Goal: Book appointment/travel/reservation

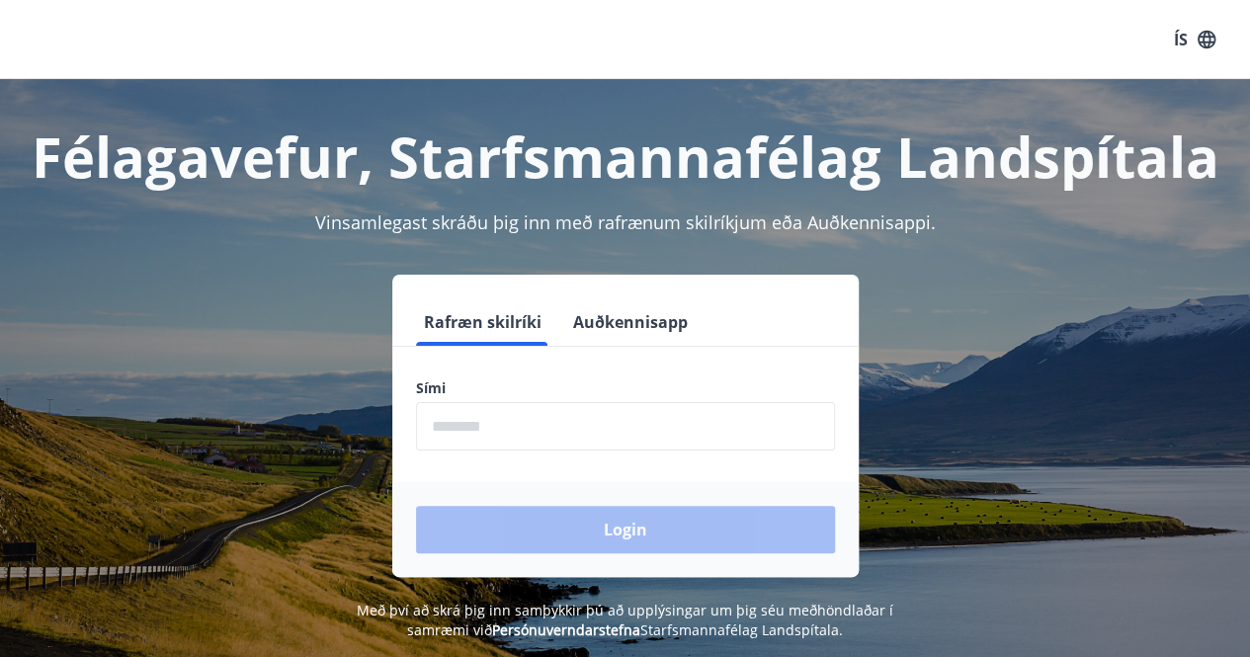
click at [585, 429] on input "phone" at bounding box center [625, 426] width 419 height 48
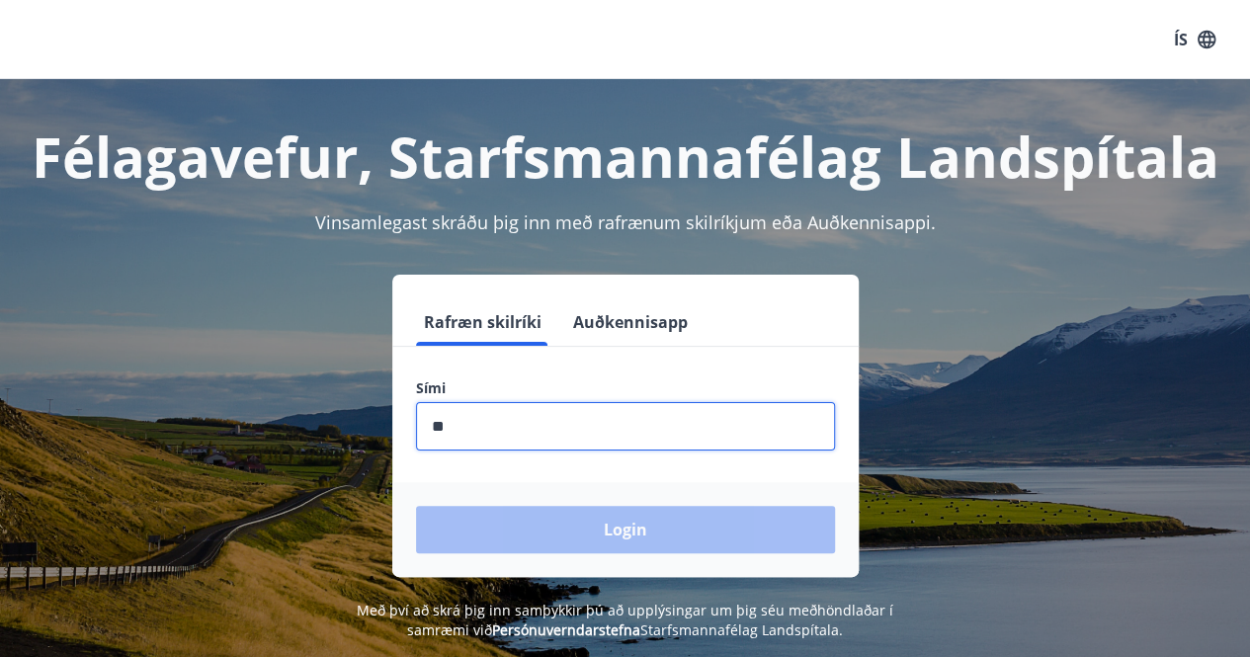
type input "********"
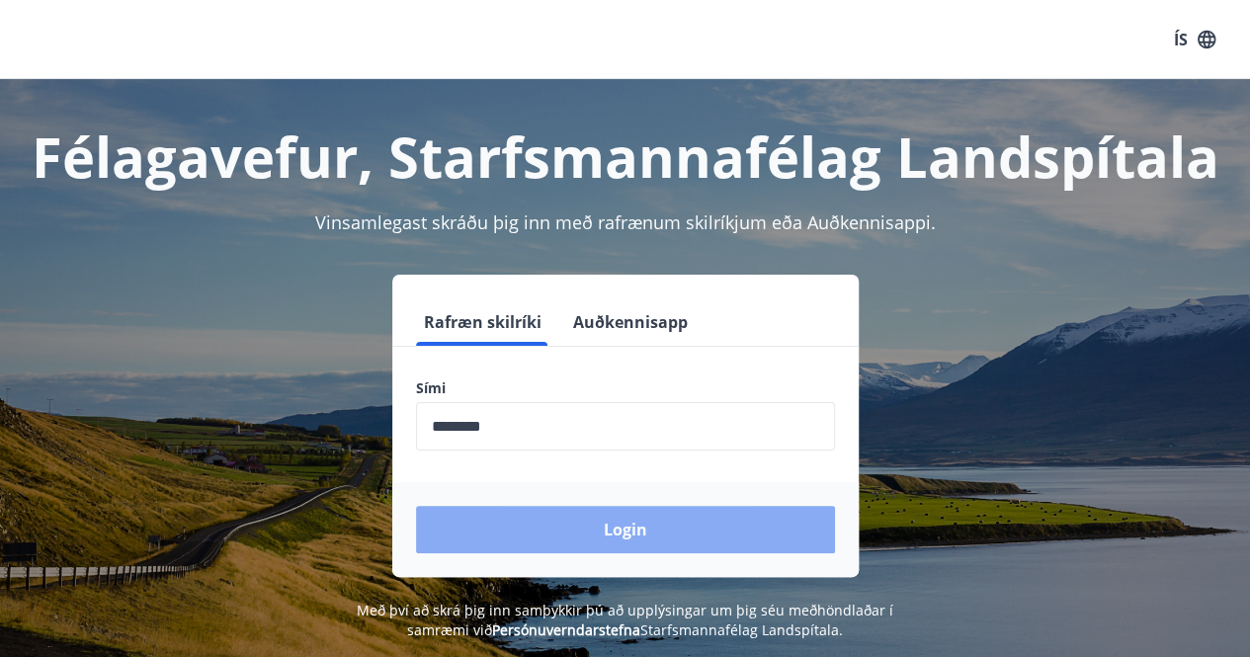
click at [634, 550] on button "Login" at bounding box center [625, 529] width 419 height 47
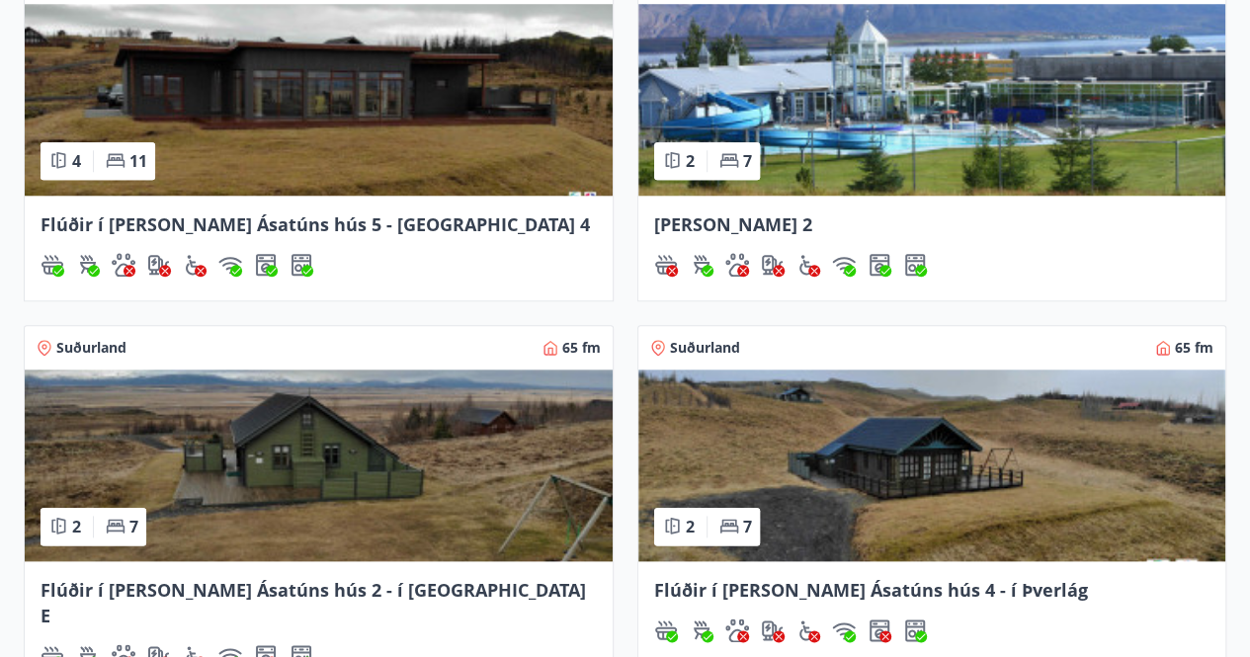
scroll to position [892, 0]
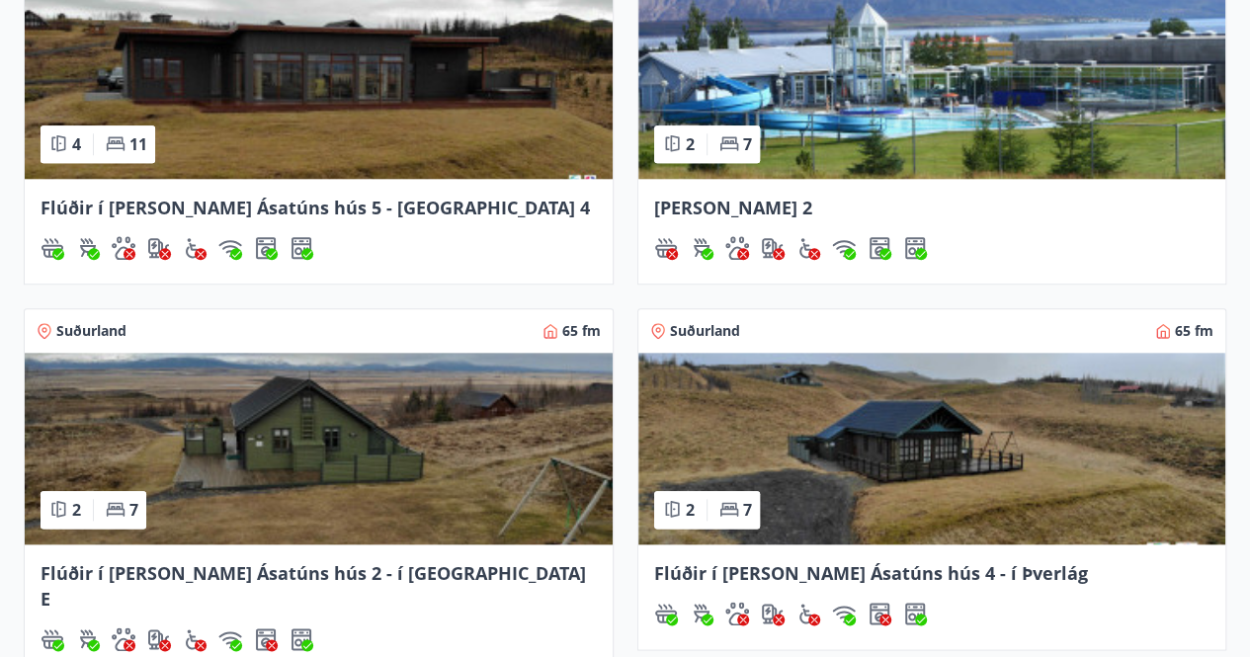
click at [255, 105] on img at bounding box center [319, 83] width 588 height 192
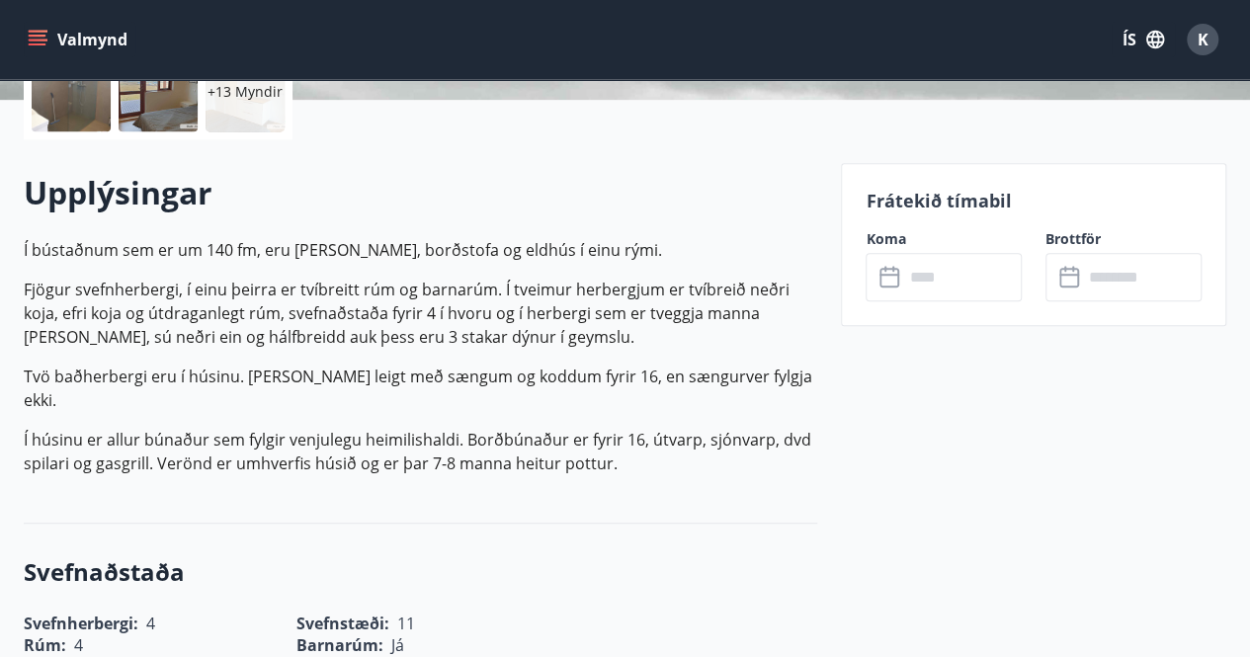
scroll to position [495, 0]
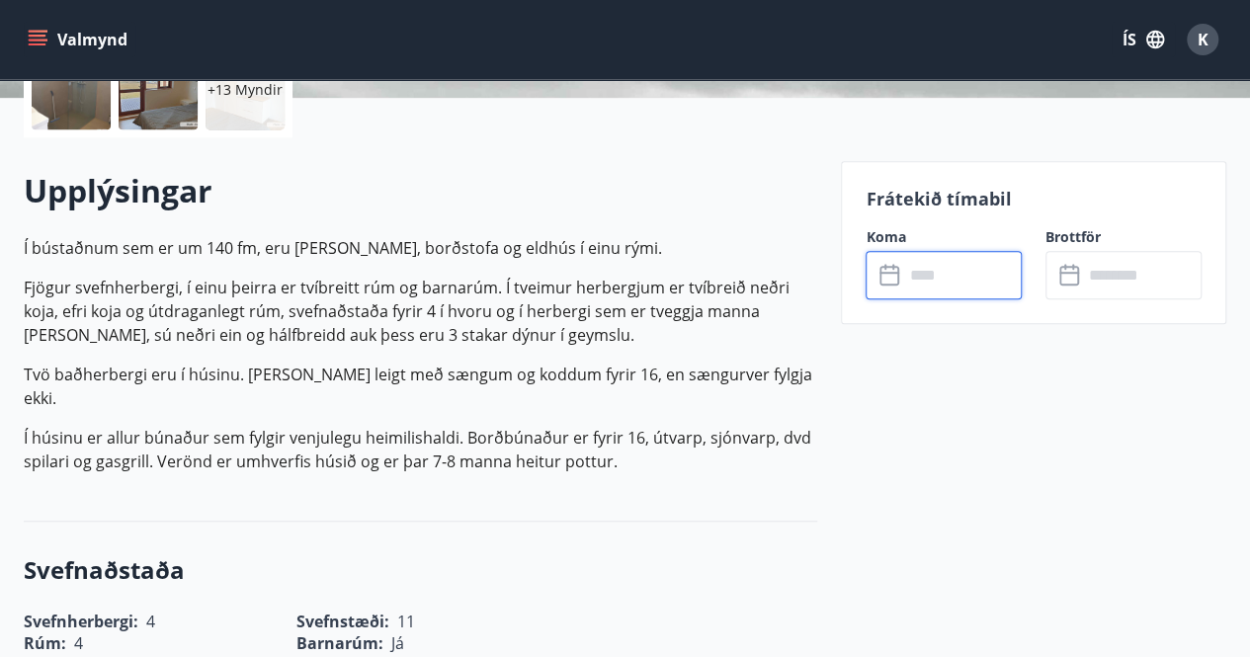
click at [945, 258] on input "text" at bounding box center [962, 275] width 119 height 48
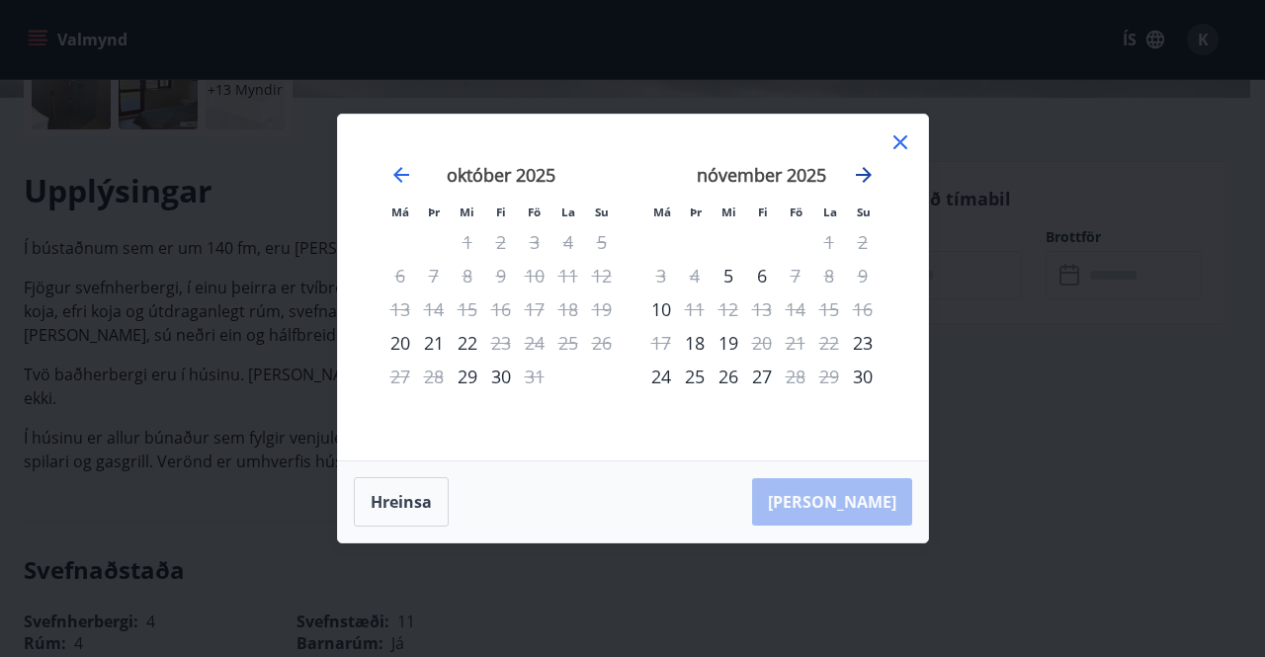
click at [871, 183] on icon "Move forward to switch to the next month." at bounding box center [864, 175] width 24 height 24
click at [891, 150] on icon at bounding box center [900, 142] width 24 height 24
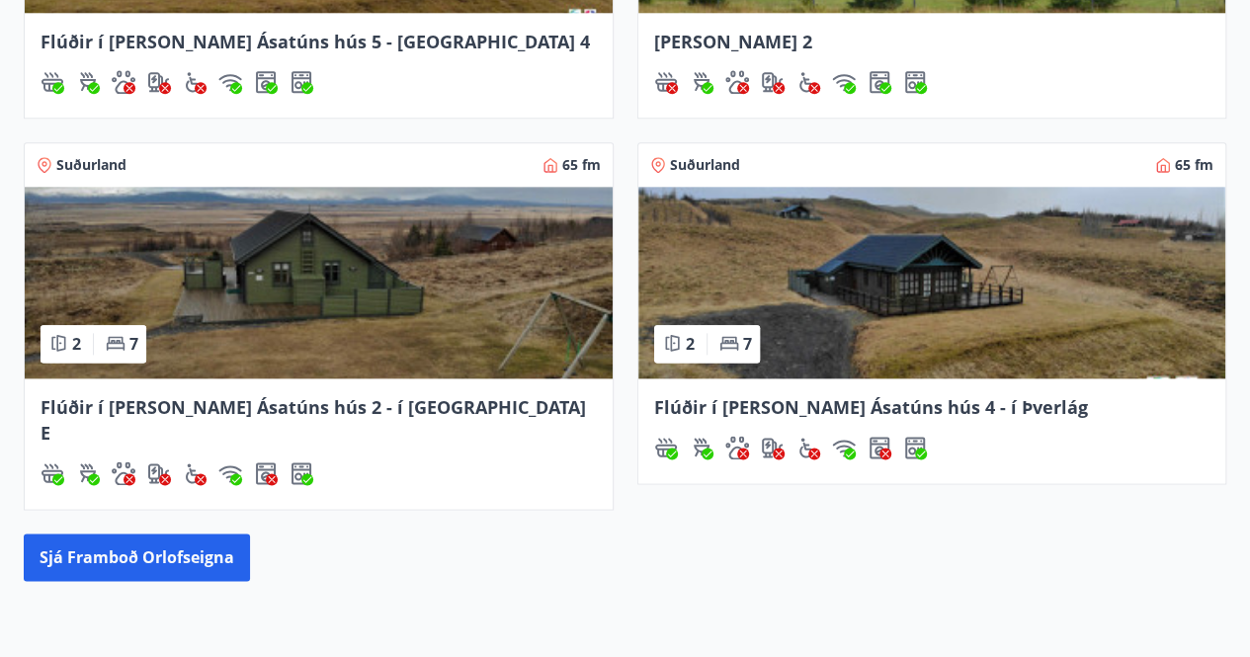
scroll to position [1218, 0]
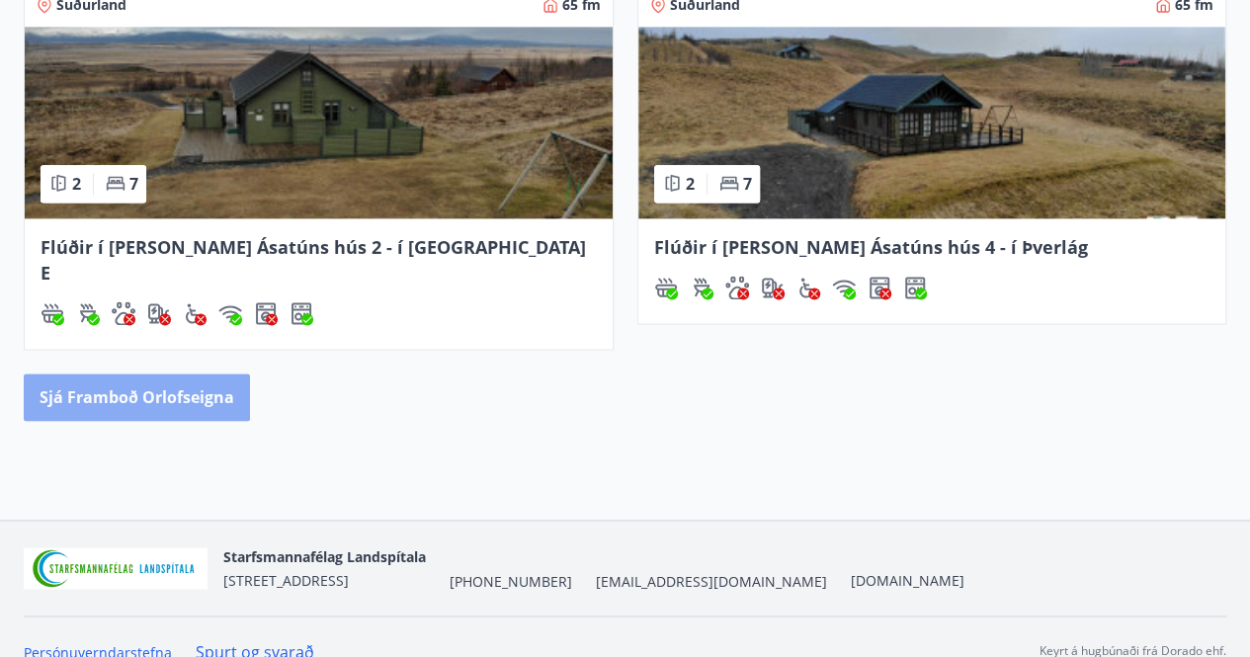
click at [150, 373] on button "Sjá framboð orlofseigna" at bounding box center [137, 396] width 226 height 47
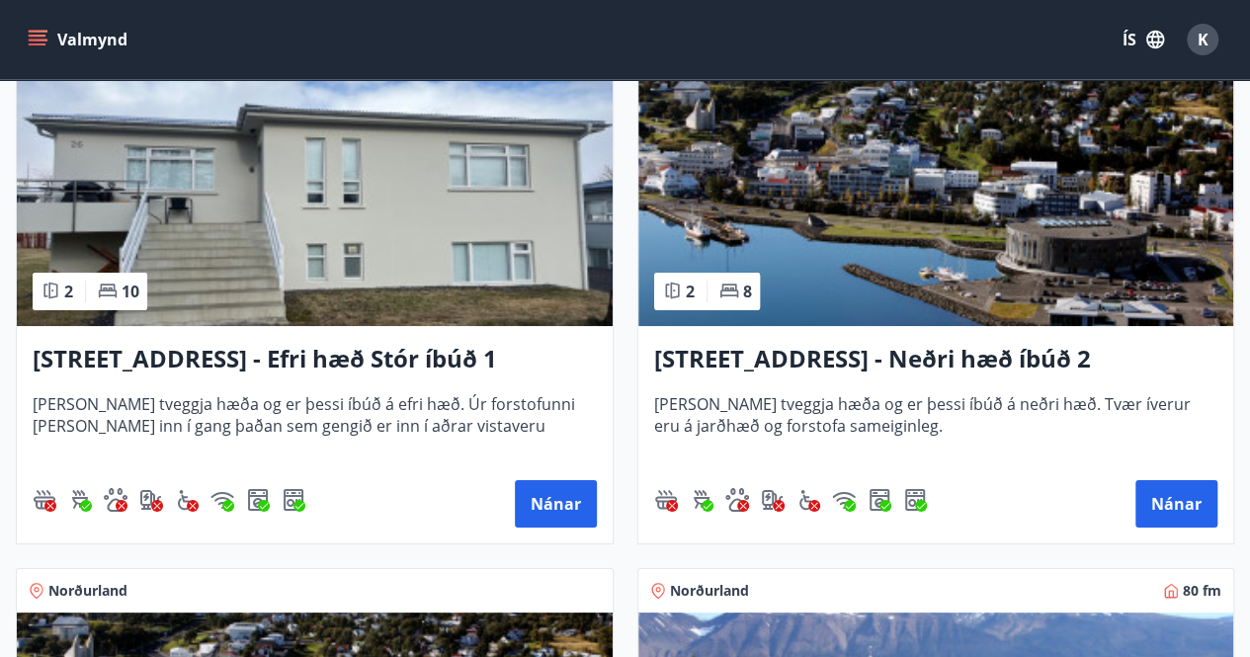
scroll to position [3620, 0]
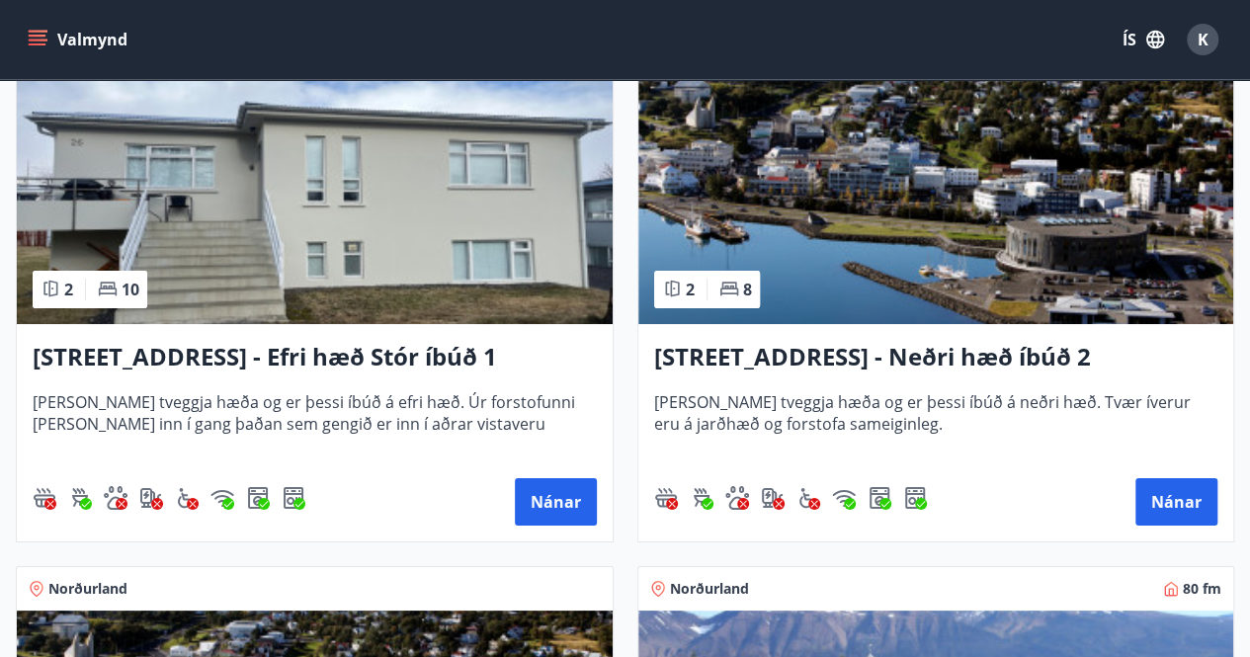
click at [1049, 365] on h3 "[STREET_ADDRESS] - Neðri hæð íbúð 2" at bounding box center [936, 358] width 564 height 36
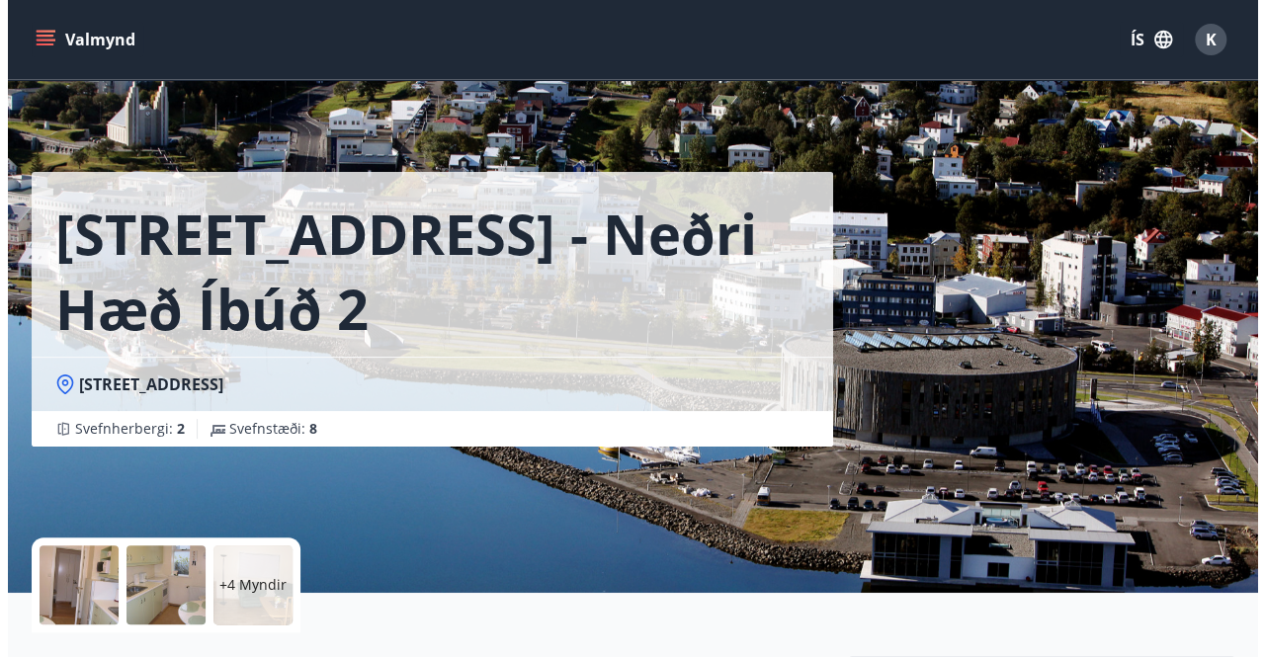
scroll to position [1, 0]
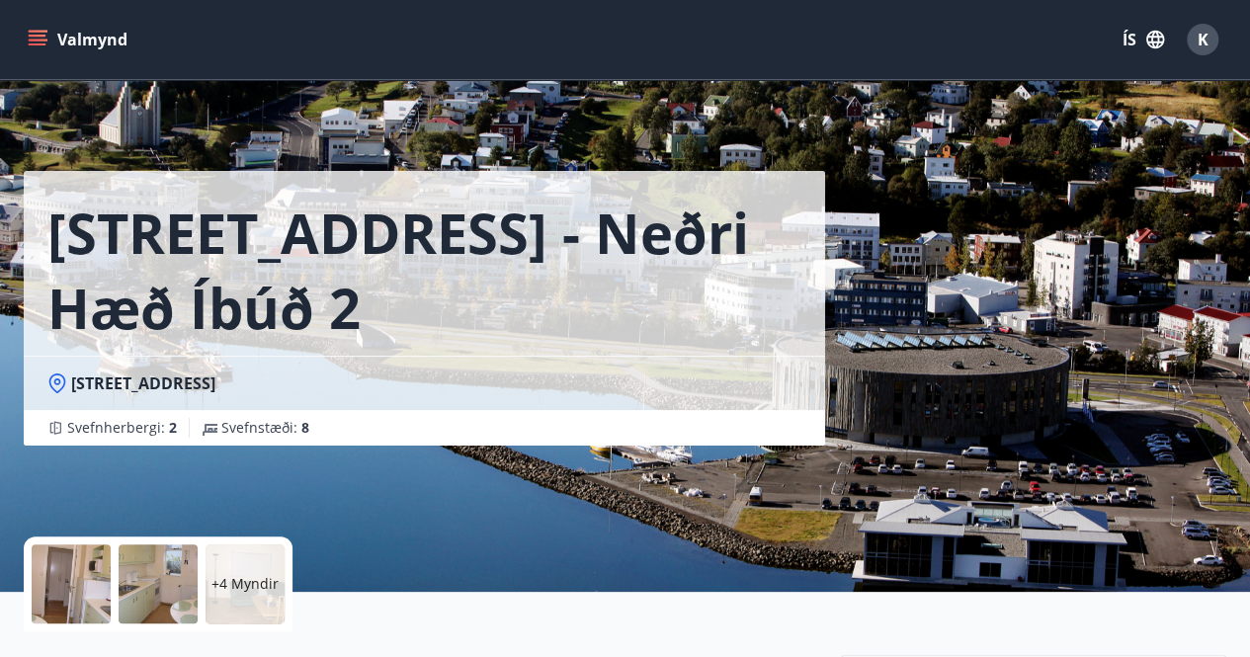
click at [249, 553] on div "+4 Myndir" at bounding box center [245, 583] width 79 height 79
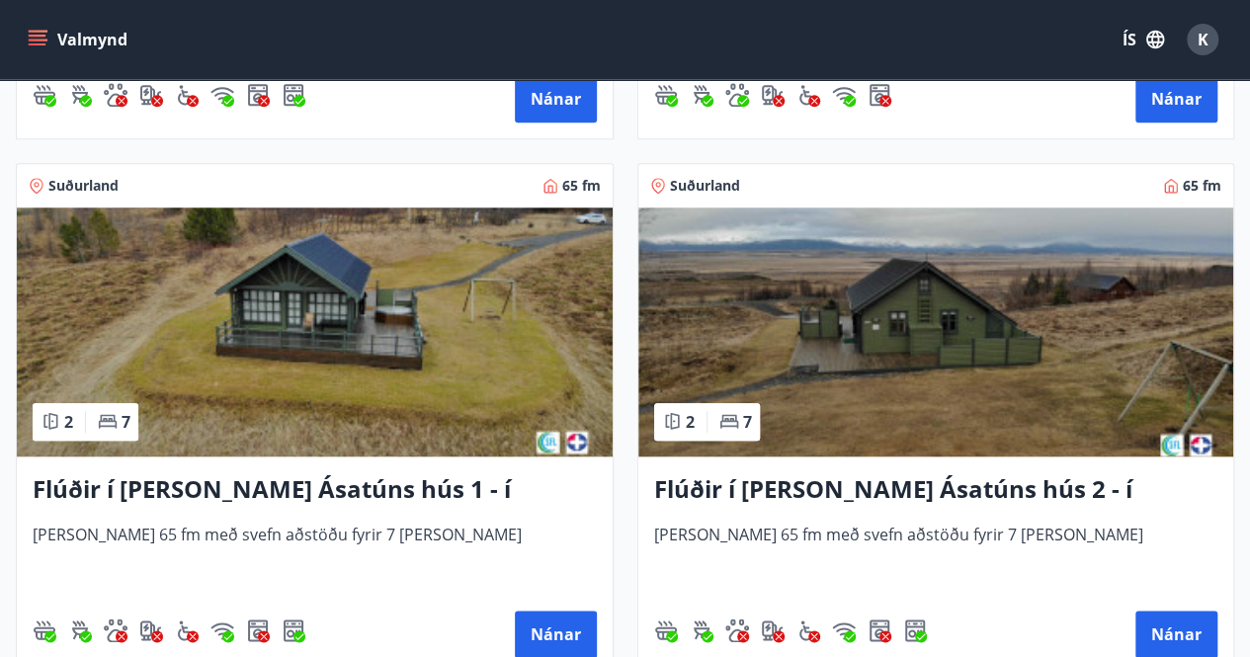
scroll to position [680, 0]
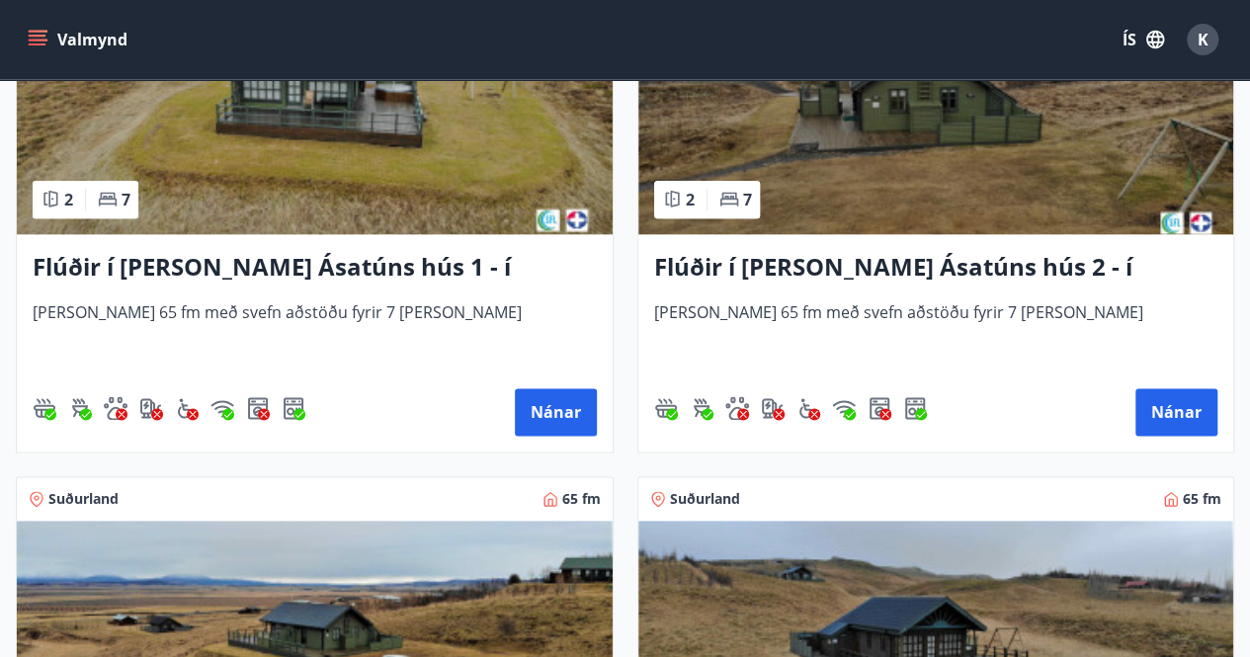
click at [309, 245] on div "Flúðir í [PERSON_NAME] Ásatúns hús 1 - í Skálaheiði C [PERSON_NAME] 65 fm með s…" at bounding box center [315, 342] width 596 height 217
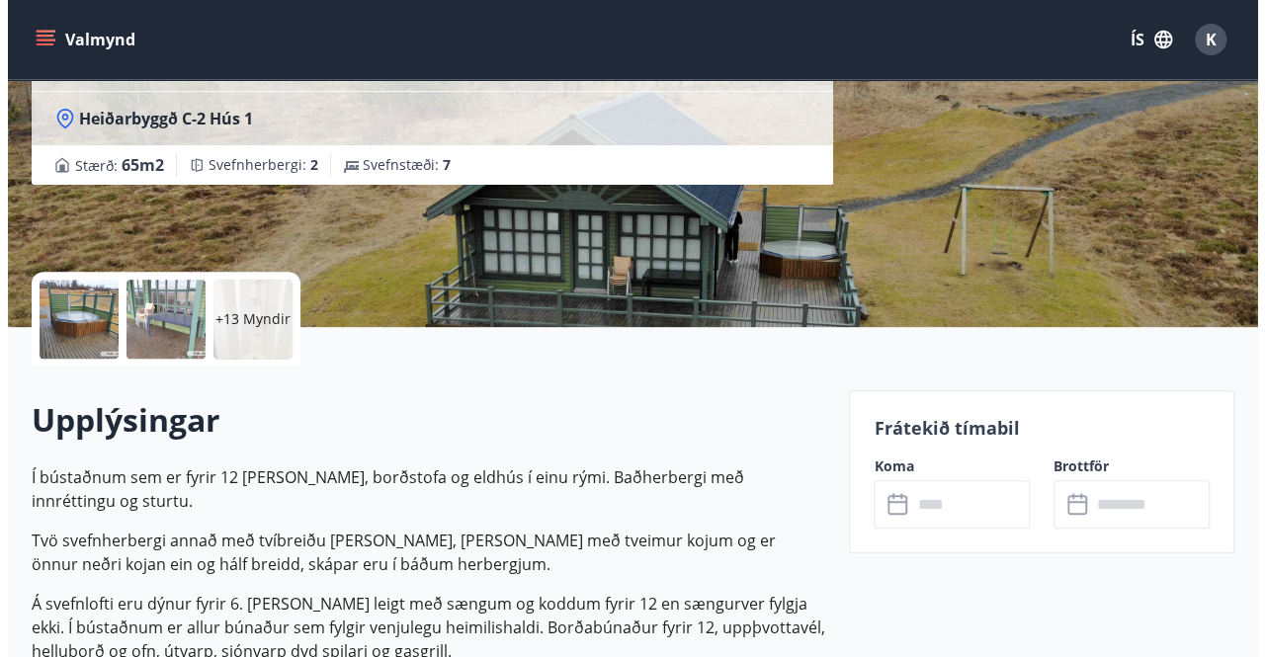
scroll to position [274, 0]
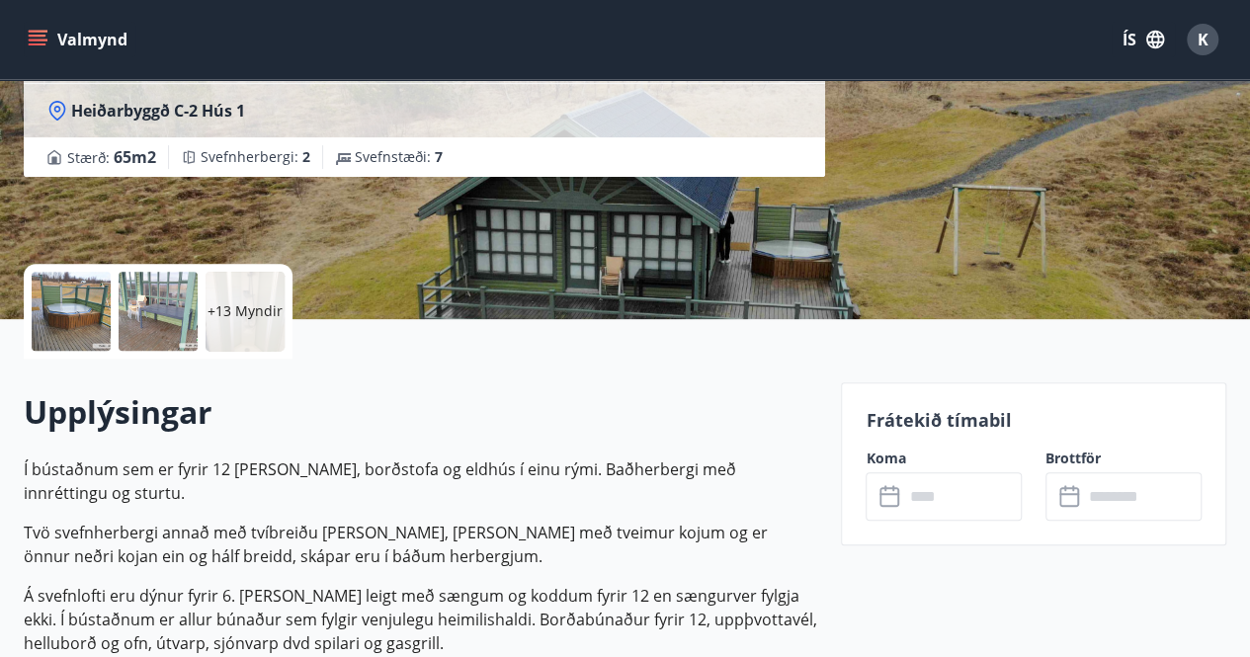
click at [208, 321] on div "+13 Myndir" at bounding box center [245, 311] width 79 height 79
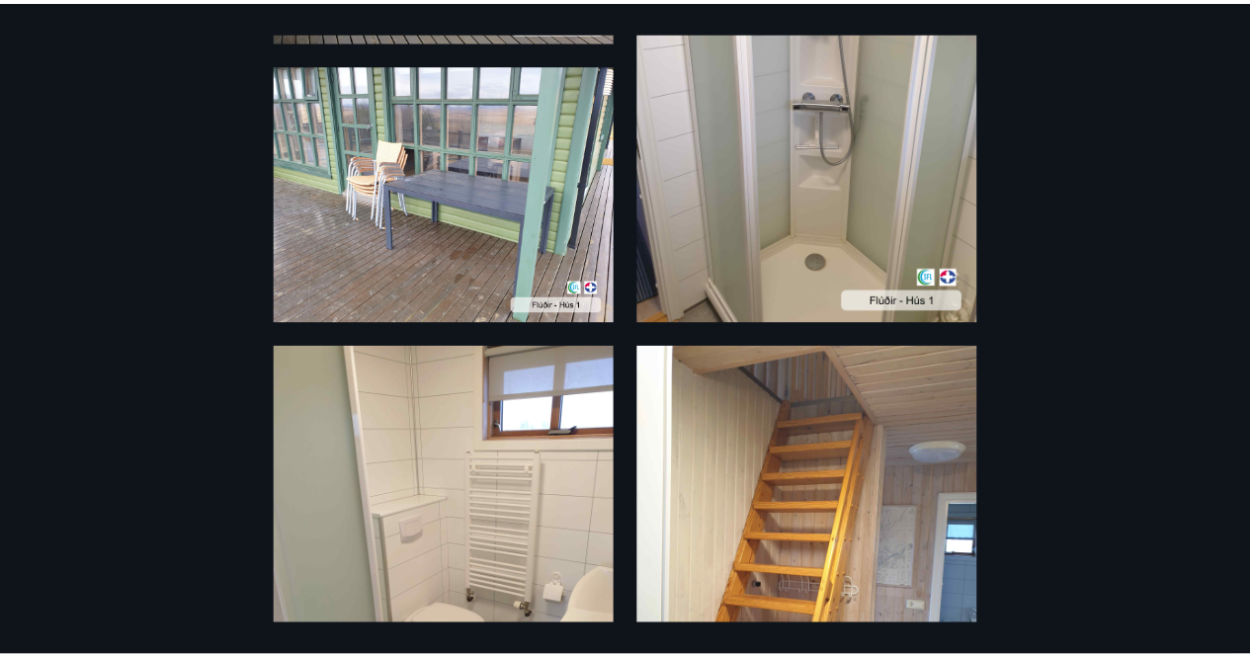
scroll to position [0, 0]
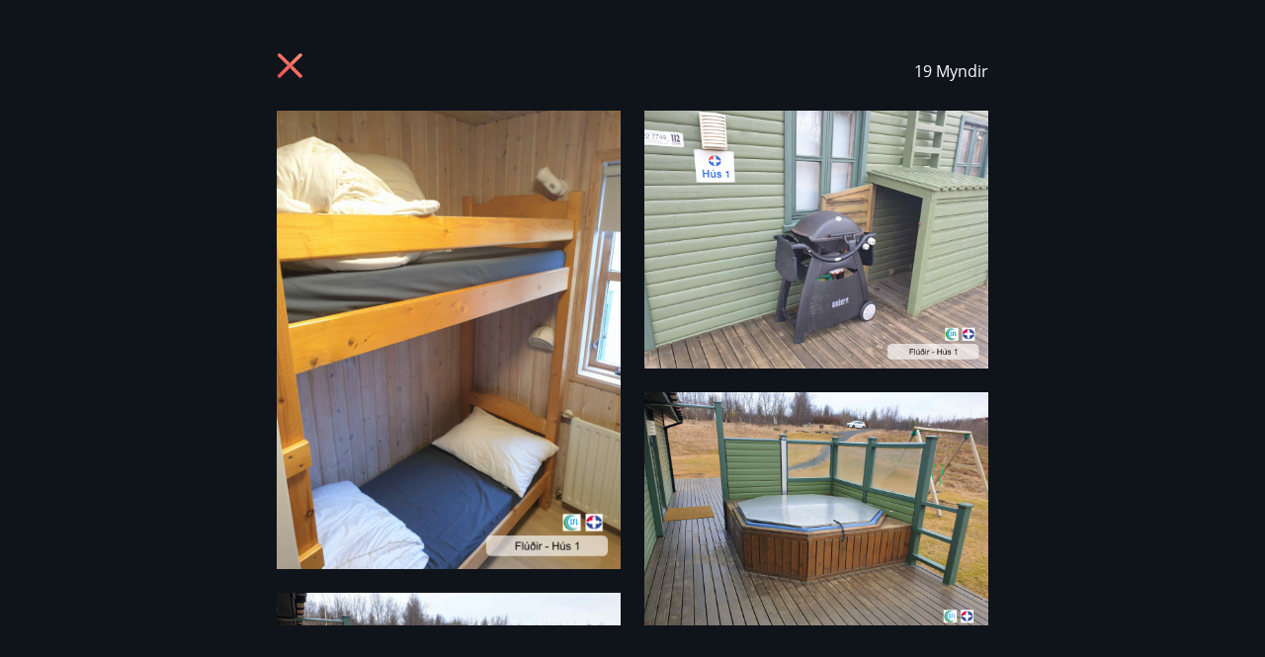
click at [296, 58] on icon at bounding box center [290, 65] width 25 height 25
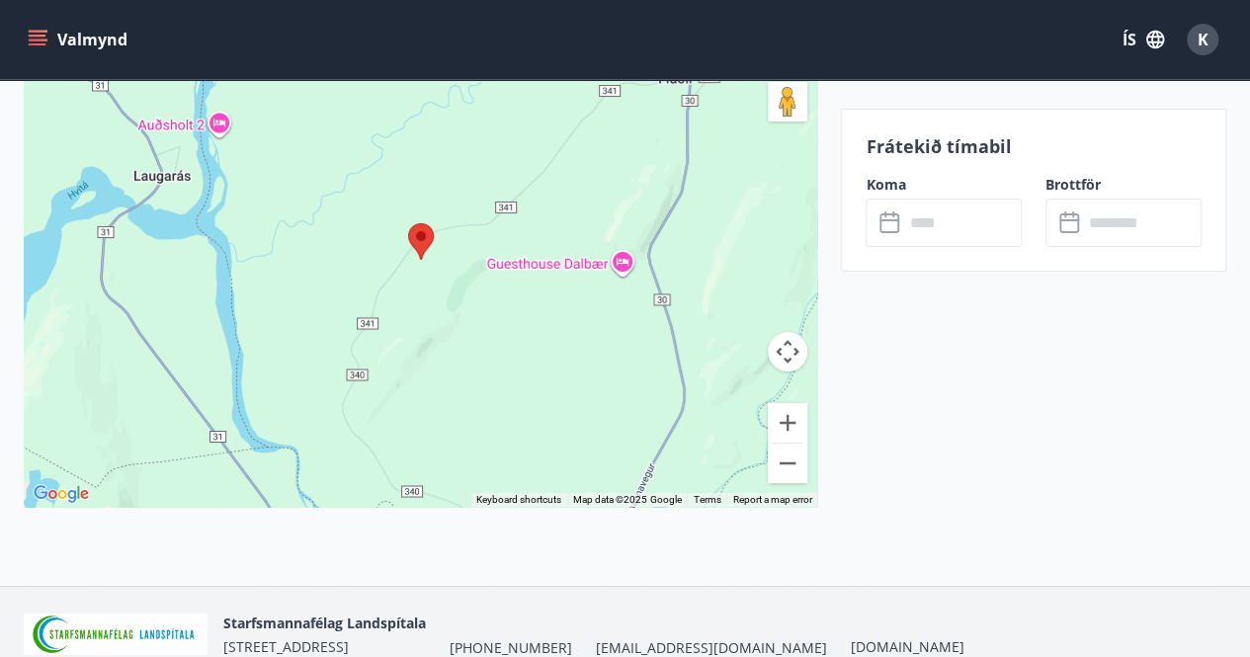
scroll to position [3342, 0]
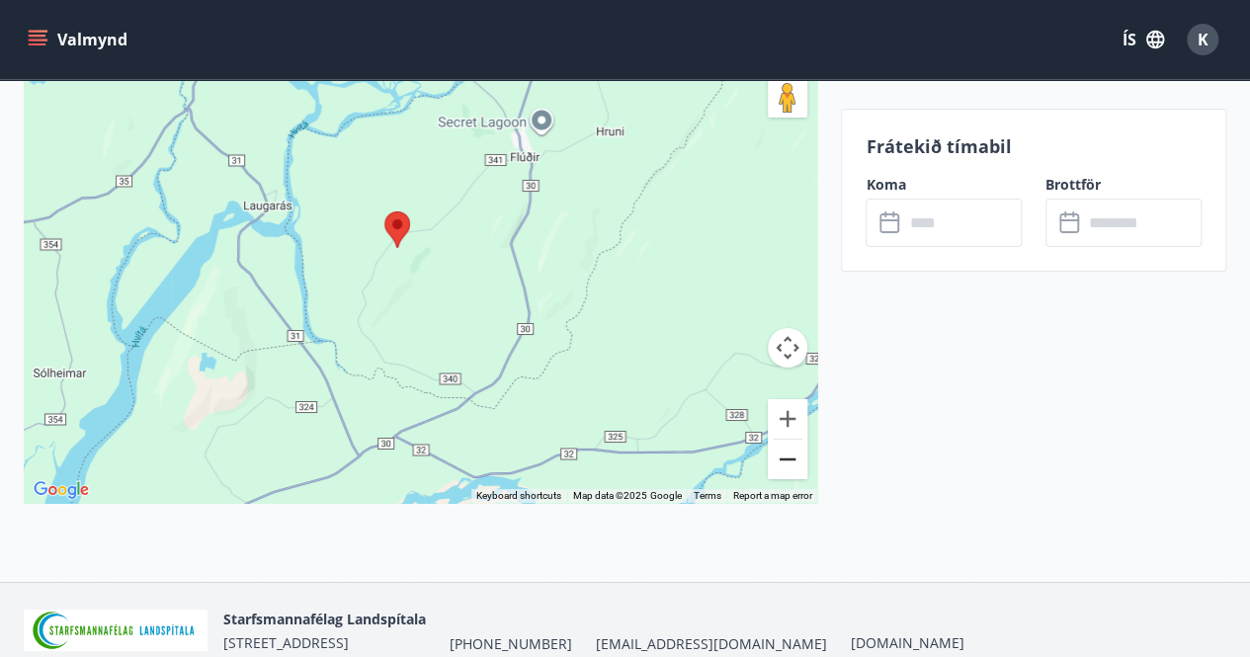
click at [798, 455] on button "Zoom out" at bounding box center [788, 460] width 40 height 40
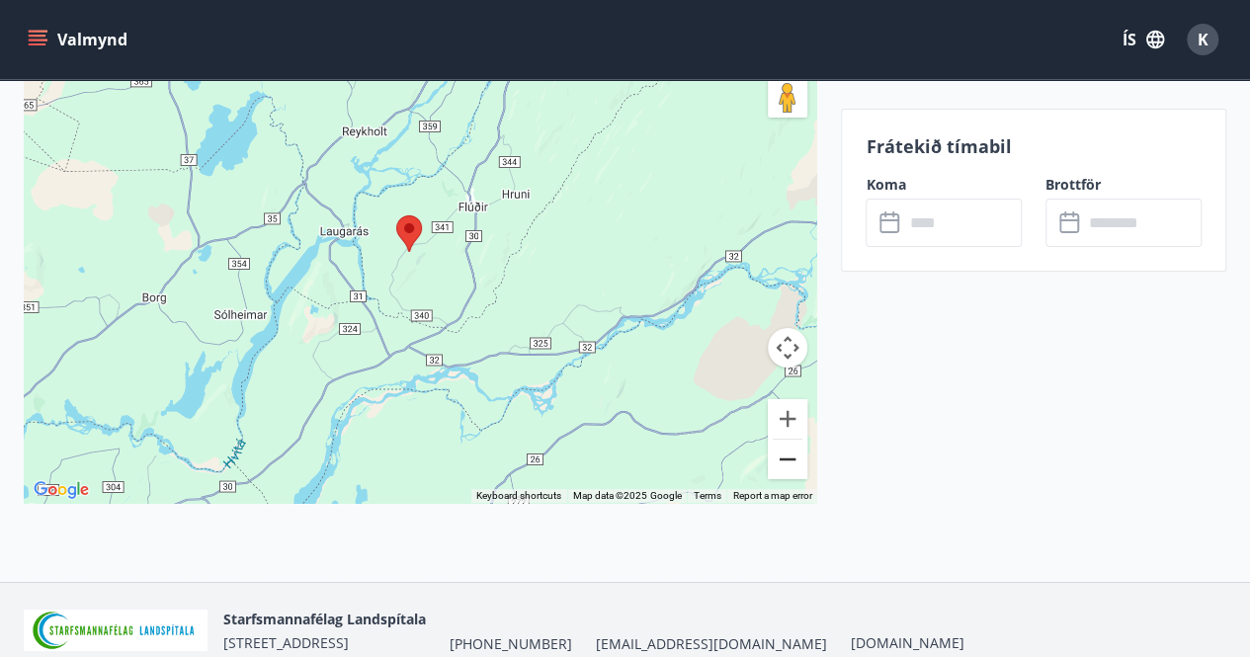
click at [798, 455] on button "Zoom out" at bounding box center [788, 460] width 40 height 40
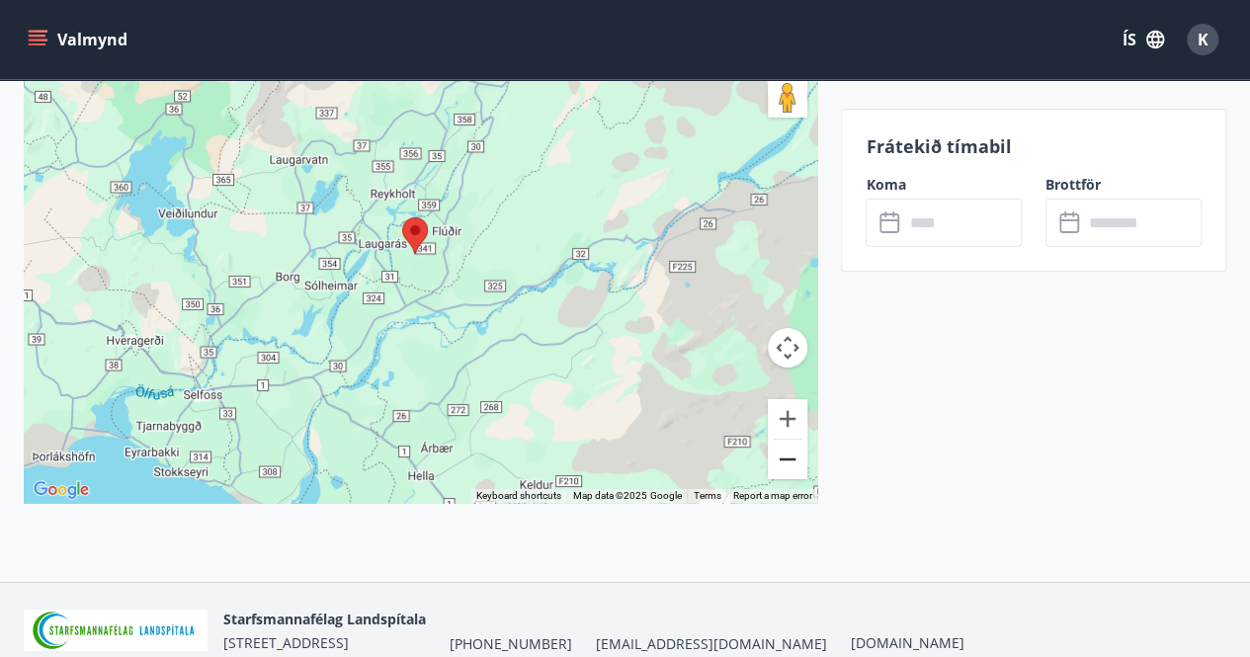
click at [798, 455] on button "Zoom out" at bounding box center [788, 460] width 40 height 40
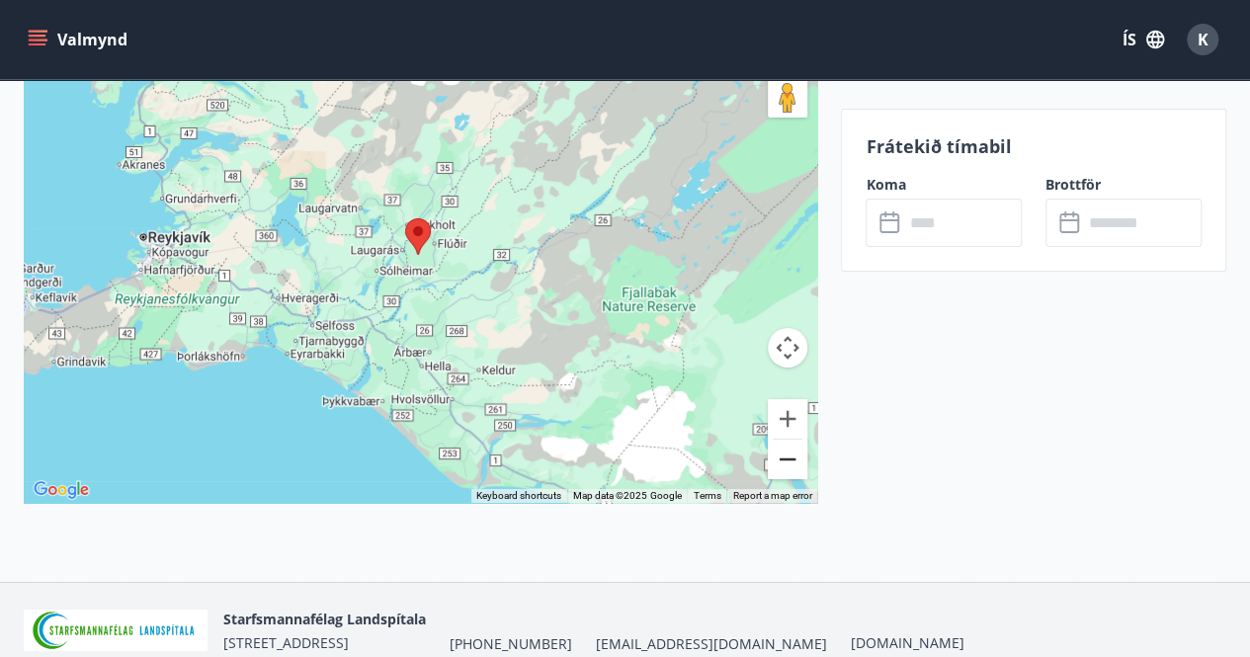
click at [798, 455] on button "Zoom out" at bounding box center [788, 460] width 40 height 40
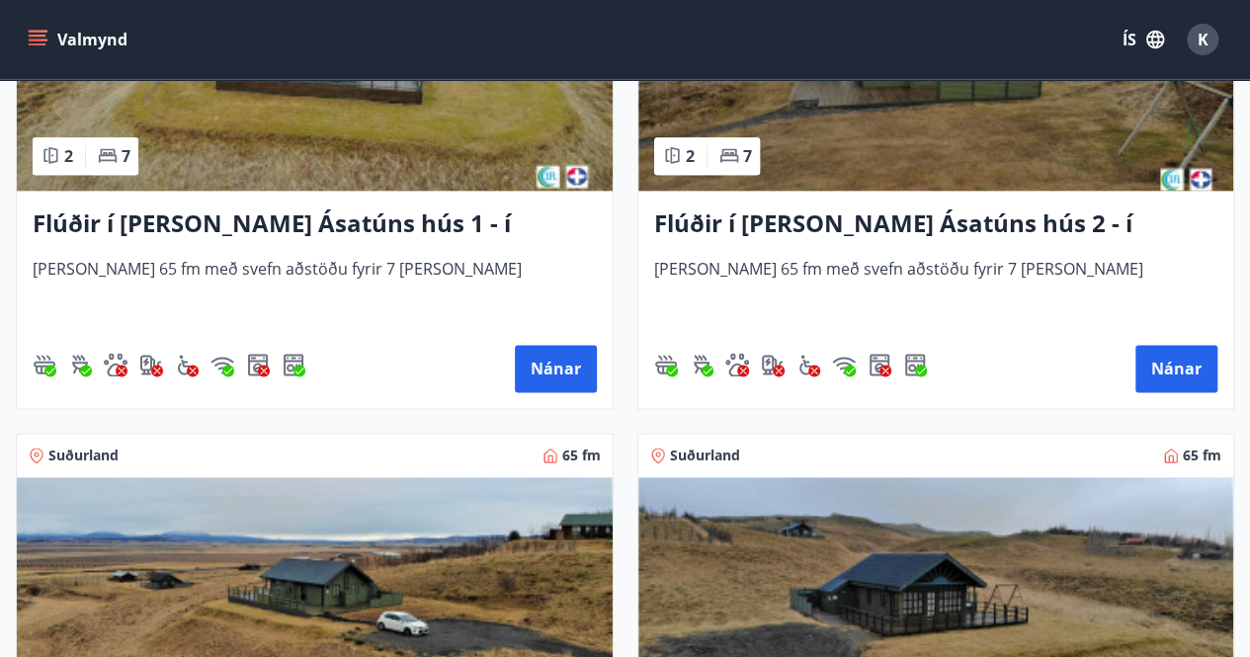
scroll to position [947, 0]
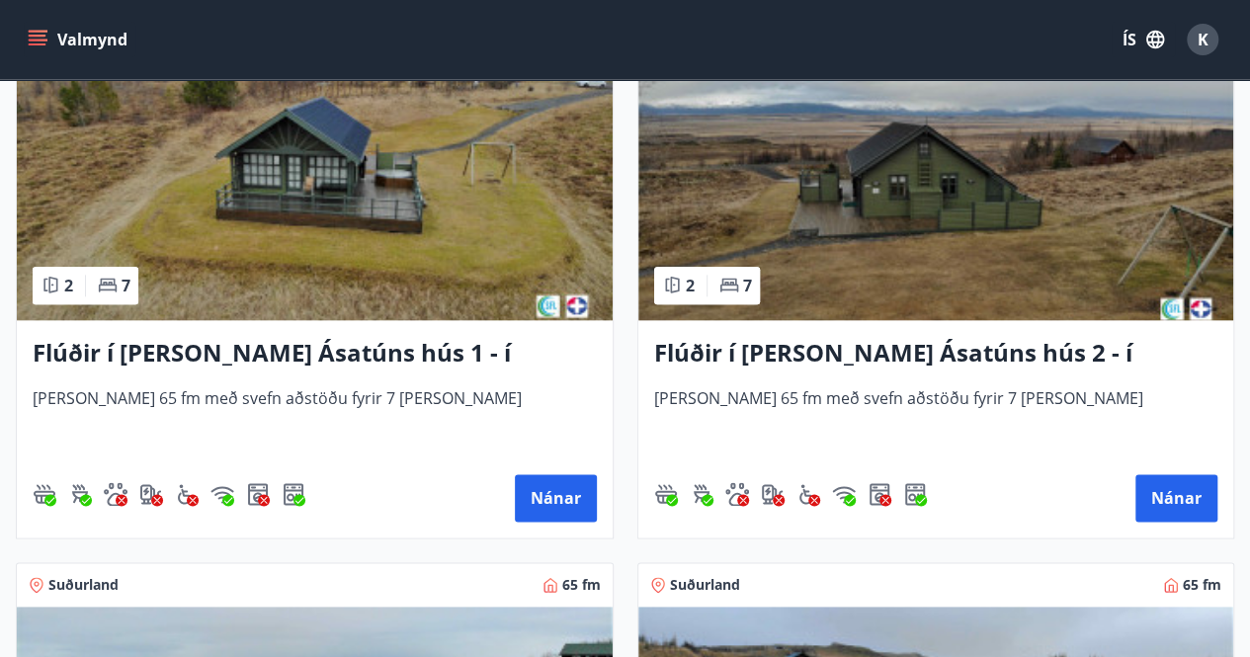
click at [911, 222] on img at bounding box center [936, 195] width 596 height 249
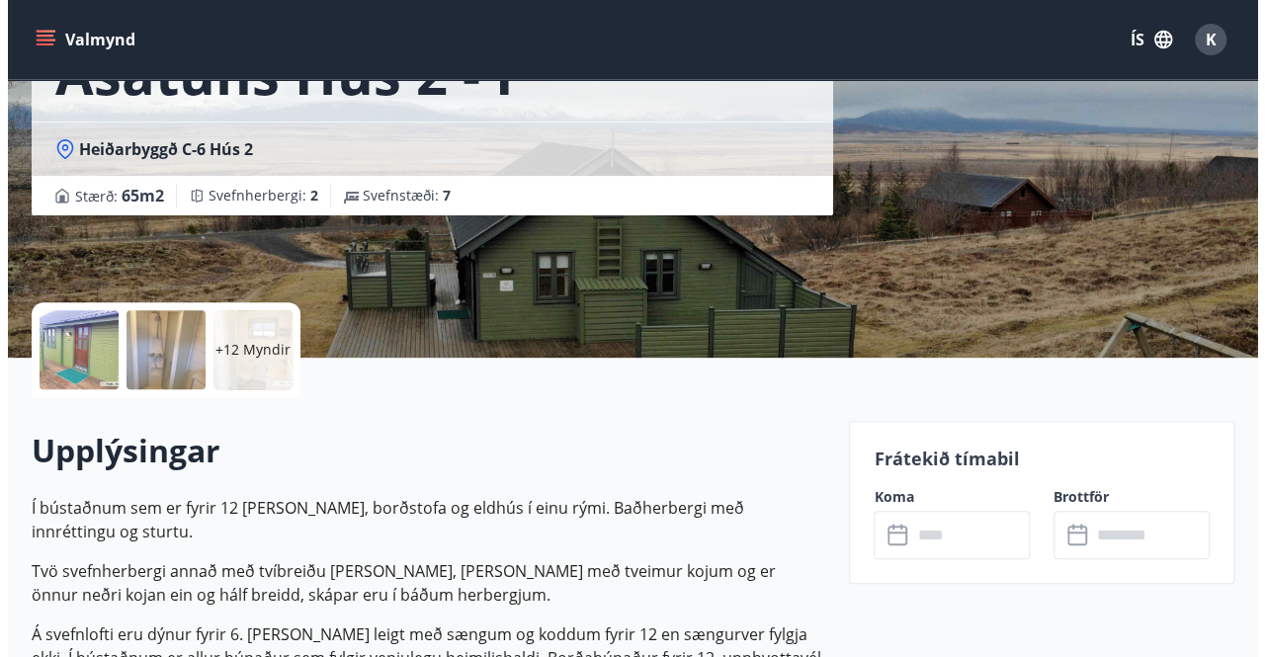
scroll to position [249, 0]
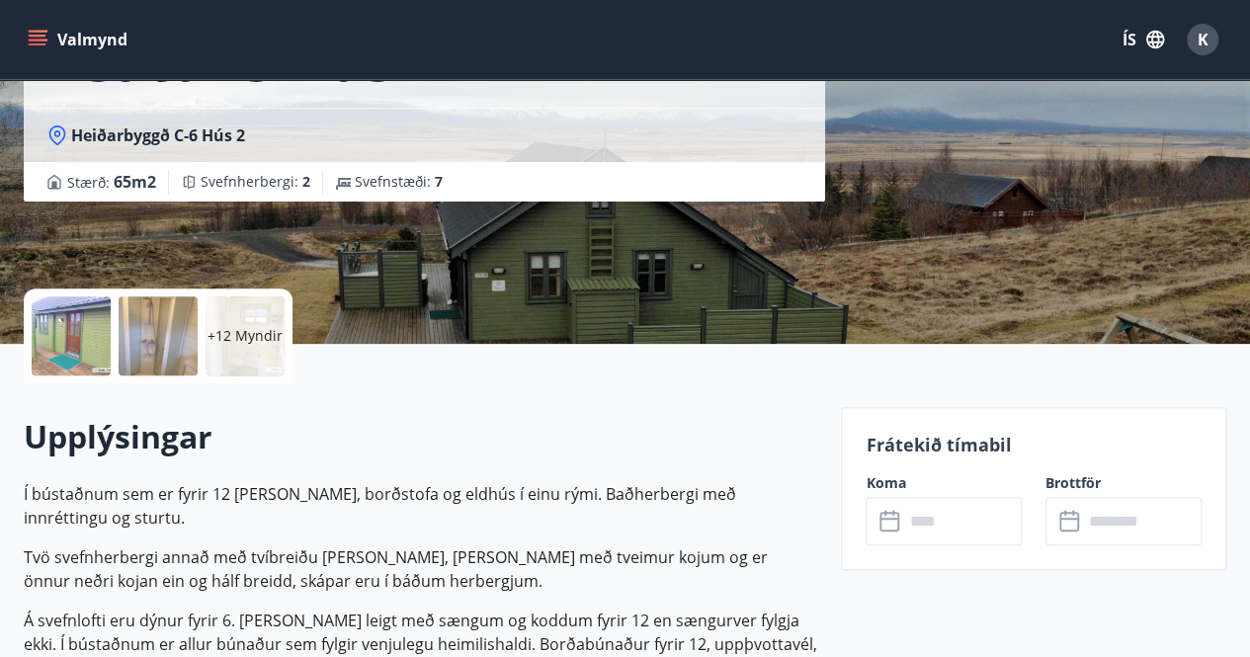
click at [267, 323] on div "+12 Myndir" at bounding box center [245, 335] width 79 height 79
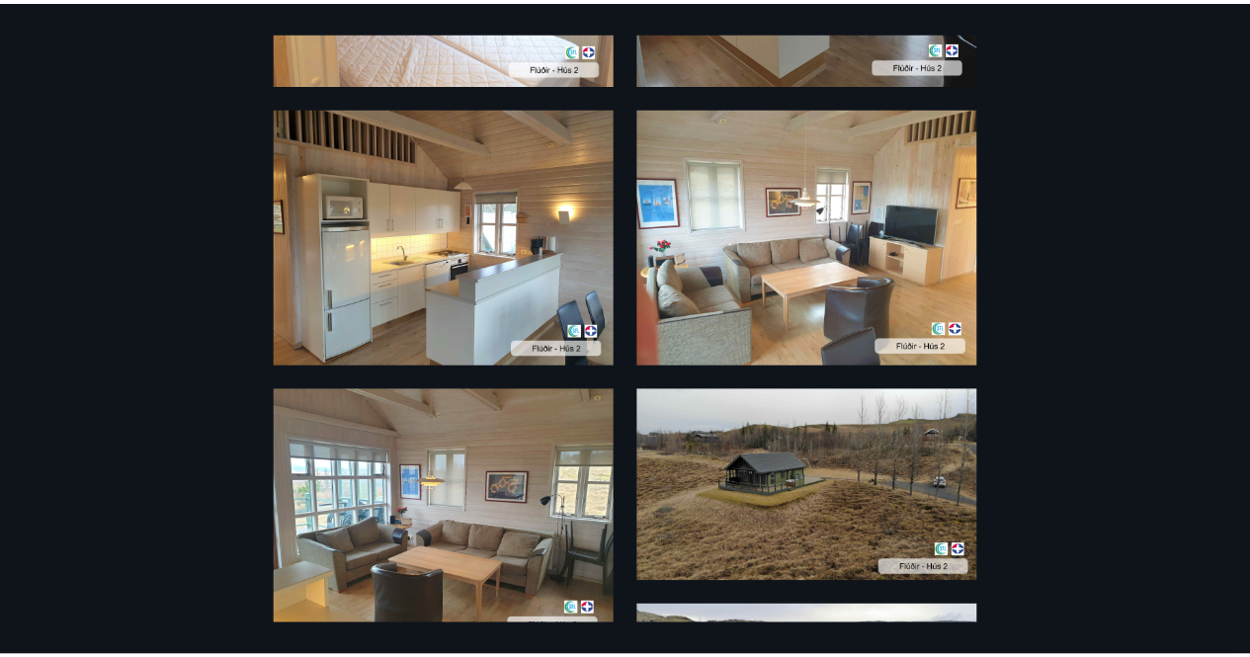
scroll to position [2137, 0]
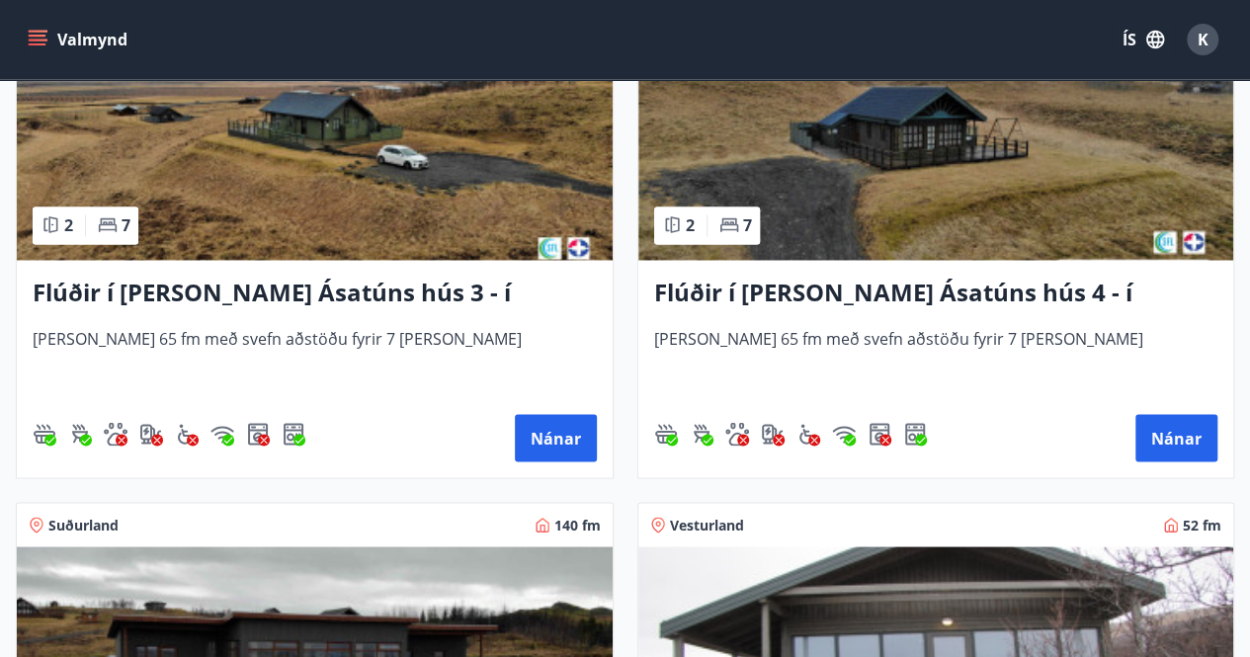
click at [313, 208] on img at bounding box center [315, 135] width 596 height 249
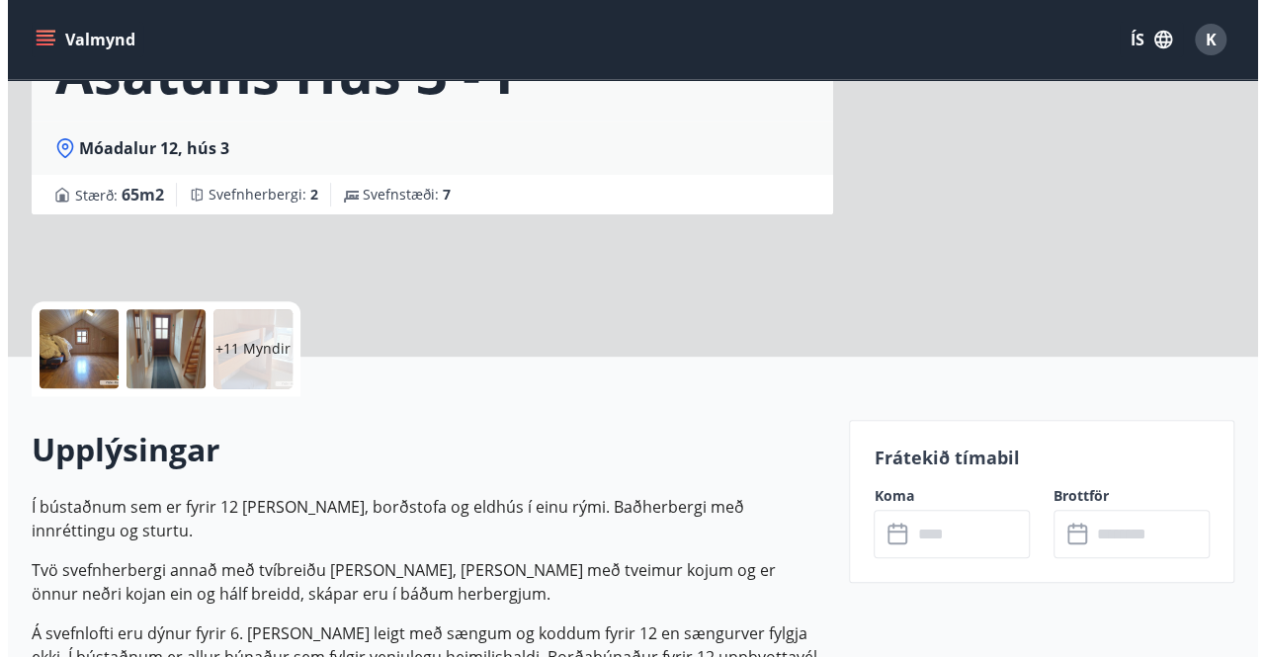
scroll to position [262, 0]
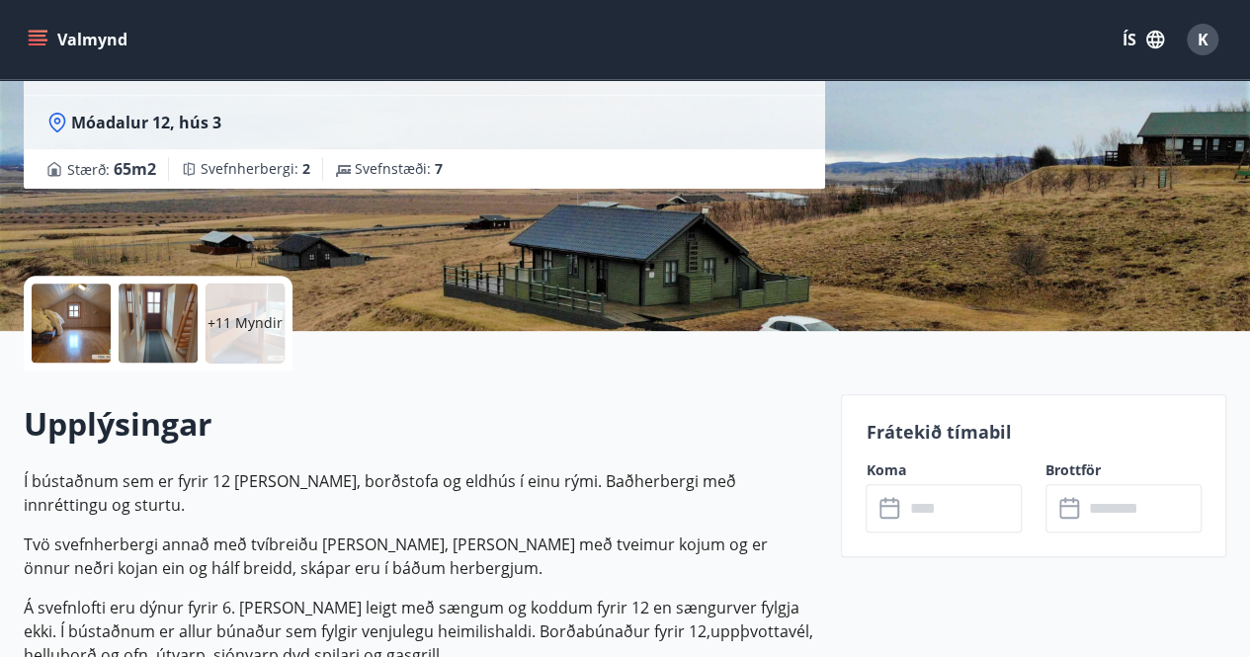
click at [257, 319] on p "+11 Myndir" at bounding box center [244, 323] width 75 height 20
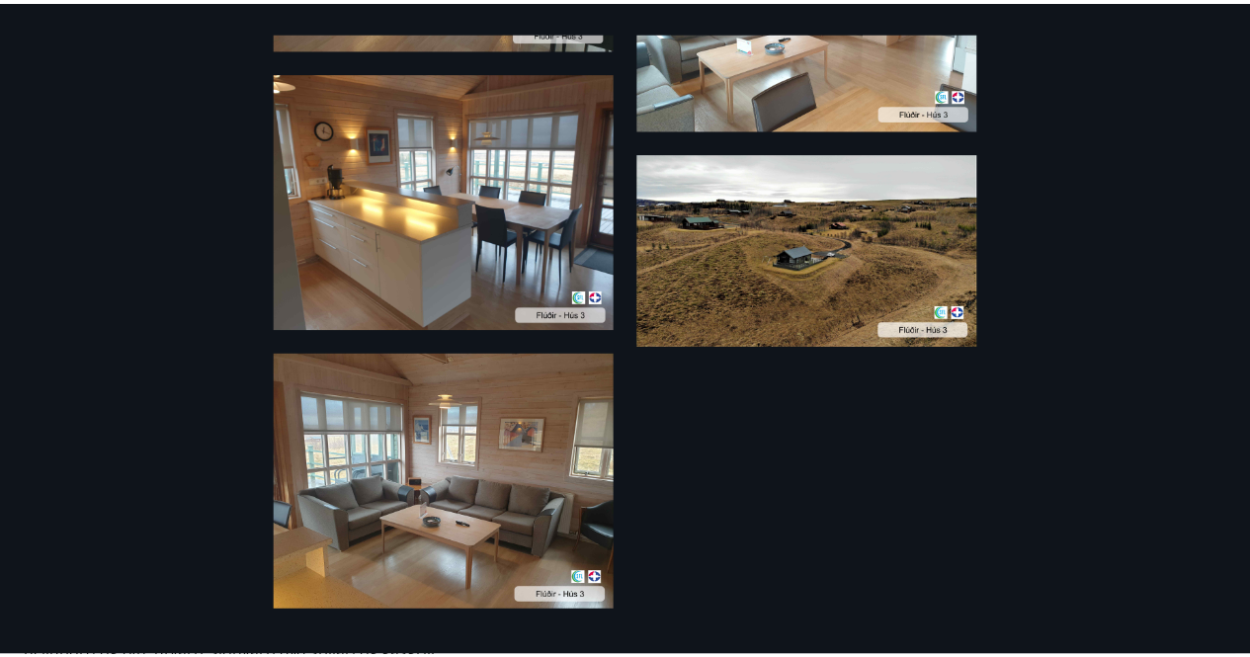
scroll to position [1934, 0]
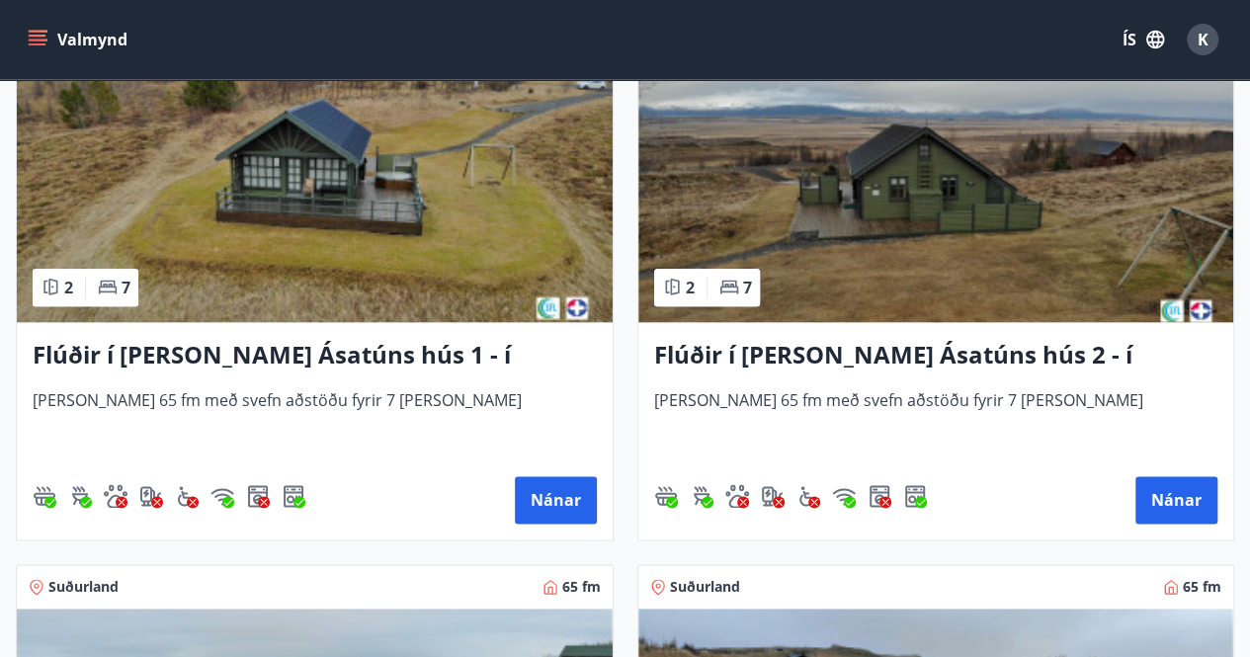
click at [417, 240] on img at bounding box center [315, 197] width 596 height 249
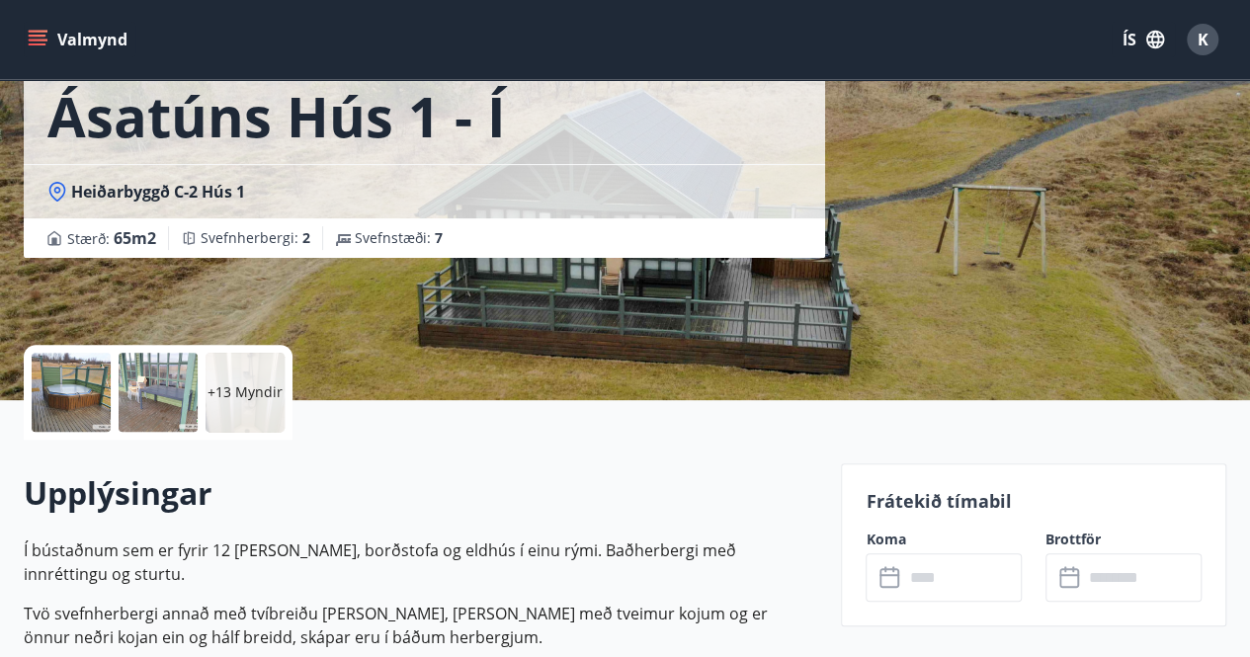
scroll to position [476, 0]
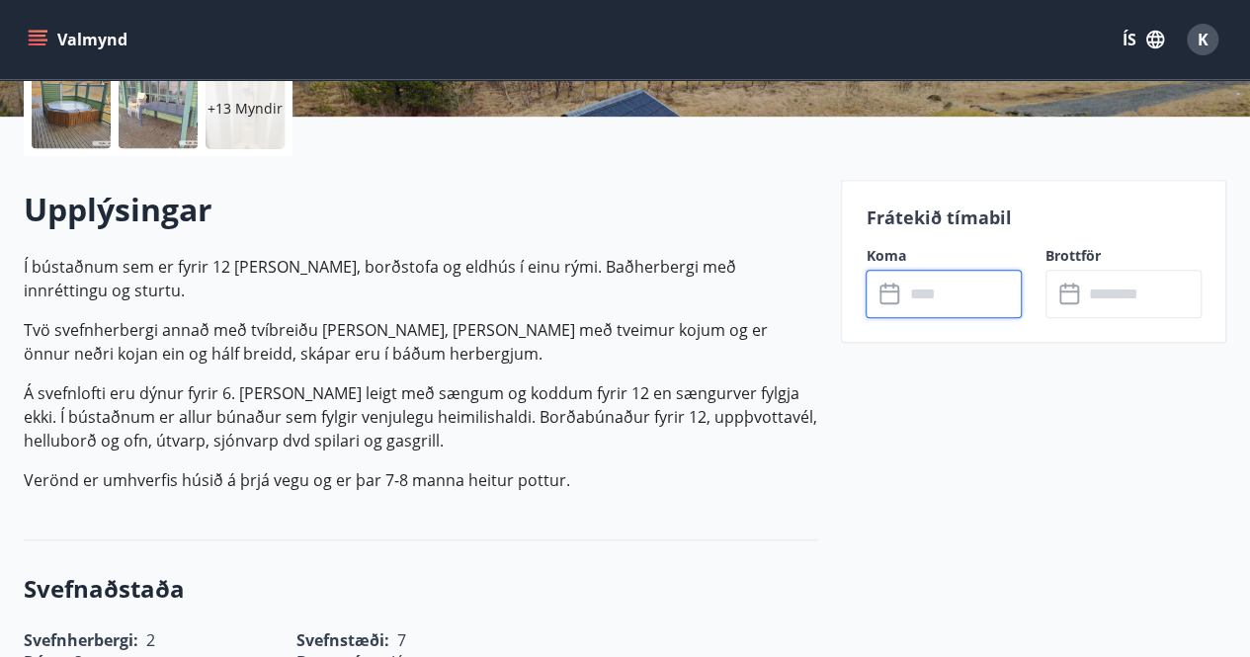
click at [917, 299] on input "text" at bounding box center [962, 294] width 119 height 48
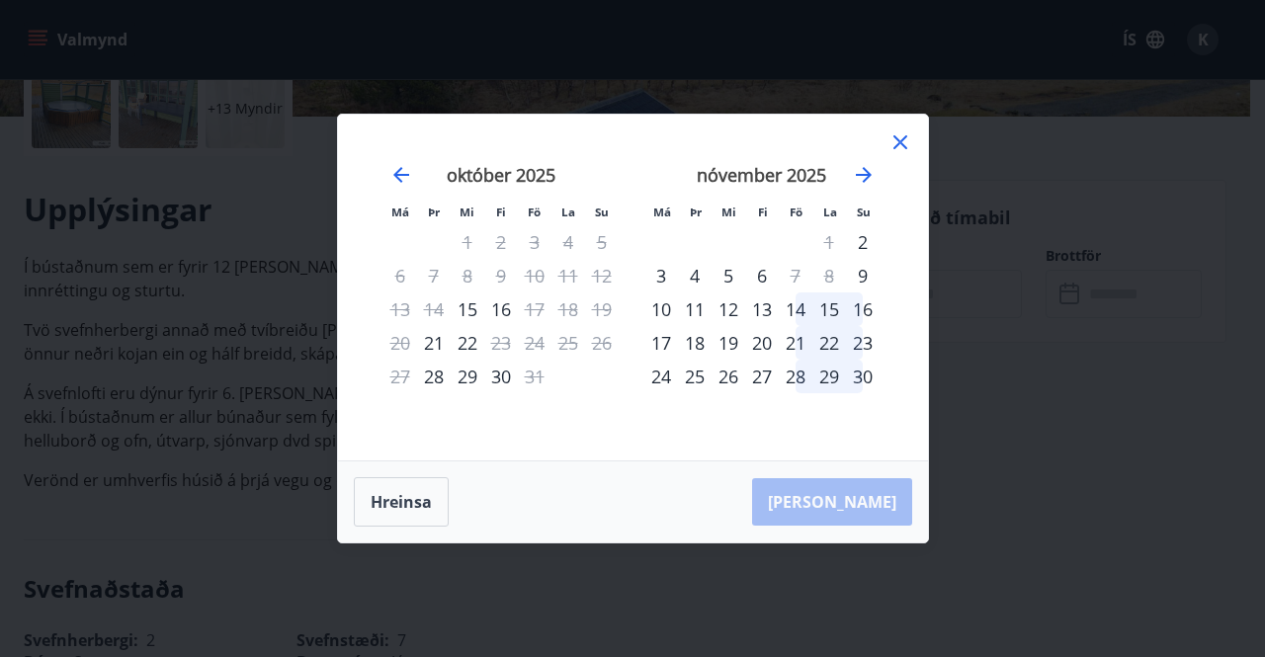
click at [854, 193] on div "nóvember 2025" at bounding box center [761, 181] width 235 height 87
click at [860, 181] on icon "Move forward to switch to the next month." at bounding box center [864, 175] width 24 height 24
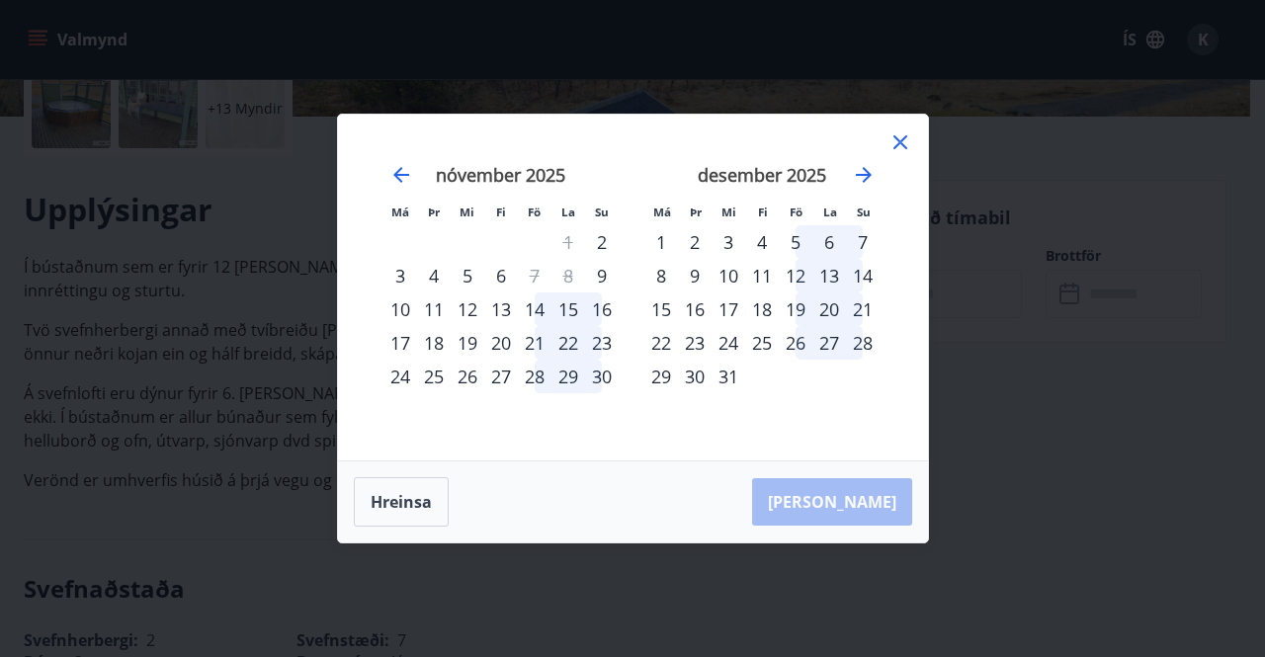
click at [651, 345] on div "22" at bounding box center [661, 343] width 34 height 34
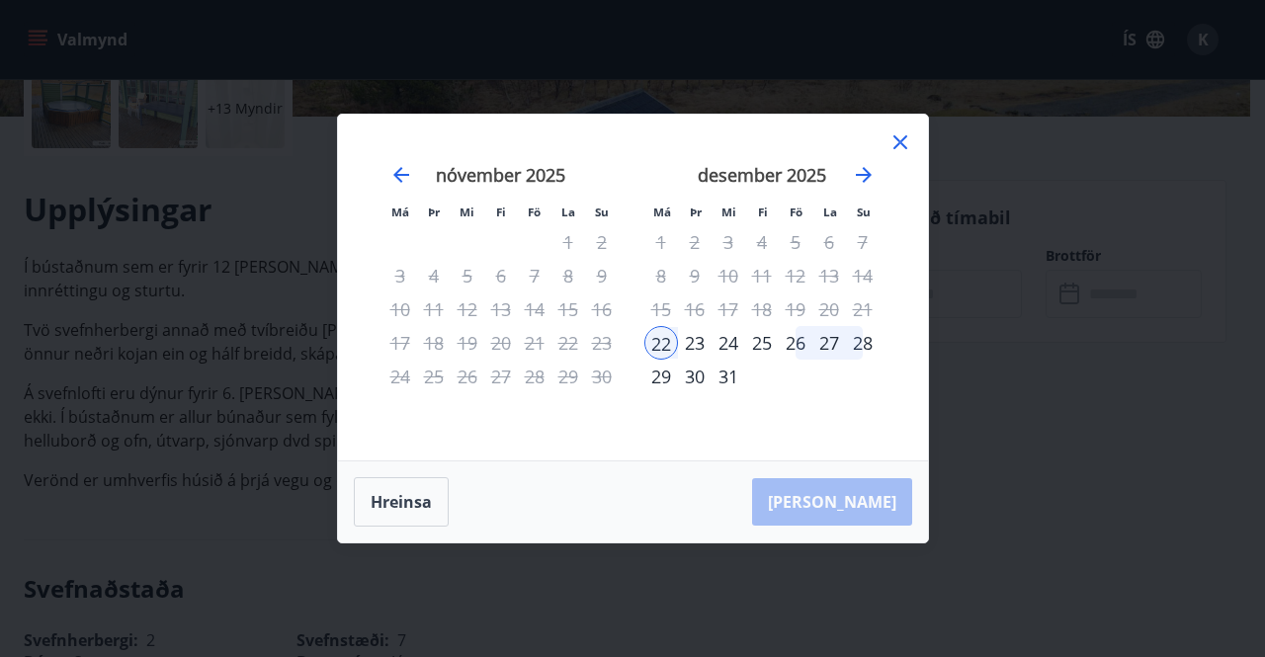
click at [775, 341] on div "25" at bounding box center [762, 343] width 34 height 34
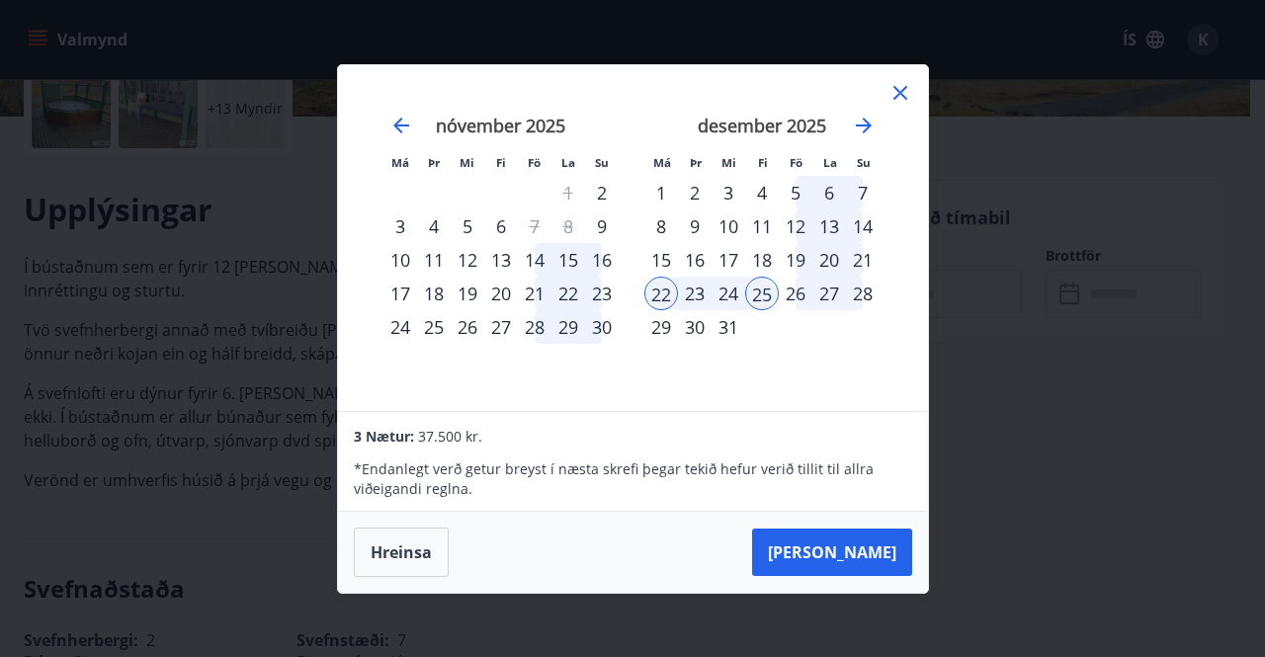
click at [654, 301] on div "22" at bounding box center [661, 294] width 34 height 34
click at [812, 282] on div "27" at bounding box center [829, 294] width 34 height 34
click at [806, 288] on div "26" at bounding box center [796, 294] width 34 height 34
click at [666, 297] on div "22" at bounding box center [661, 294] width 34 height 34
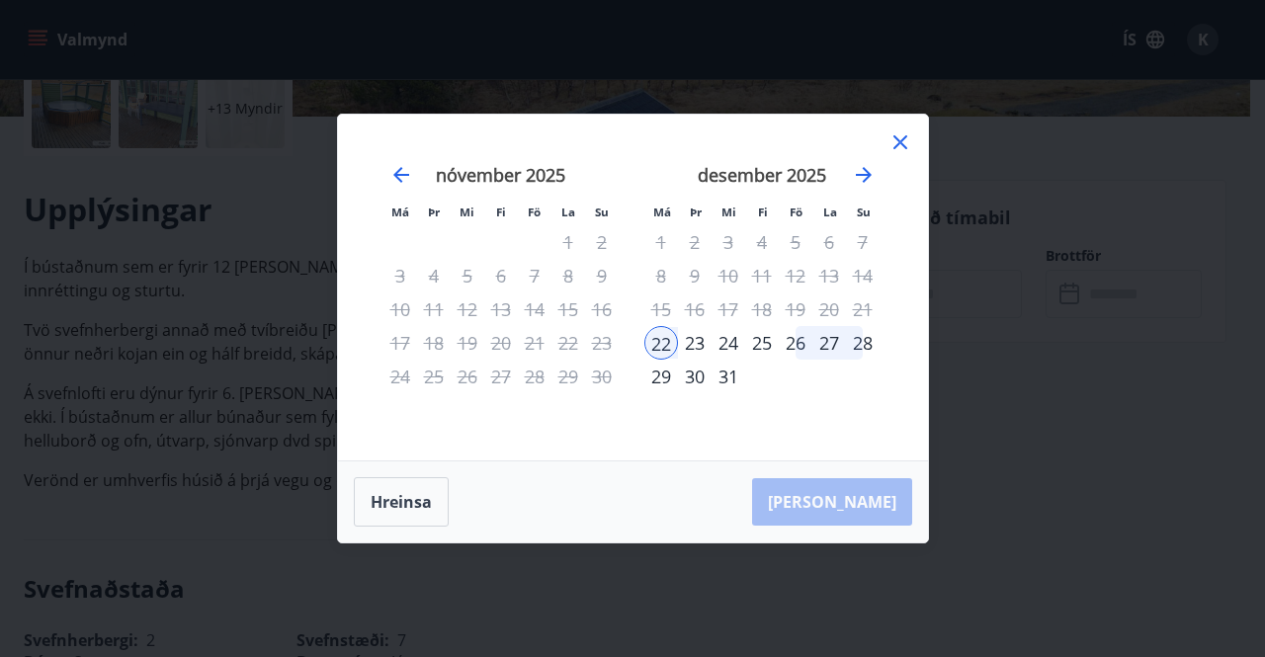
click at [796, 345] on div "26" at bounding box center [796, 343] width 34 height 34
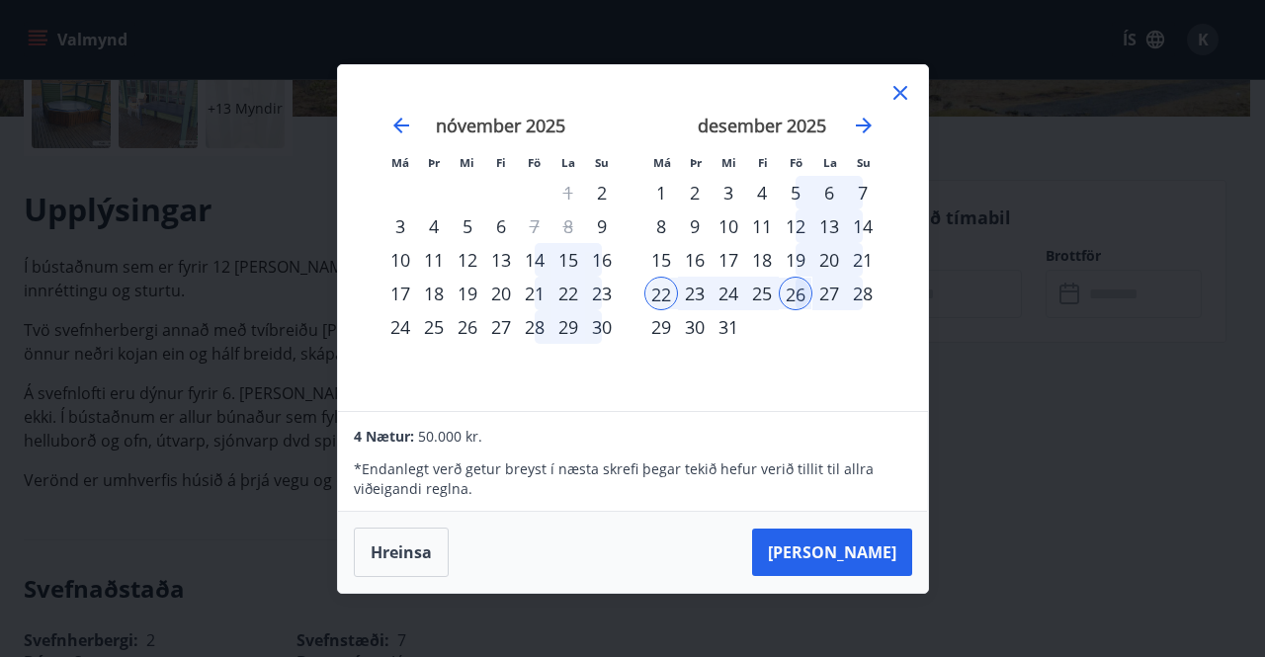
click at [761, 290] on div "25" at bounding box center [762, 294] width 34 height 34
click at [724, 293] on div "24" at bounding box center [728, 294] width 34 height 34
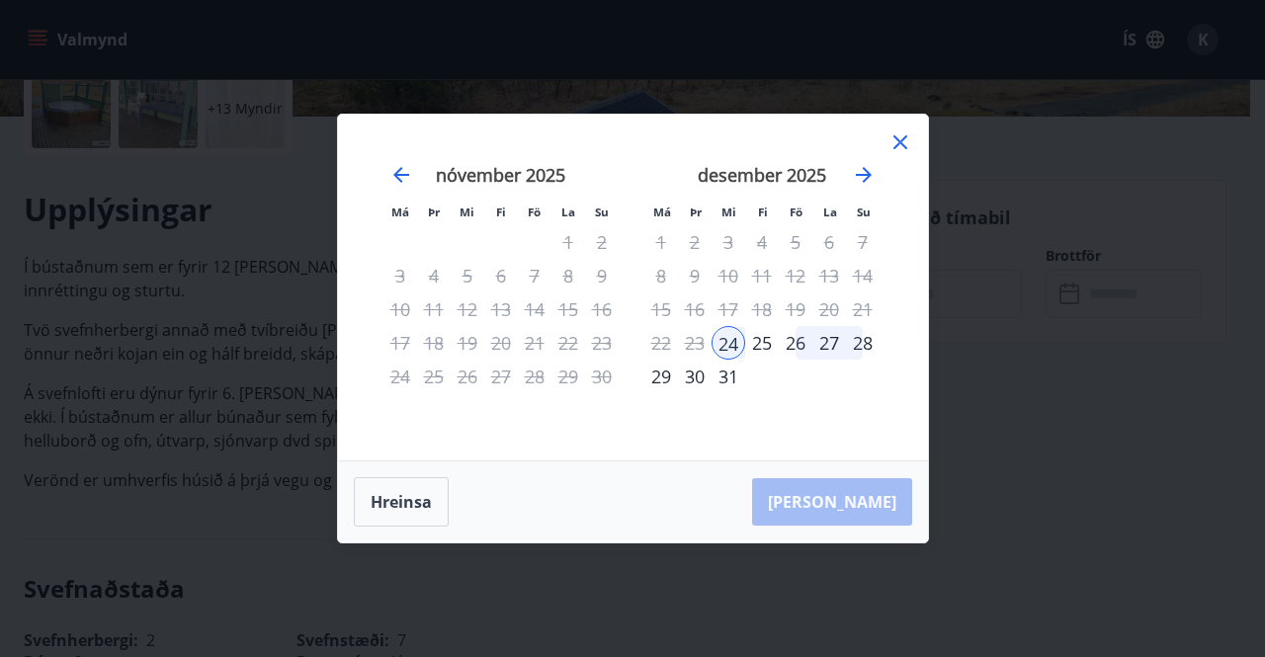
click at [892, 136] on icon at bounding box center [900, 142] width 24 height 24
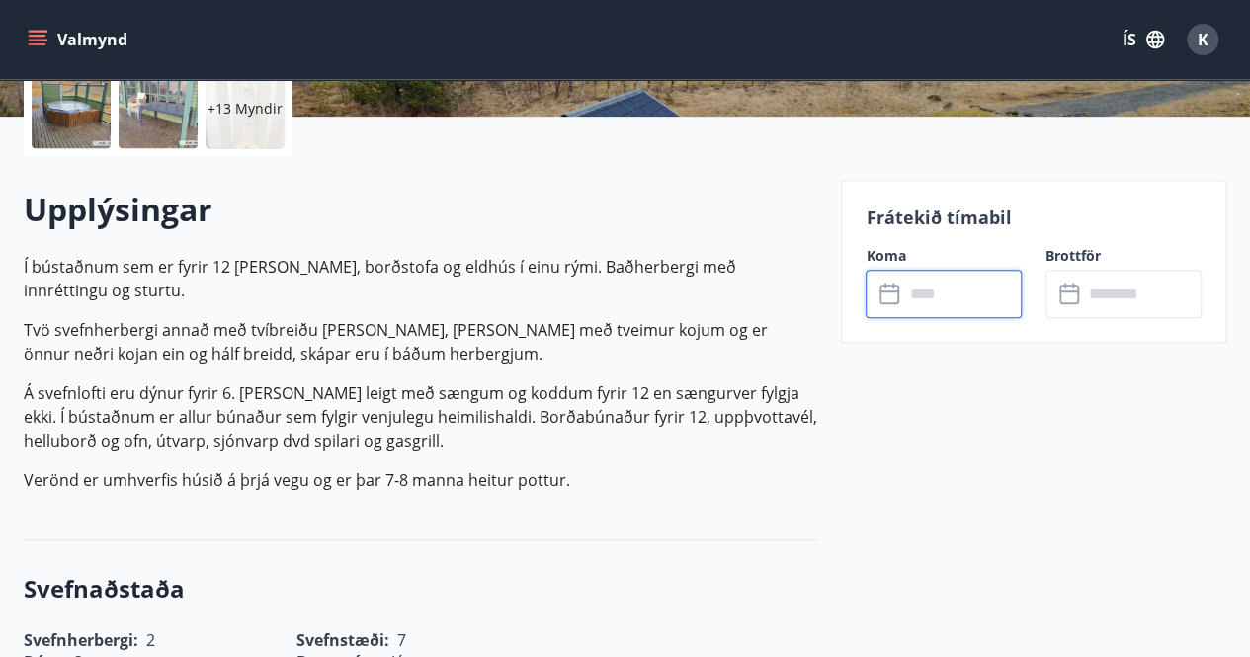
click at [918, 276] on input "text" at bounding box center [962, 294] width 119 height 48
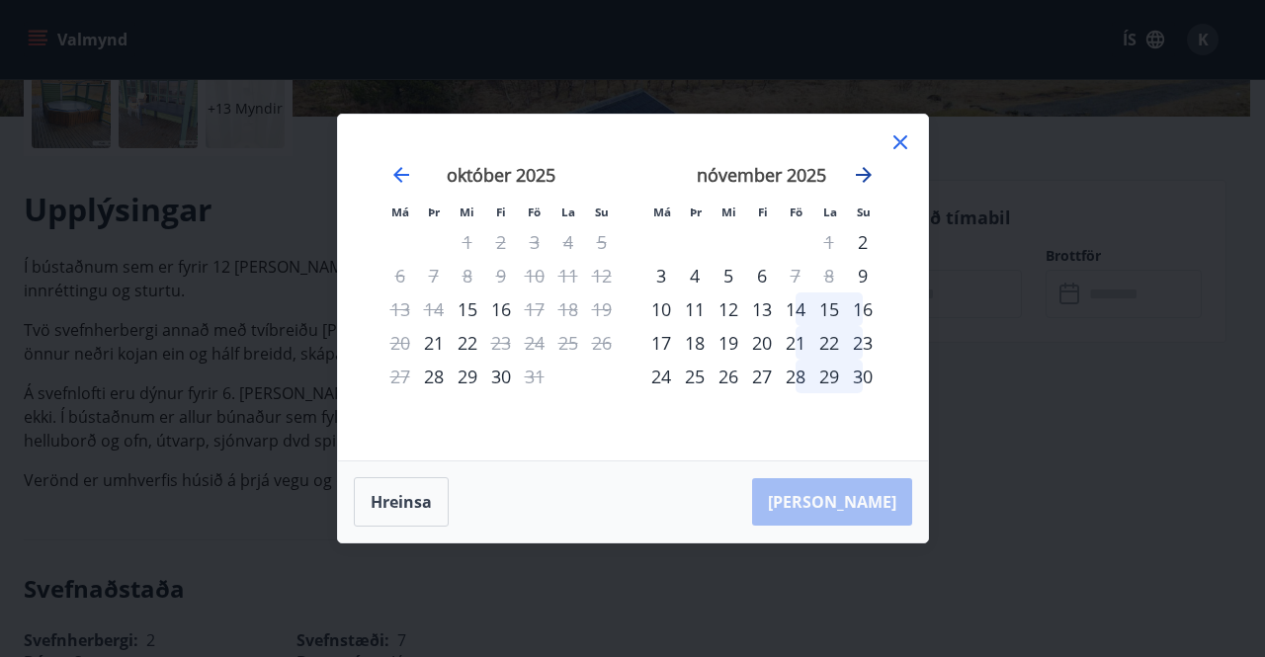
click at [870, 167] on icon "Move forward to switch to the next month." at bounding box center [864, 175] width 24 height 24
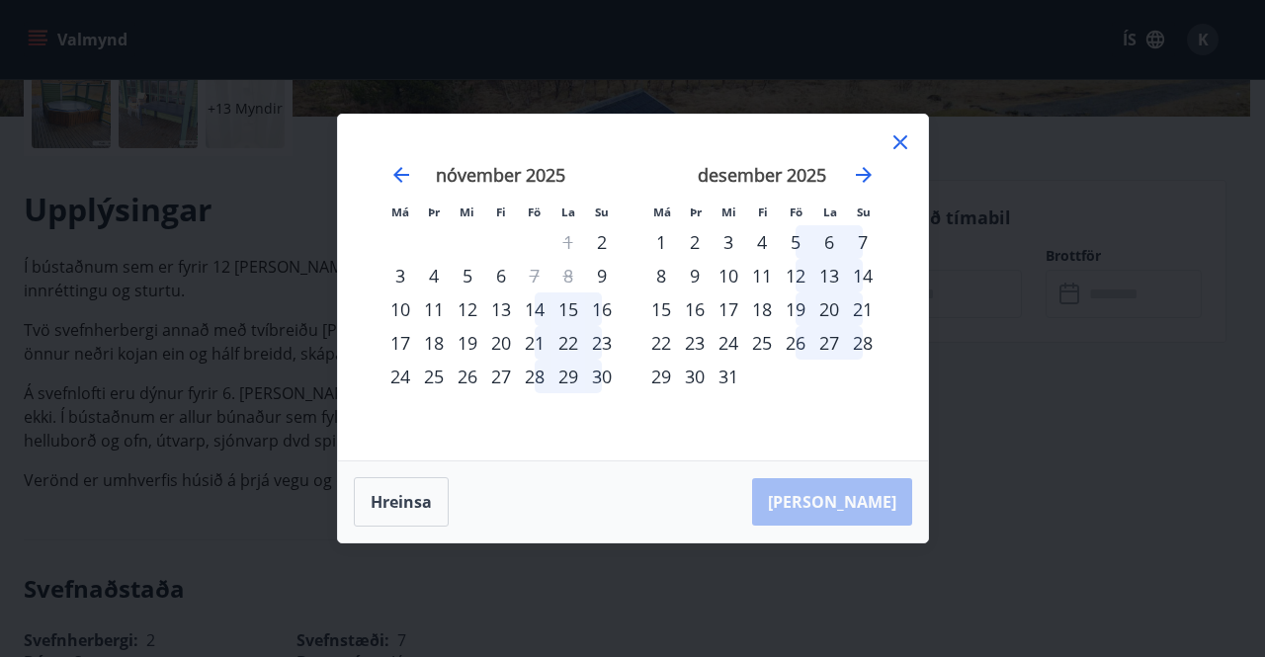
click at [892, 143] on icon at bounding box center [900, 142] width 24 height 24
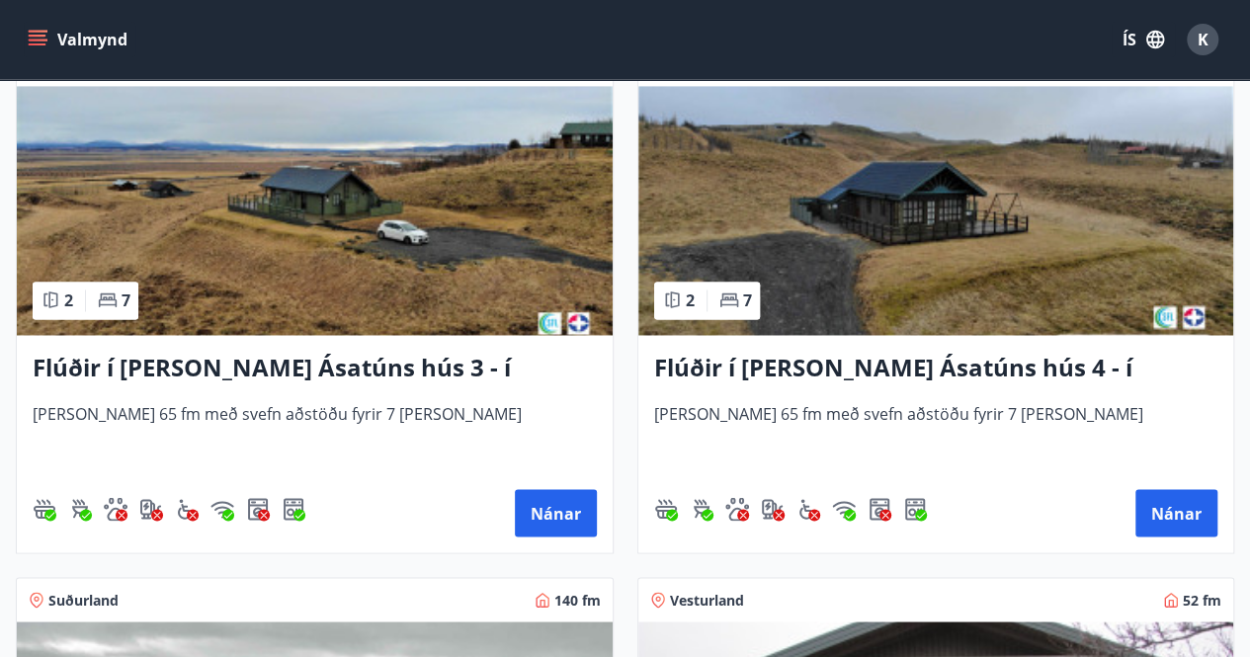
scroll to position [1546, 0]
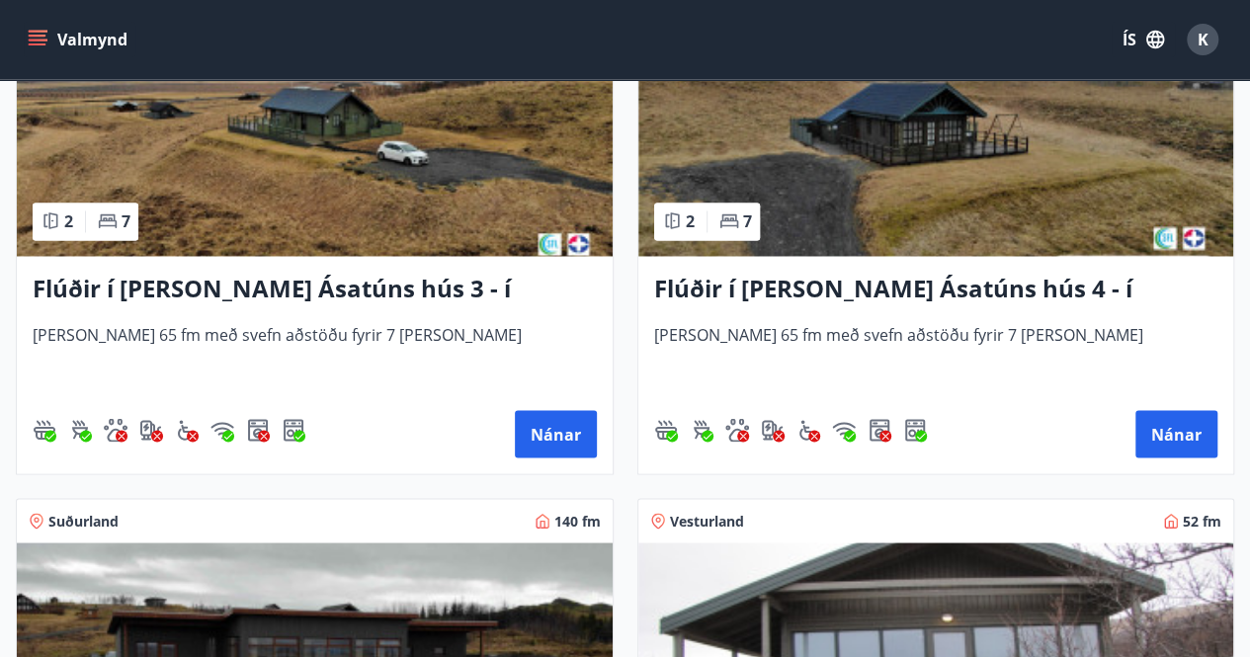
click at [339, 269] on div "Flúðir í [PERSON_NAME] Ásatúns hús 3 - í Móadal [PERSON_NAME] 65 fm með svefn a…" at bounding box center [315, 364] width 596 height 217
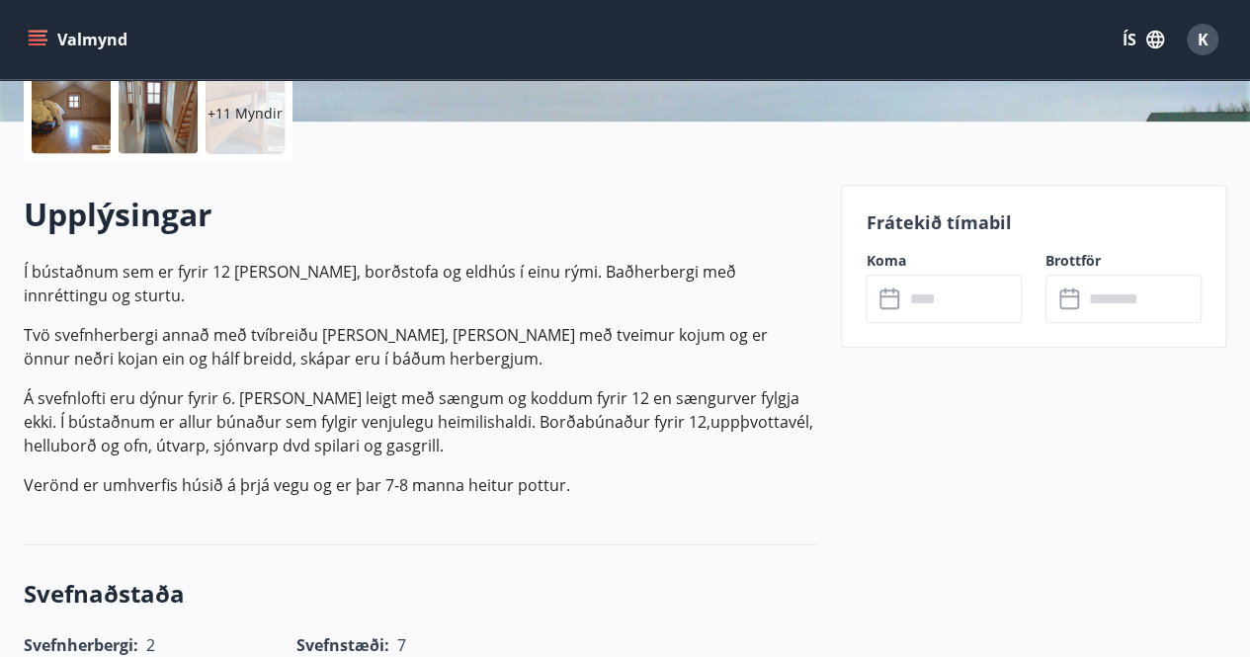
scroll to position [481, 0]
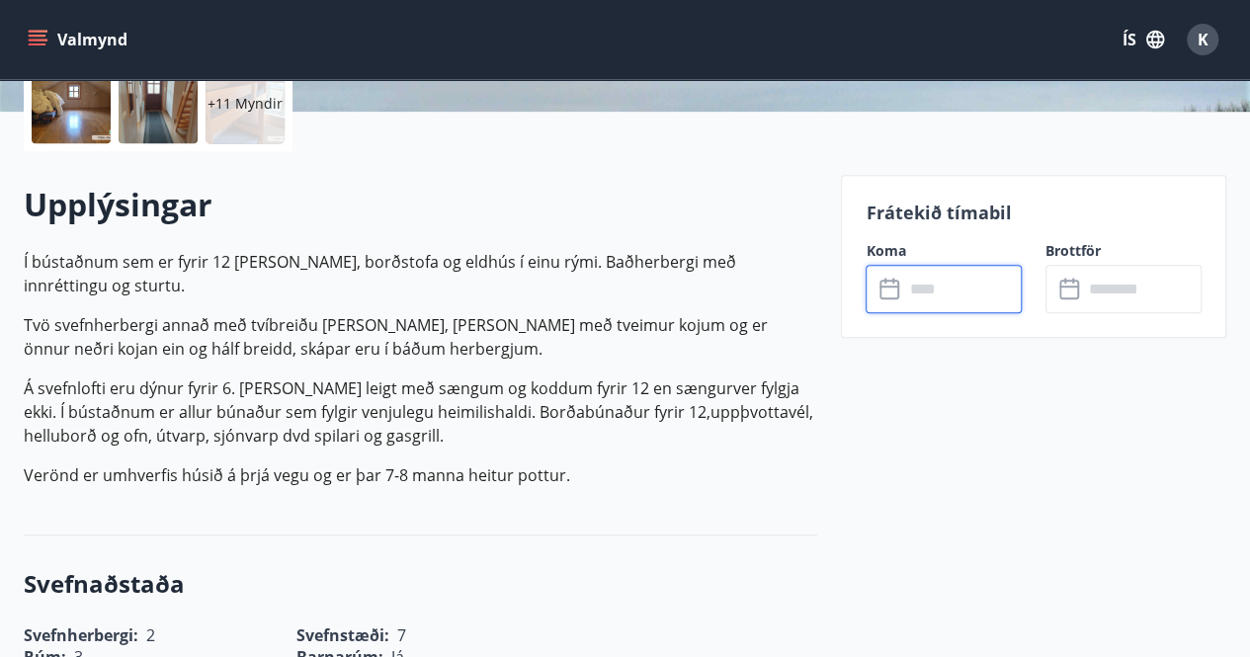
click at [961, 277] on input "text" at bounding box center [962, 289] width 119 height 48
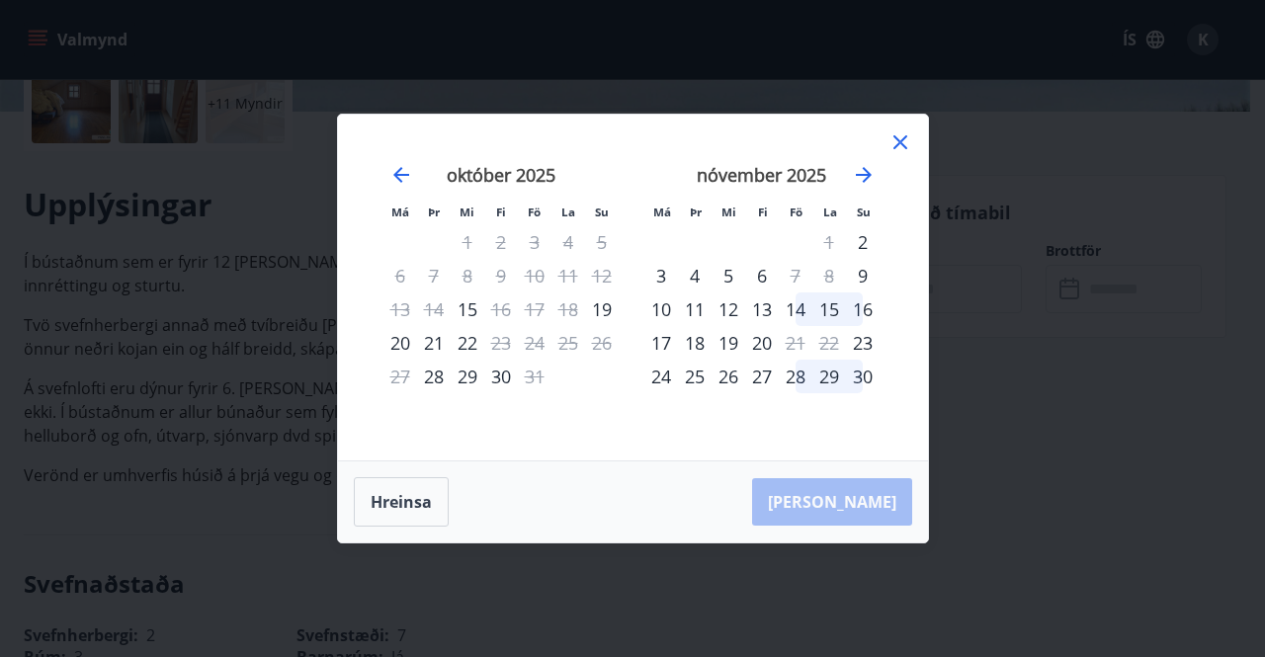
click at [870, 187] on div "nóvember 2025" at bounding box center [761, 181] width 235 height 87
click at [866, 169] on icon "Move forward to switch to the next month." at bounding box center [864, 175] width 24 height 24
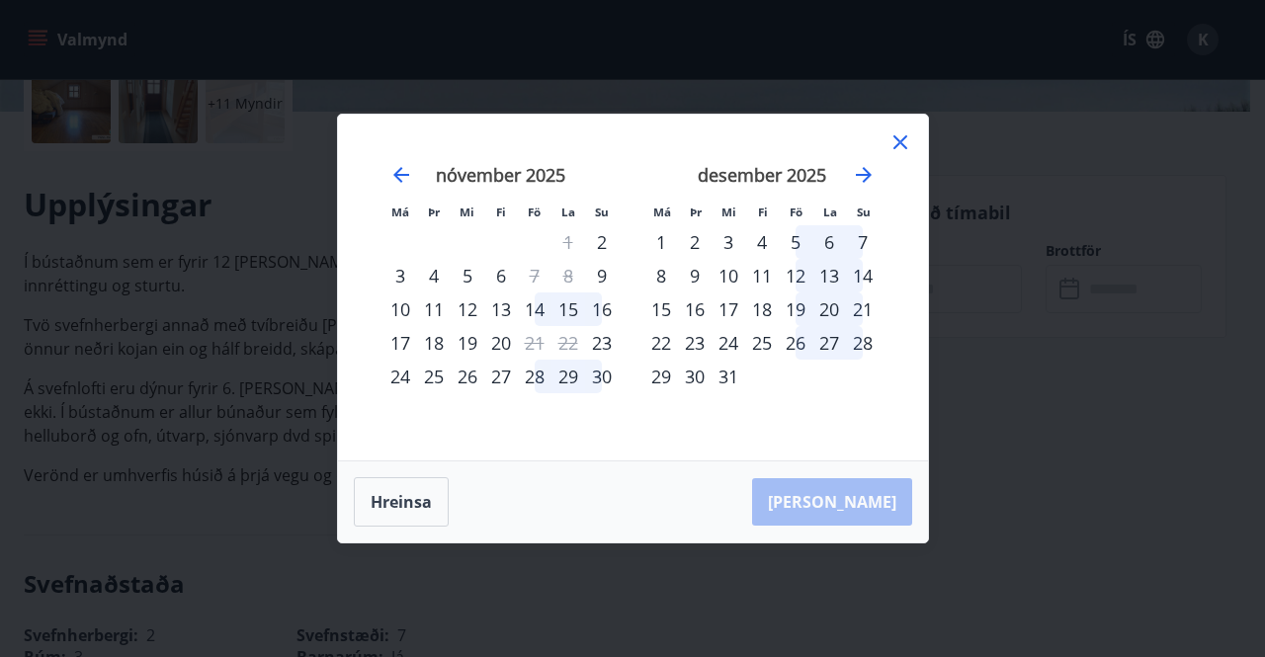
click at [903, 137] on icon at bounding box center [900, 142] width 24 height 24
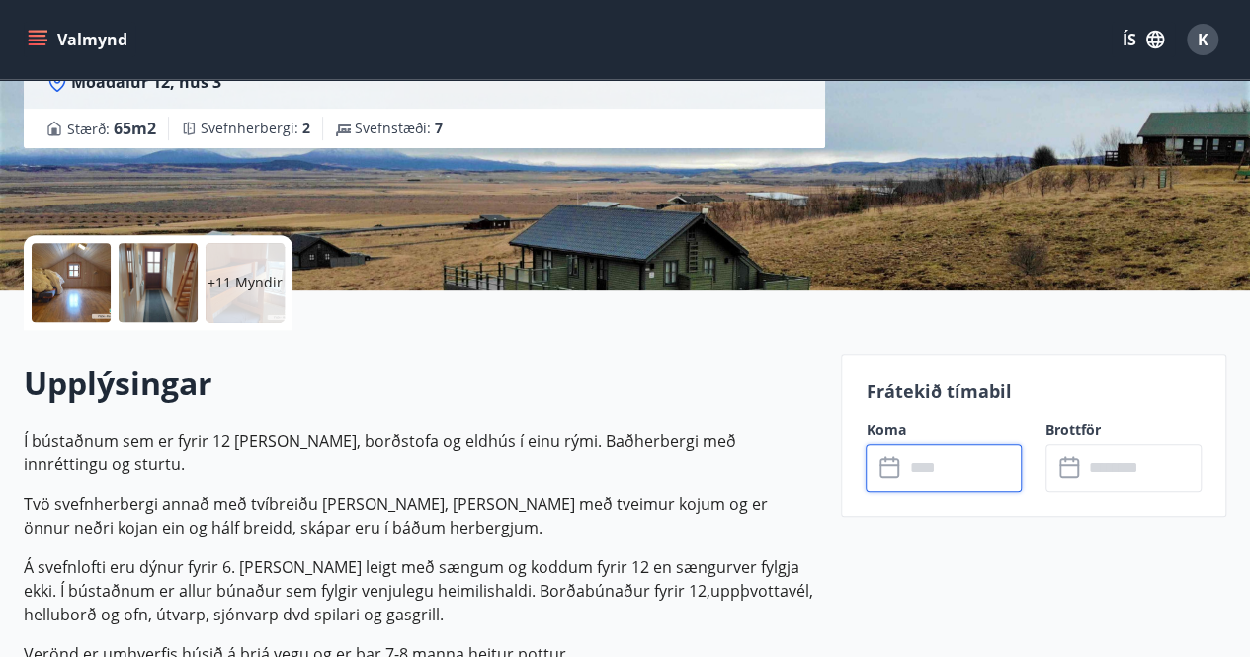
scroll to position [300, 0]
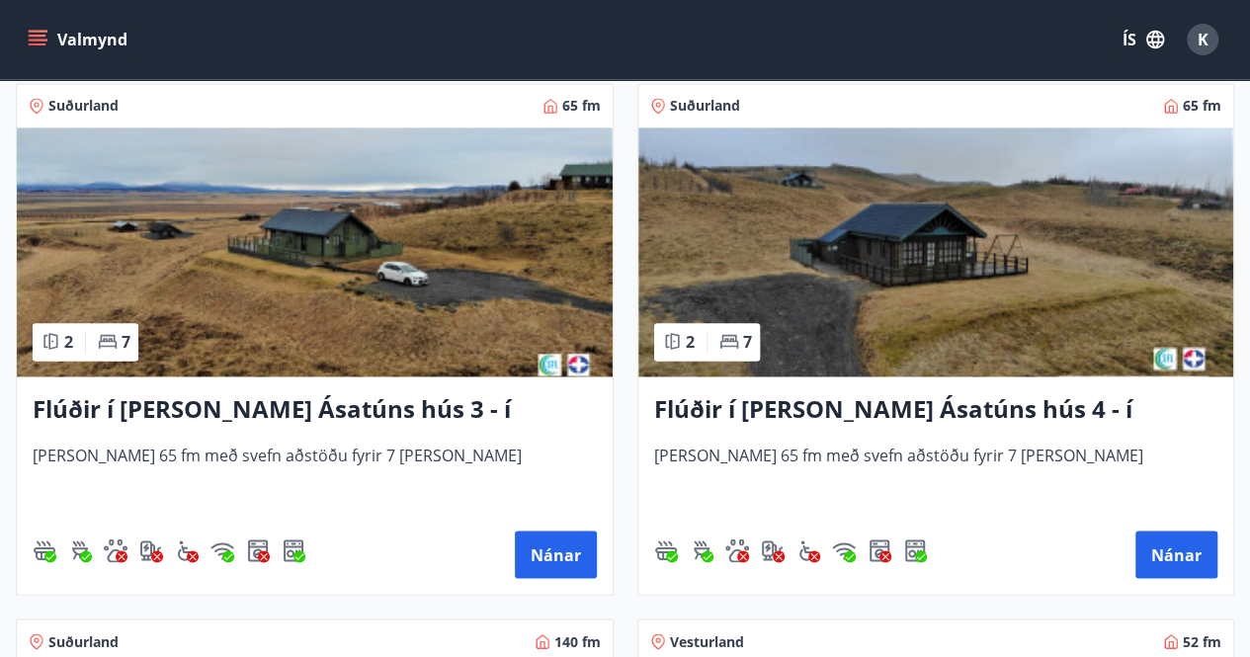
scroll to position [1432, 0]
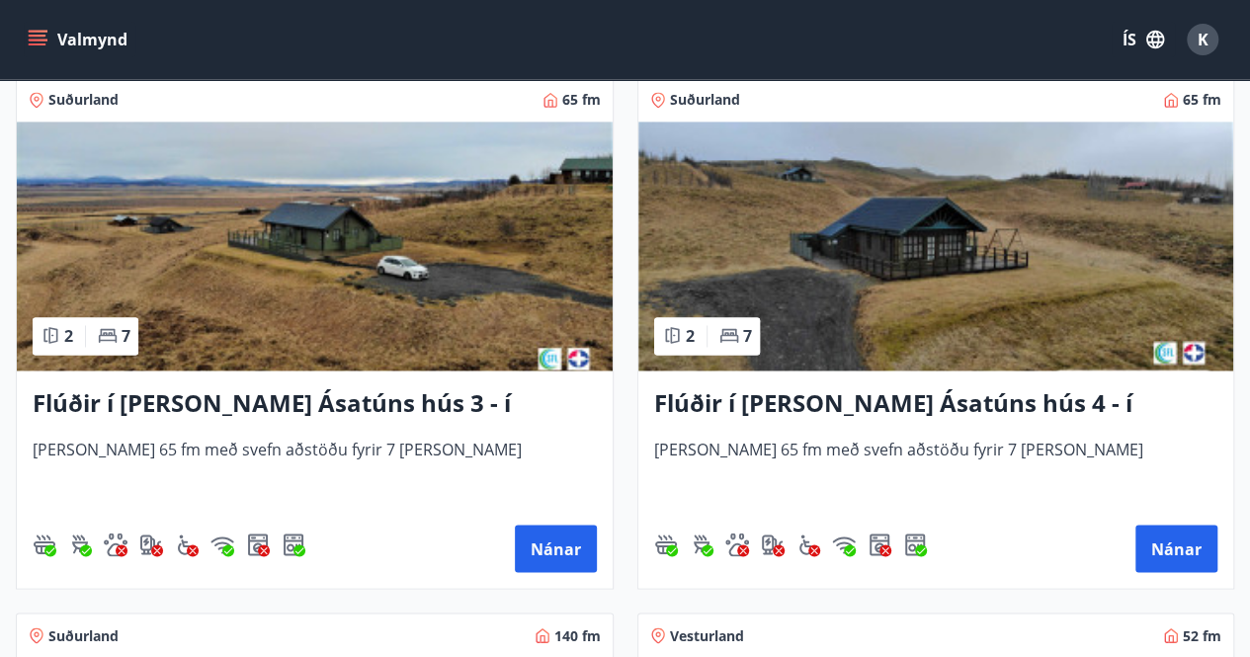
click at [980, 393] on h3 "Flúðir í [PERSON_NAME] Ásatúns hús 4 - í Þverlág" at bounding box center [936, 404] width 564 height 36
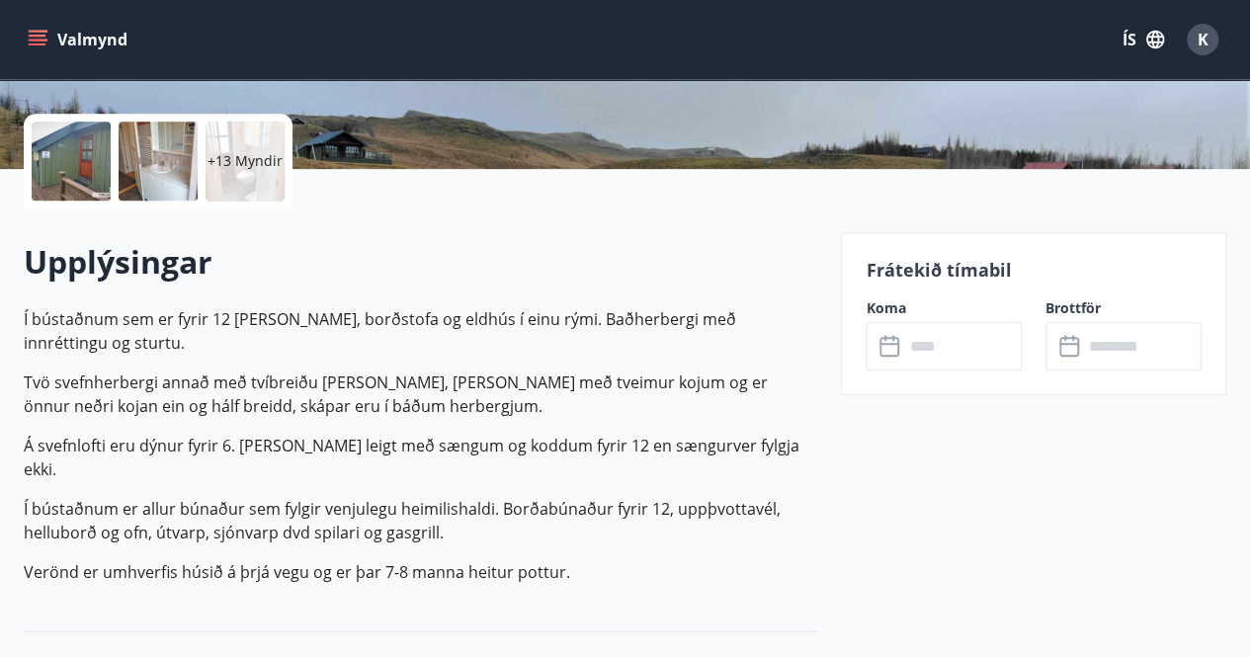
scroll to position [434, 0]
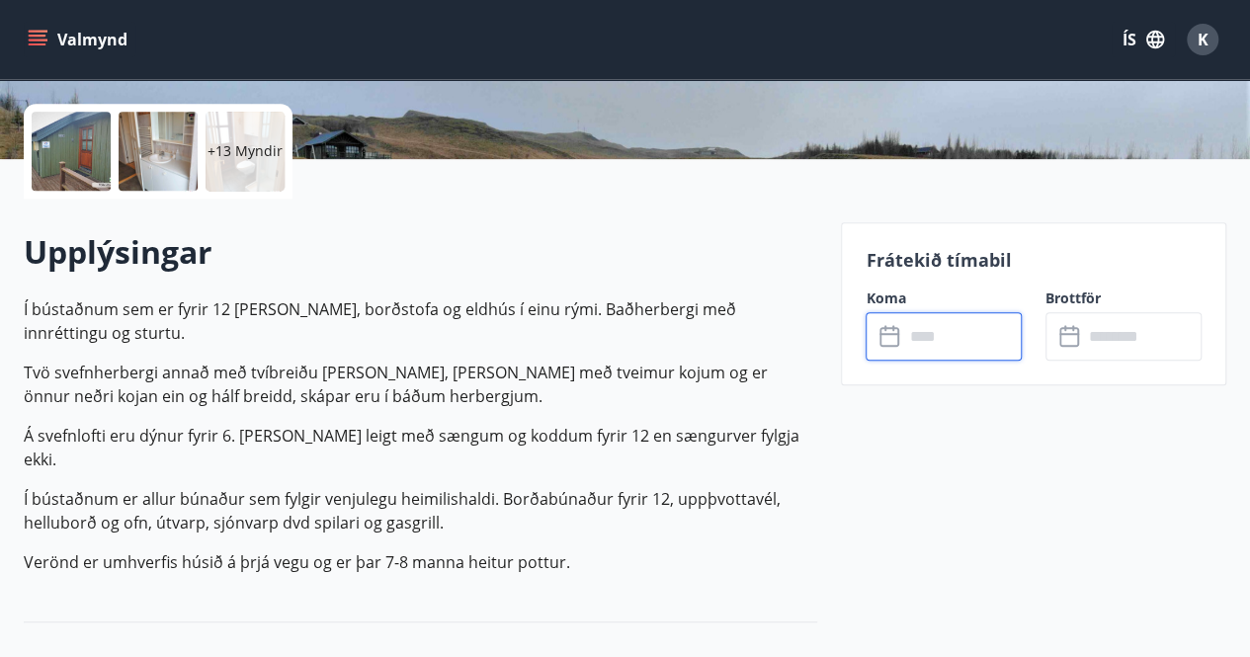
click at [923, 338] on input "text" at bounding box center [962, 336] width 119 height 48
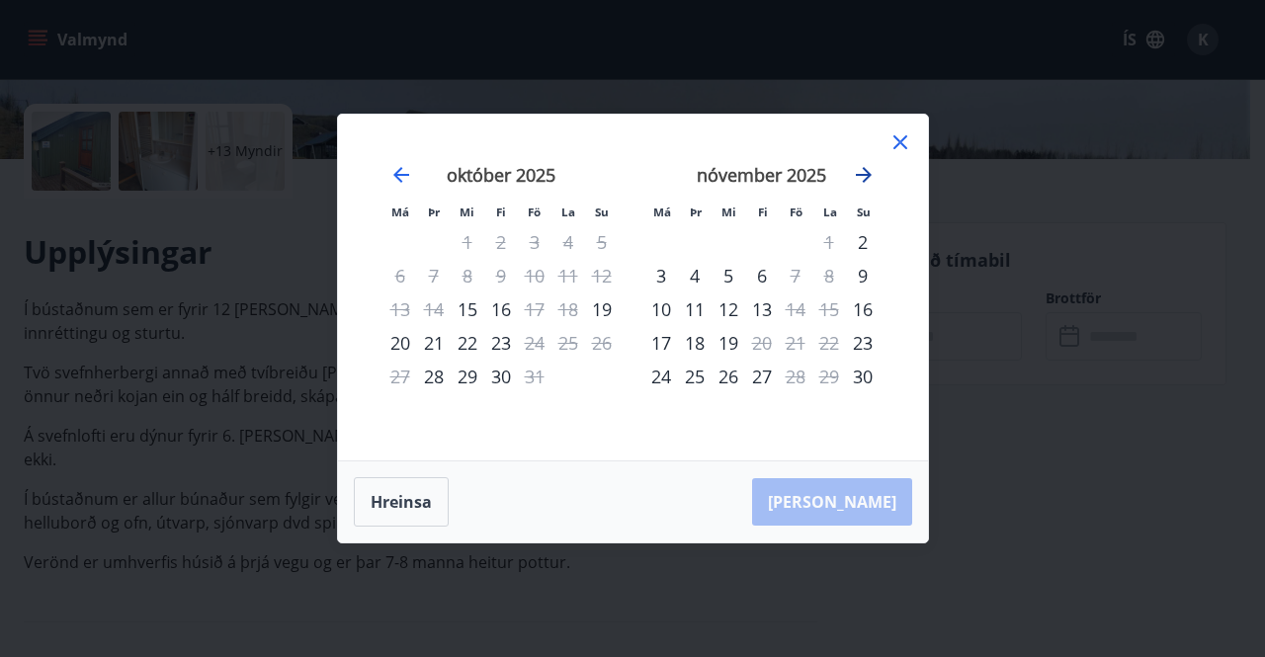
click at [864, 173] on icon "Move forward to switch to the next month." at bounding box center [864, 175] width 24 height 24
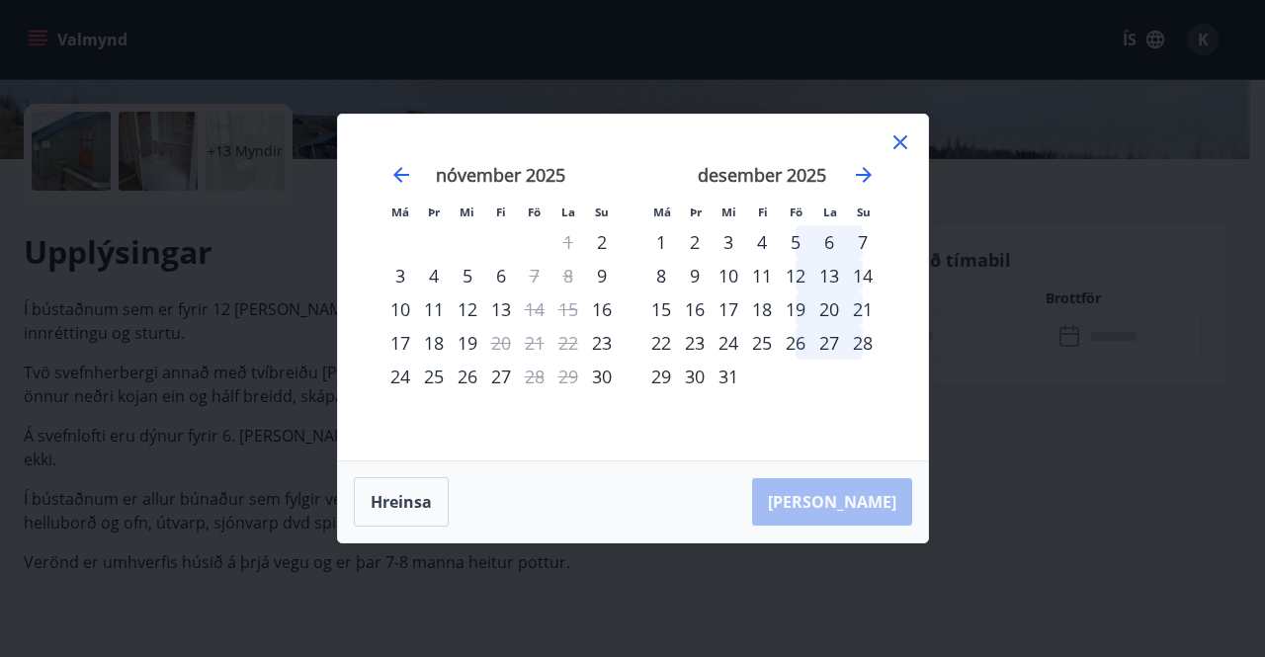
click at [889, 143] on icon at bounding box center [900, 142] width 24 height 24
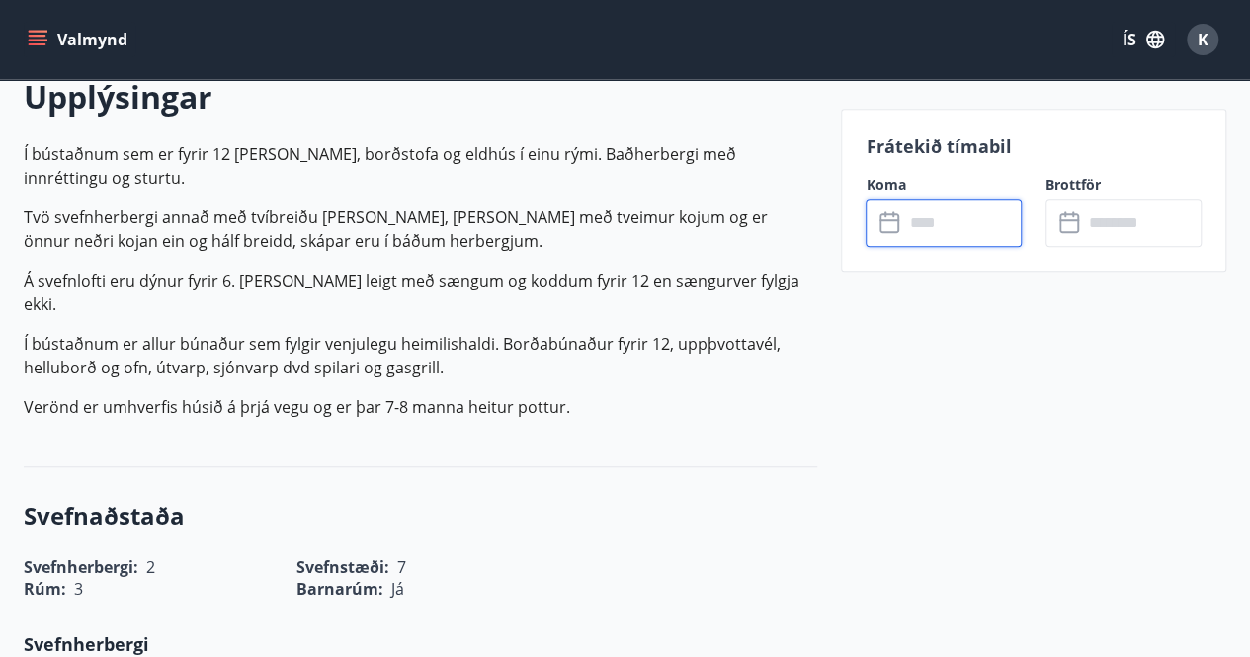
scroll to position [590, 0]
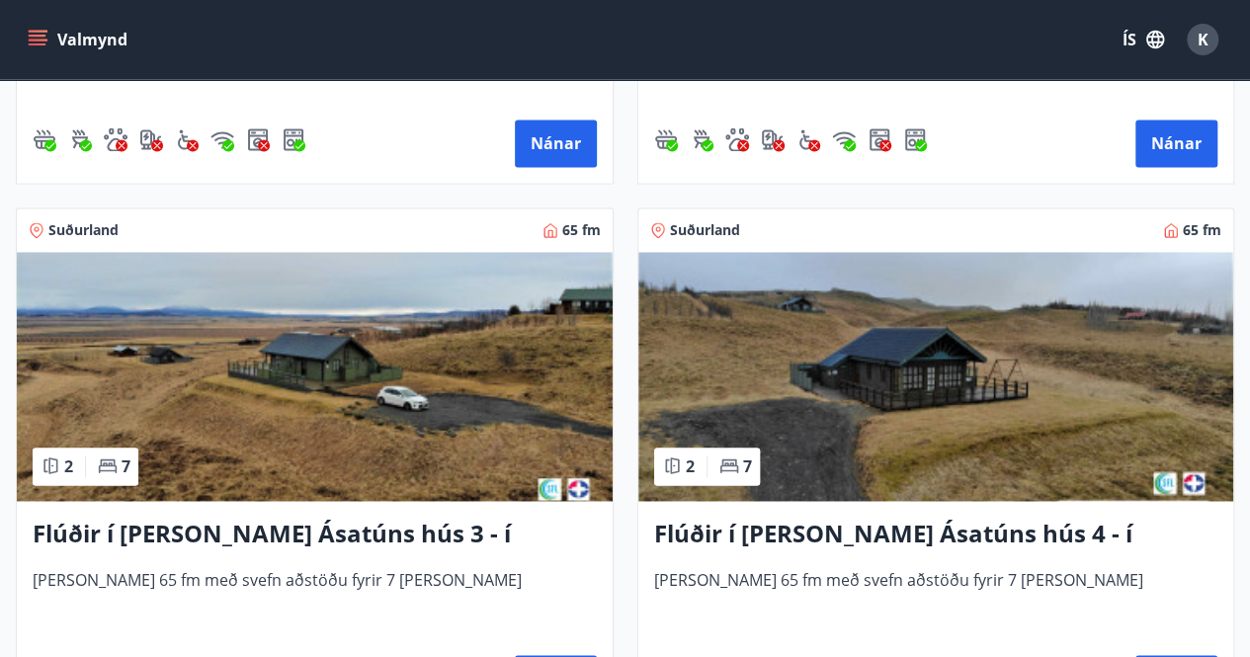
scroll to position [1302, 0]
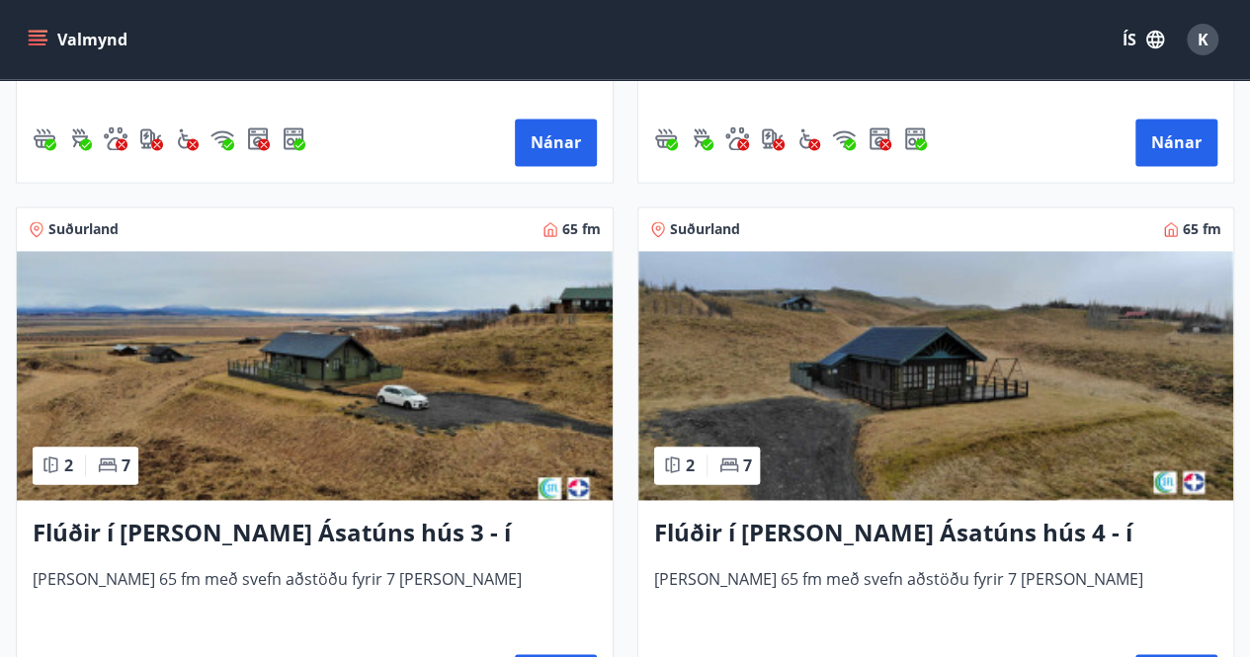
click at [93, 223] on span "Suðurland" at bounding box center [83, 229] width 70 height 20
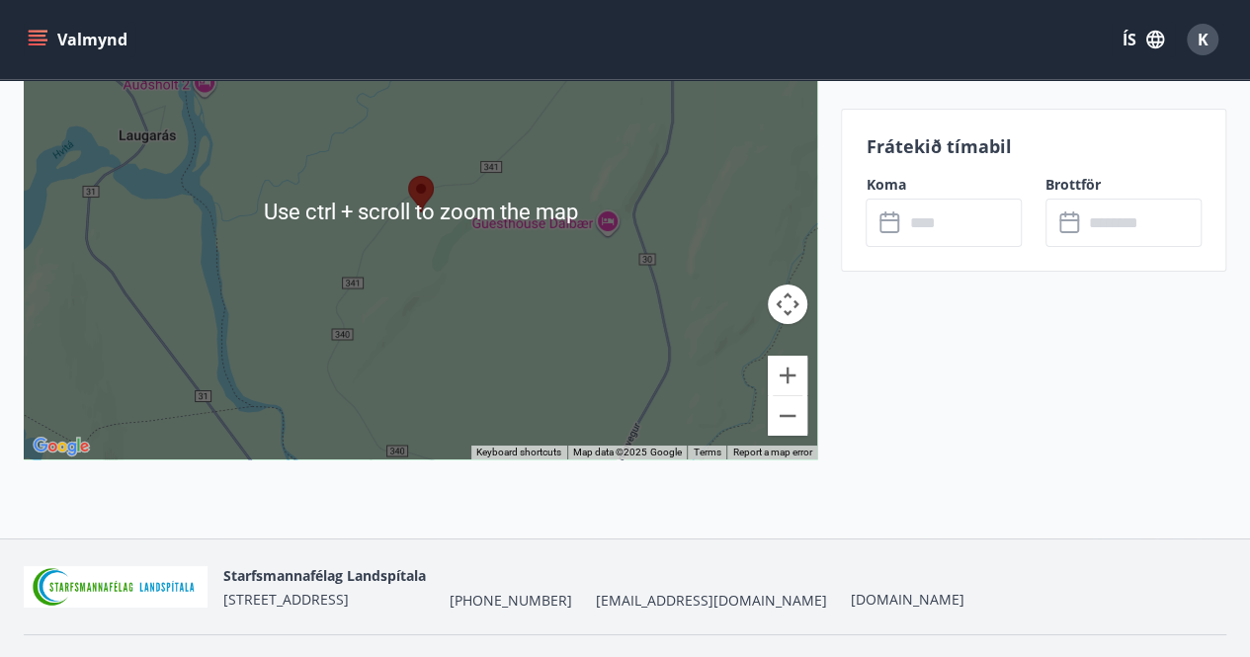
scroll to position [3394, 0]
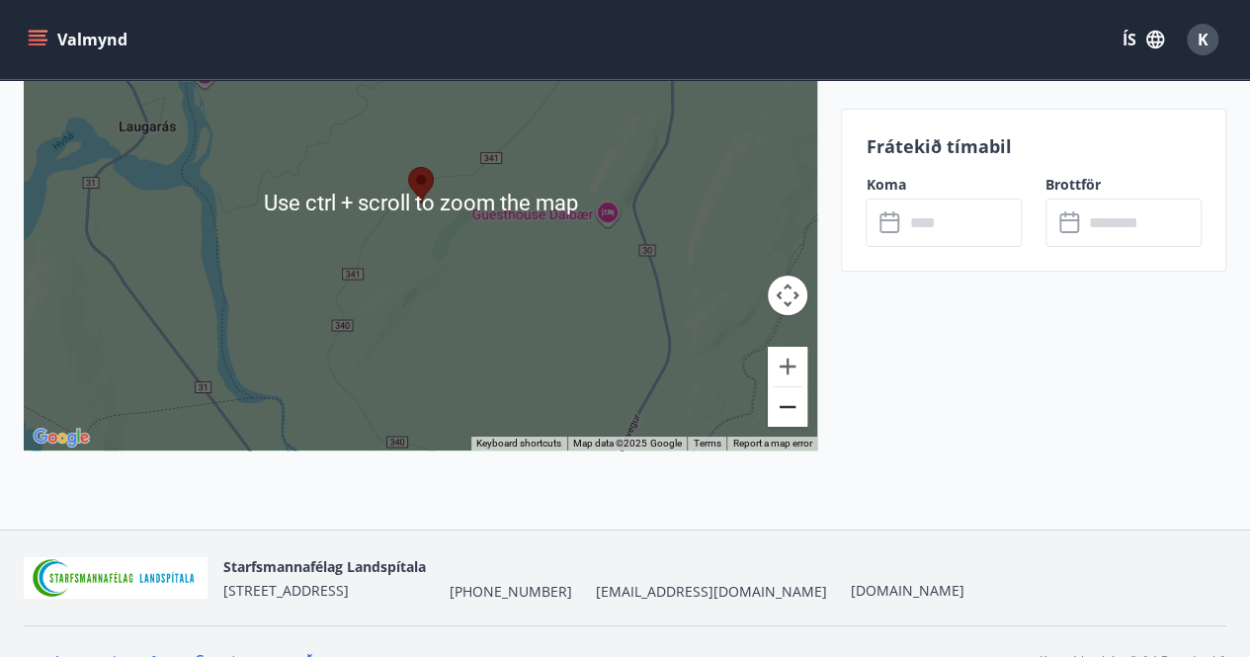
click at [789, 406] on button "Zoom out" at bounding box center [788, 407] width 40 height 40
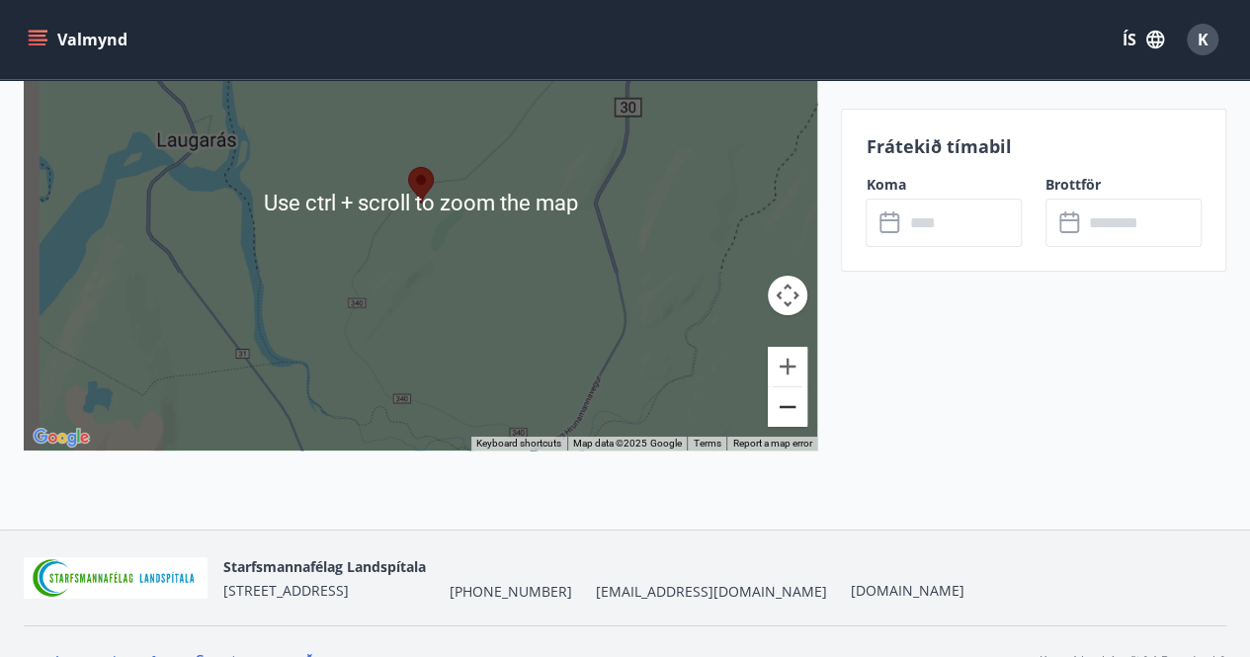
click at [789, 406] on button "Zoom out" at bounding box center [788, 407] width 40 height 40
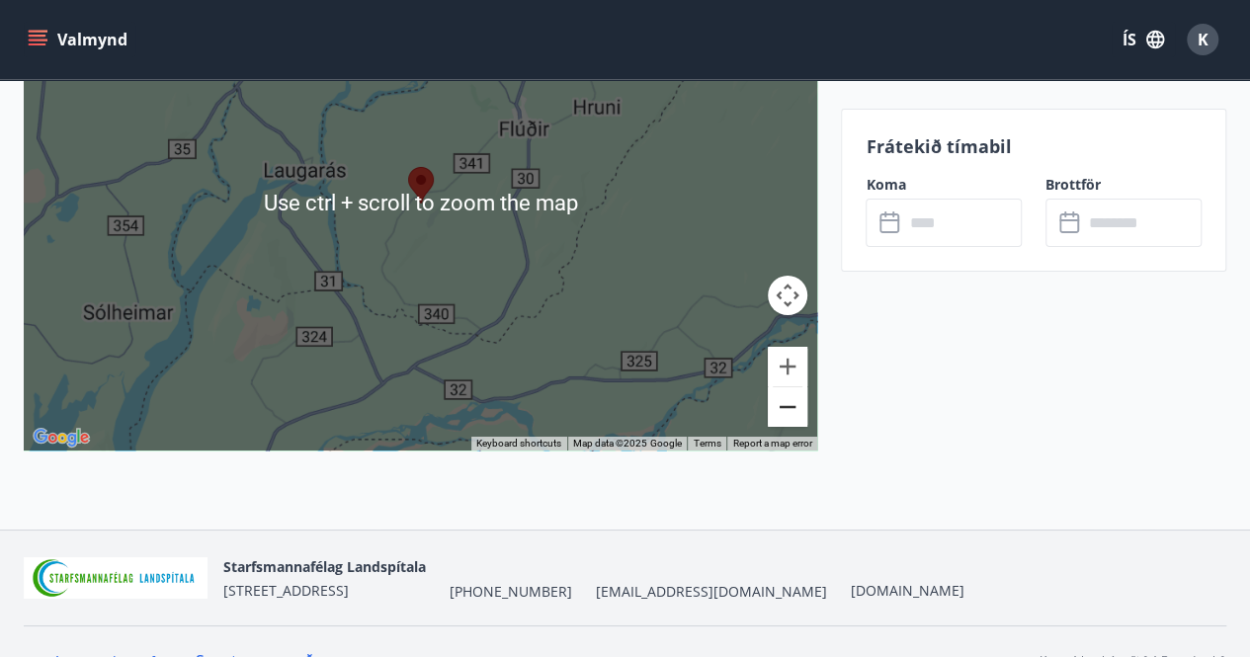
click at [789, 406] on button "Zoom out" at bounding box center [788, 407] width 40 height 40
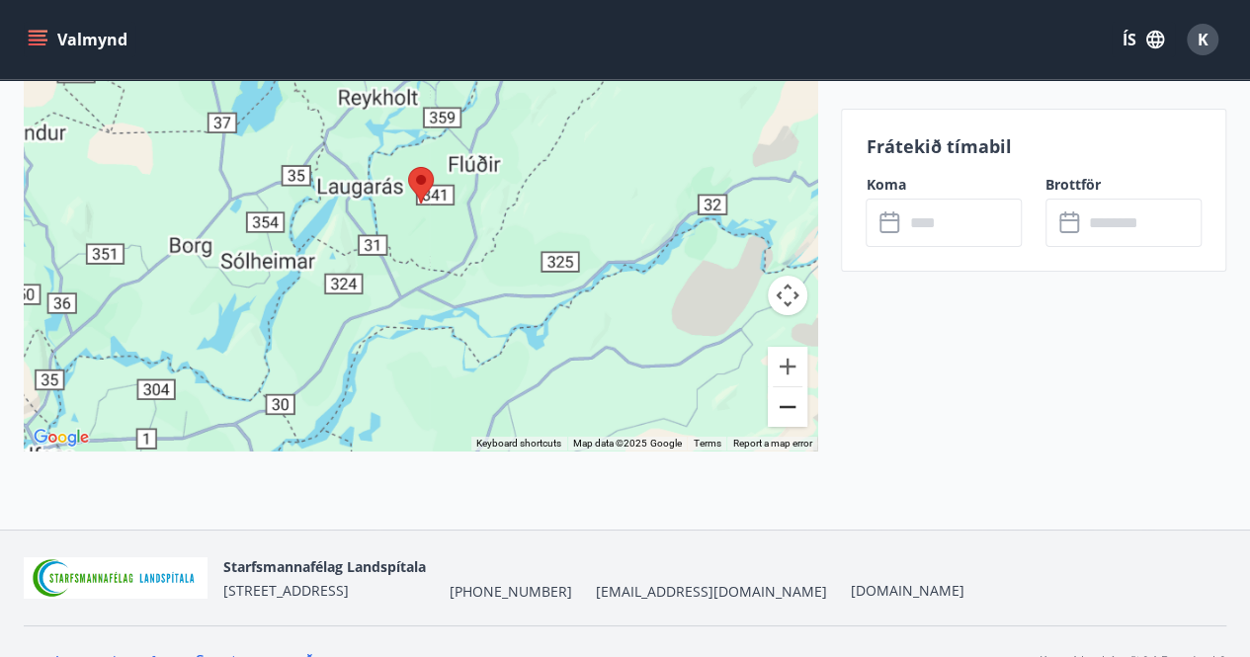
click at [789, 406] on button "Zoom out" at bounding box center [788, 407] width 40 height 40
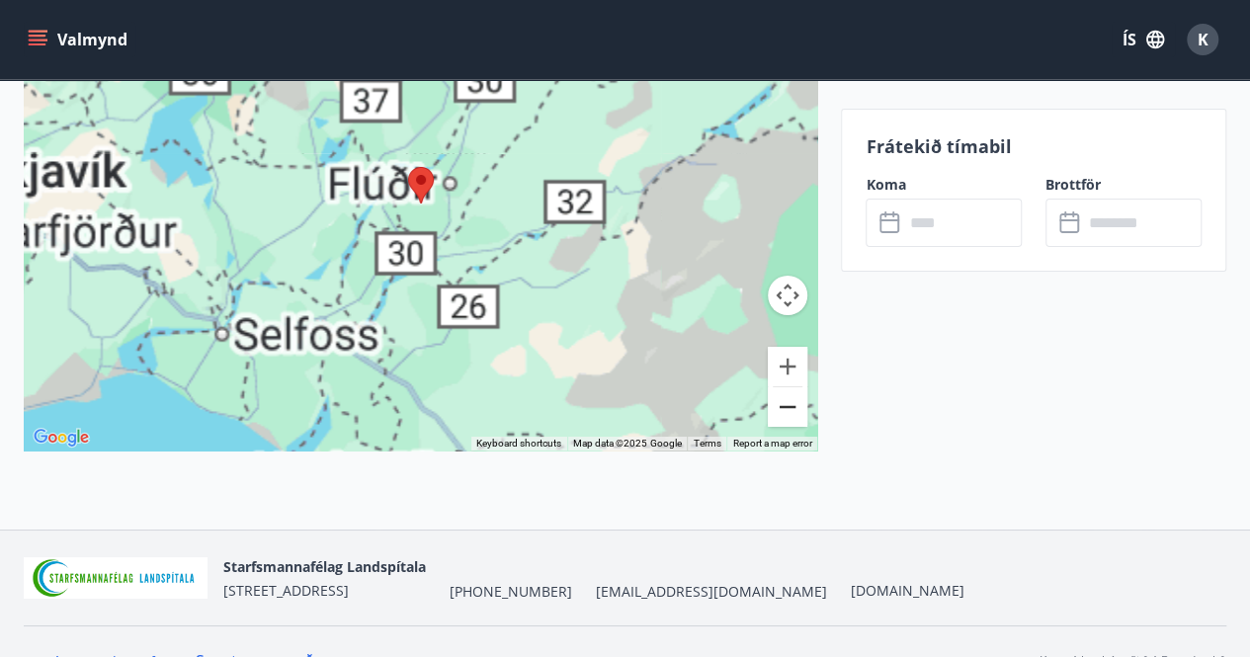
click at [789, 406] on button "Zoom out" at bounding box center [788, 407] width 40 height 40
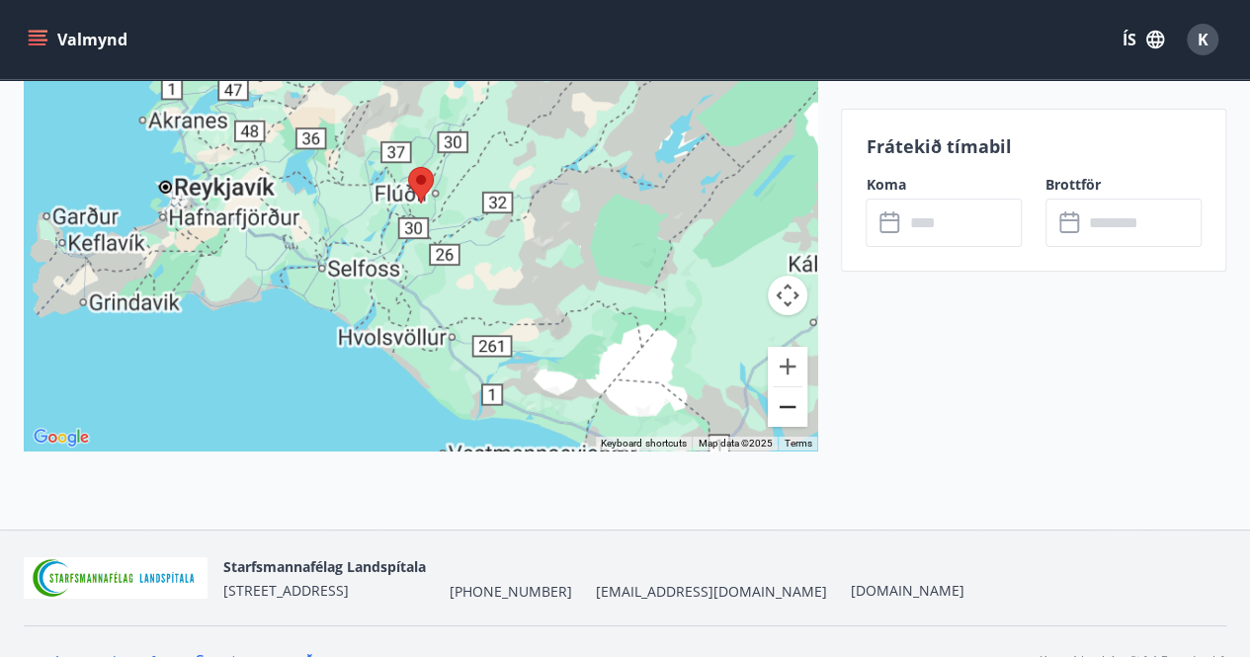
click at [789, 406] on button "Zoom out" at bounding box center [788, 407] width 40 height 40
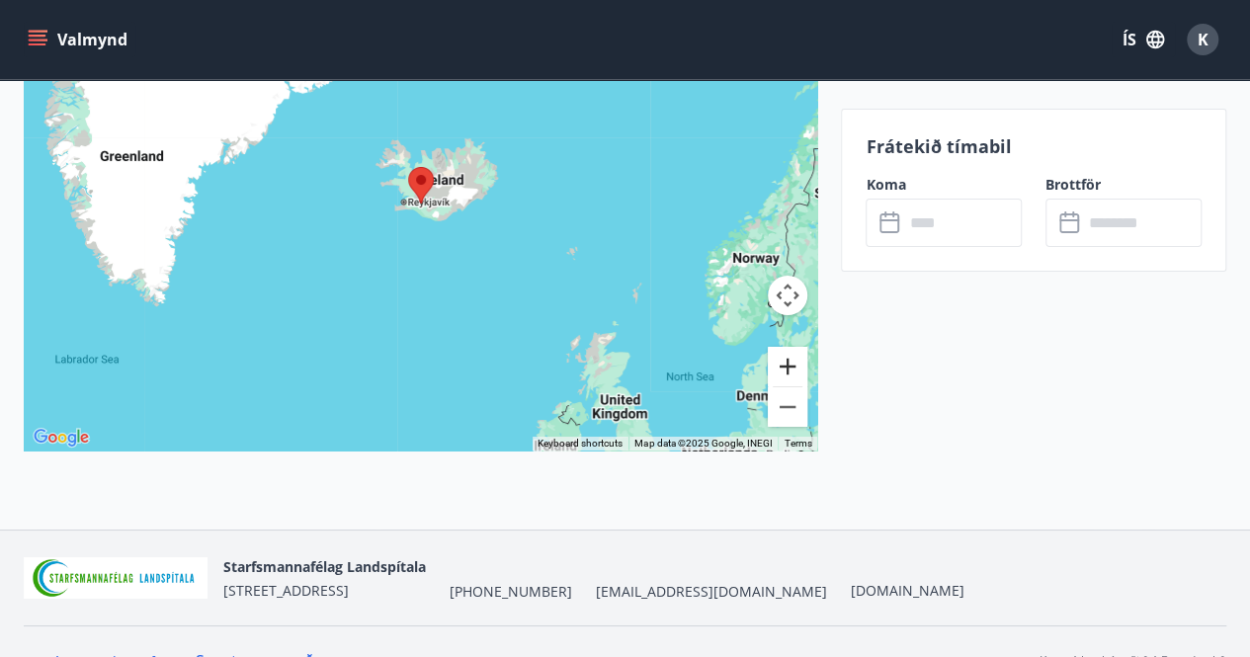
click at [787, 371] on button "Zoom in" at bounding box center [788, 367] width 40 height 40
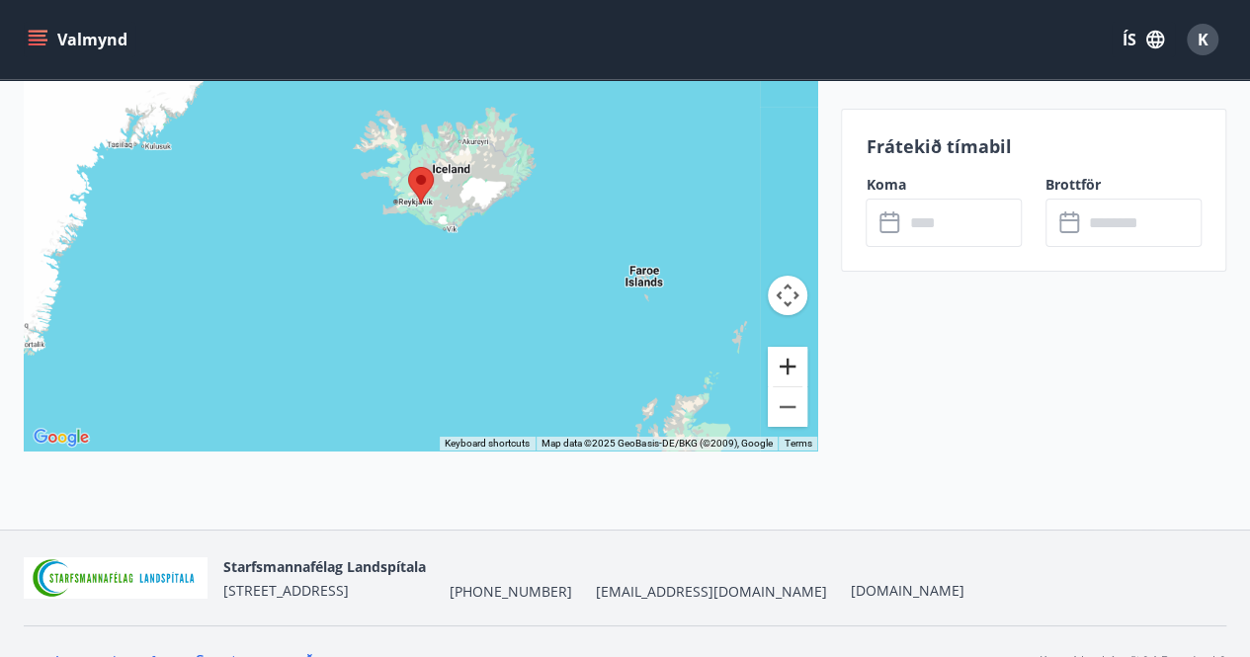
click at [787, 371] on button "Zoom in" at bounding box center [788, 367] width 40 height 40
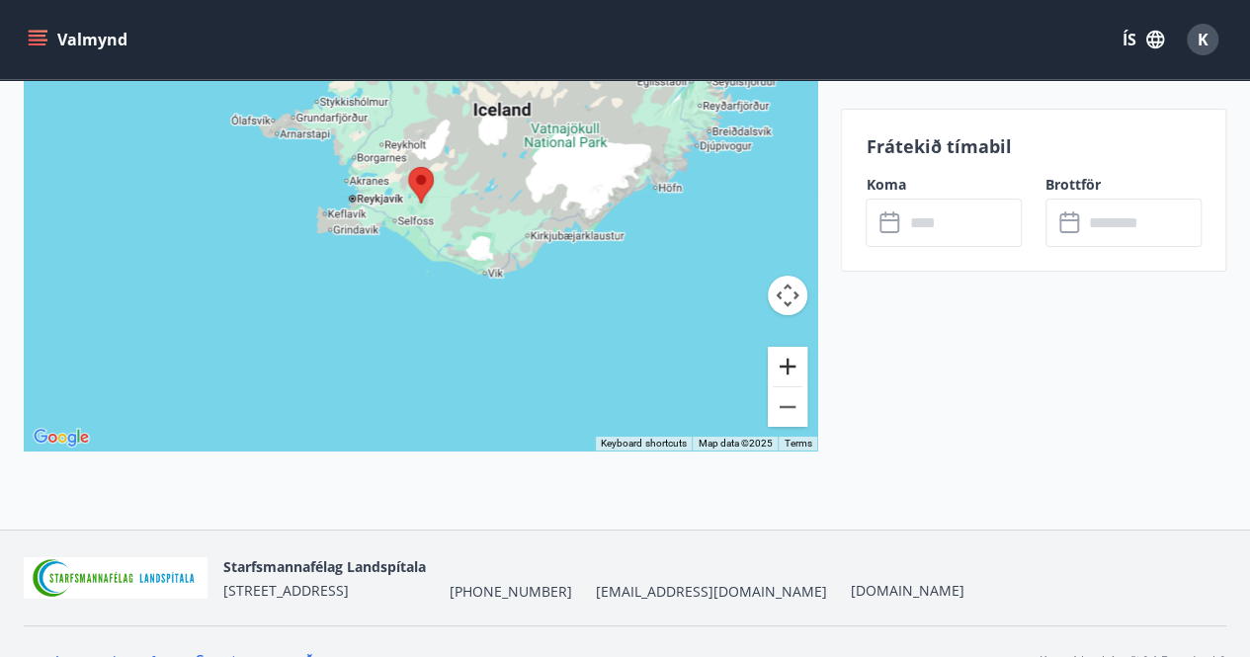
click at [787, 371] on button "Zoom in" at bounding box center [788, 367] width 40 height 40
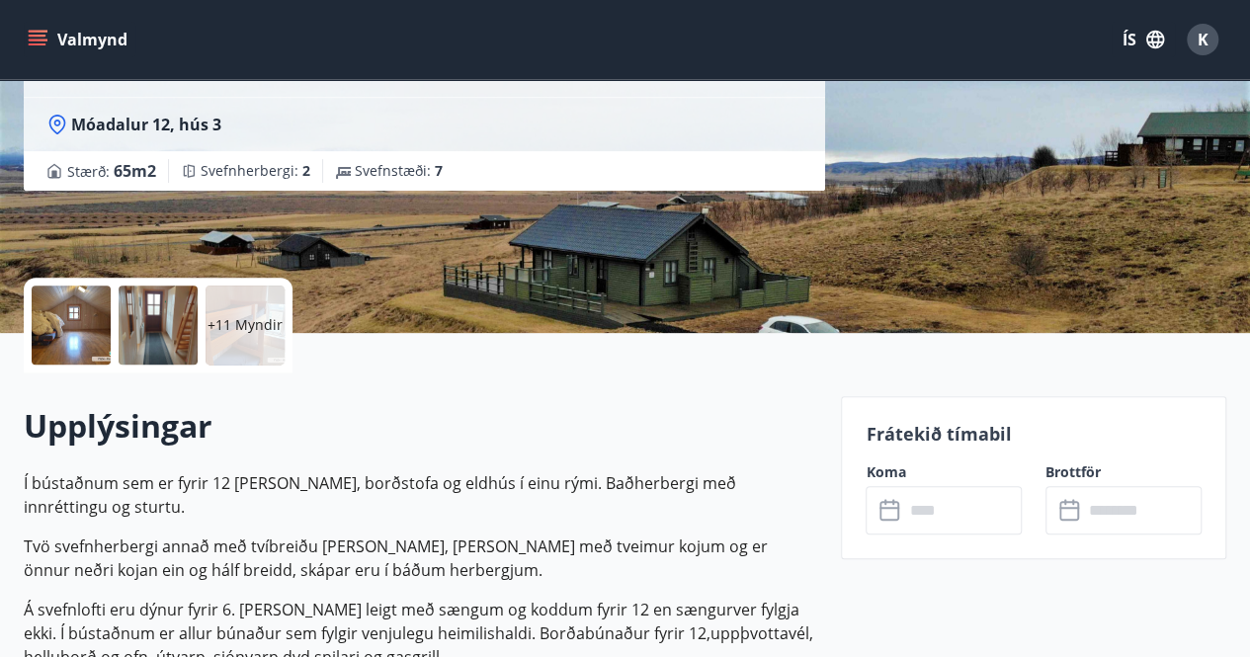
scroll to position [319, 0]
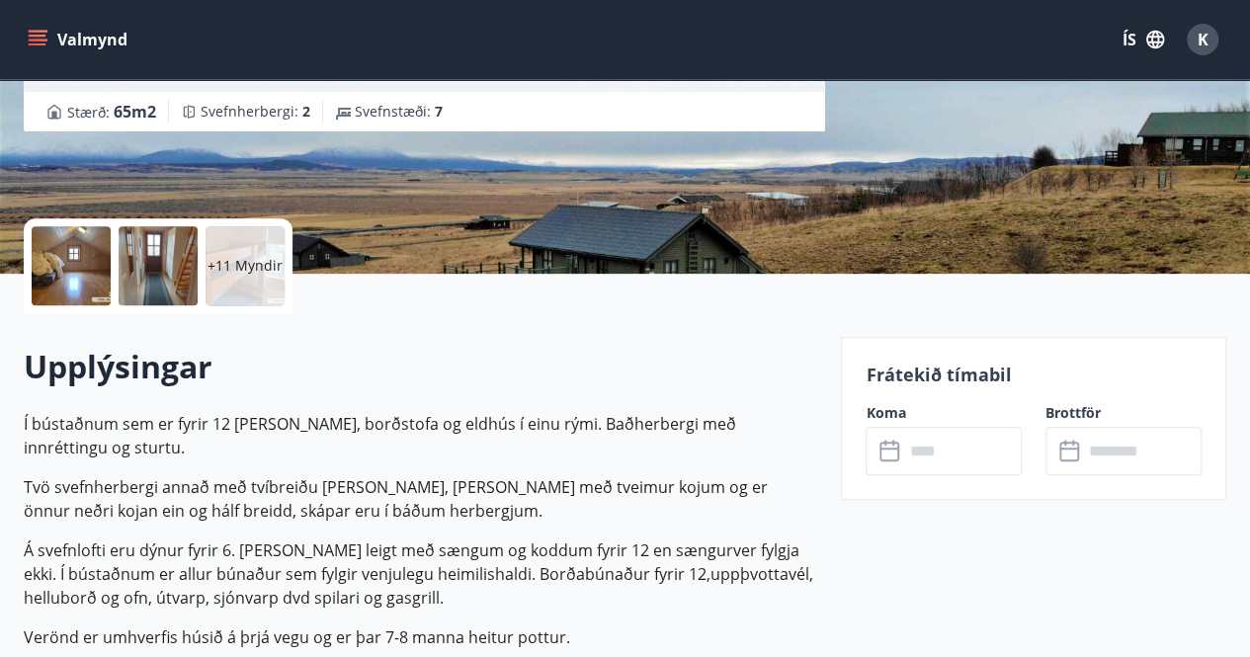
click at [240, 265] on p "+11 Myndir" at bounding box center [244, 266] width 75 height 20
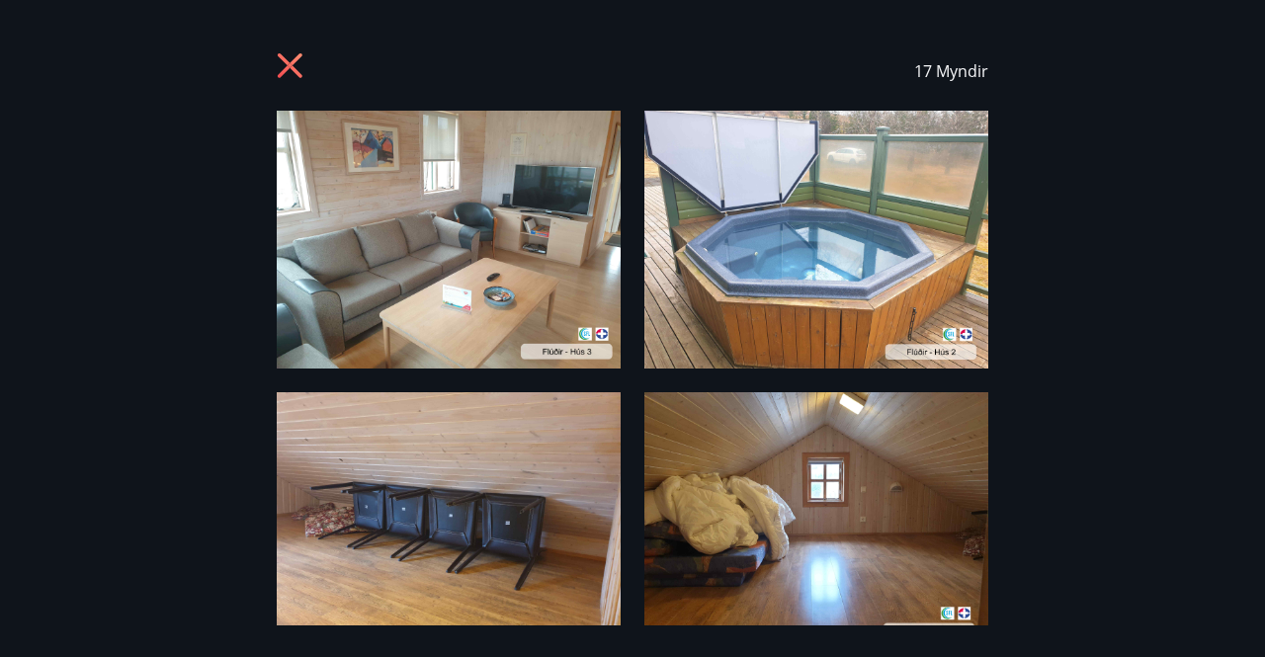
click at [281, 54] on icon at bounding box center [290, 65] width 25 height 25
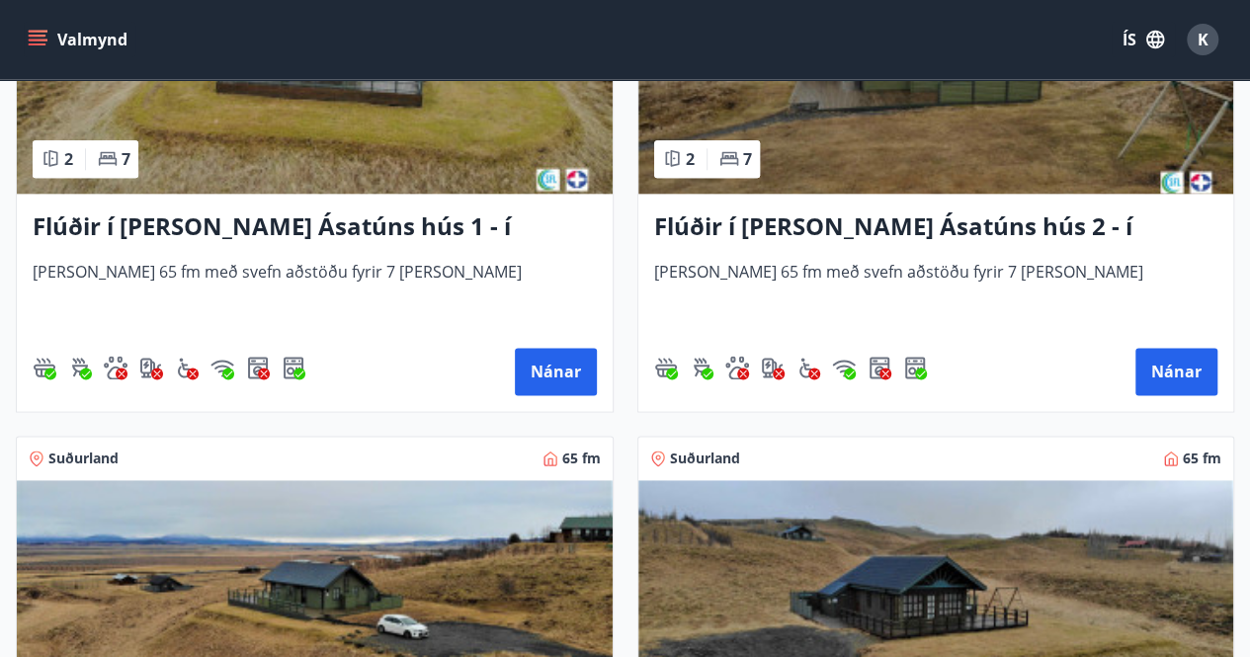
click at [385, 169] on img at bounding box center [315, 69] width 596 height 249
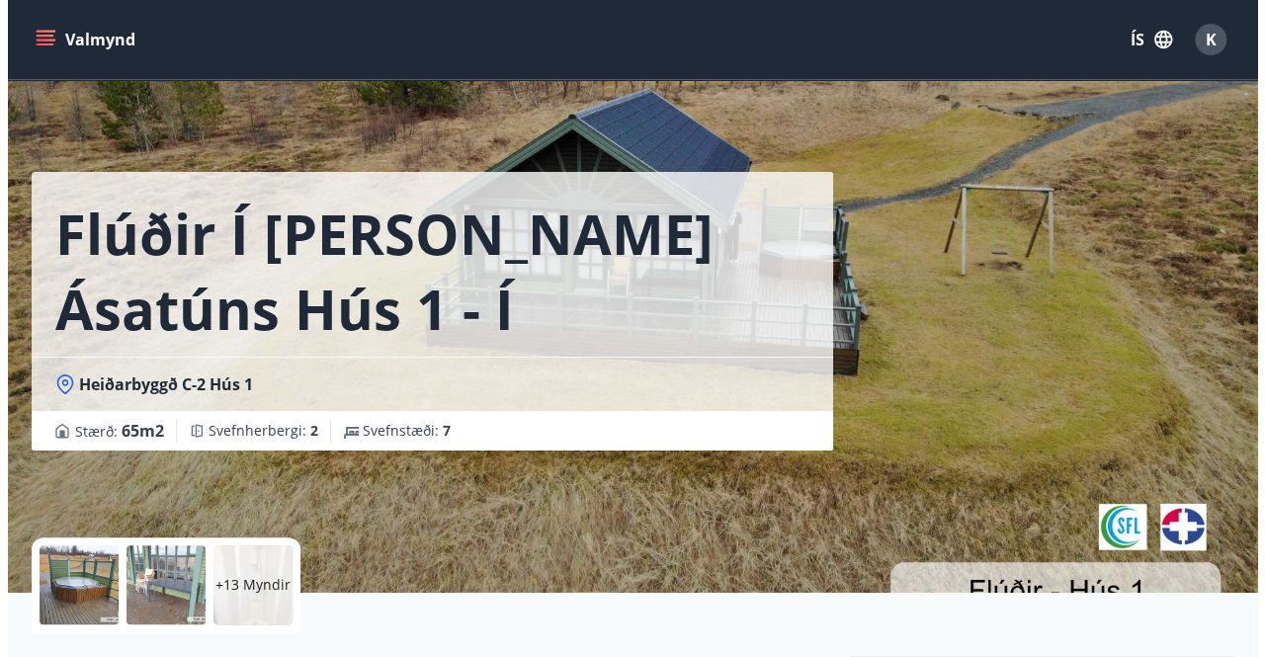
scroll to position [385, 0]
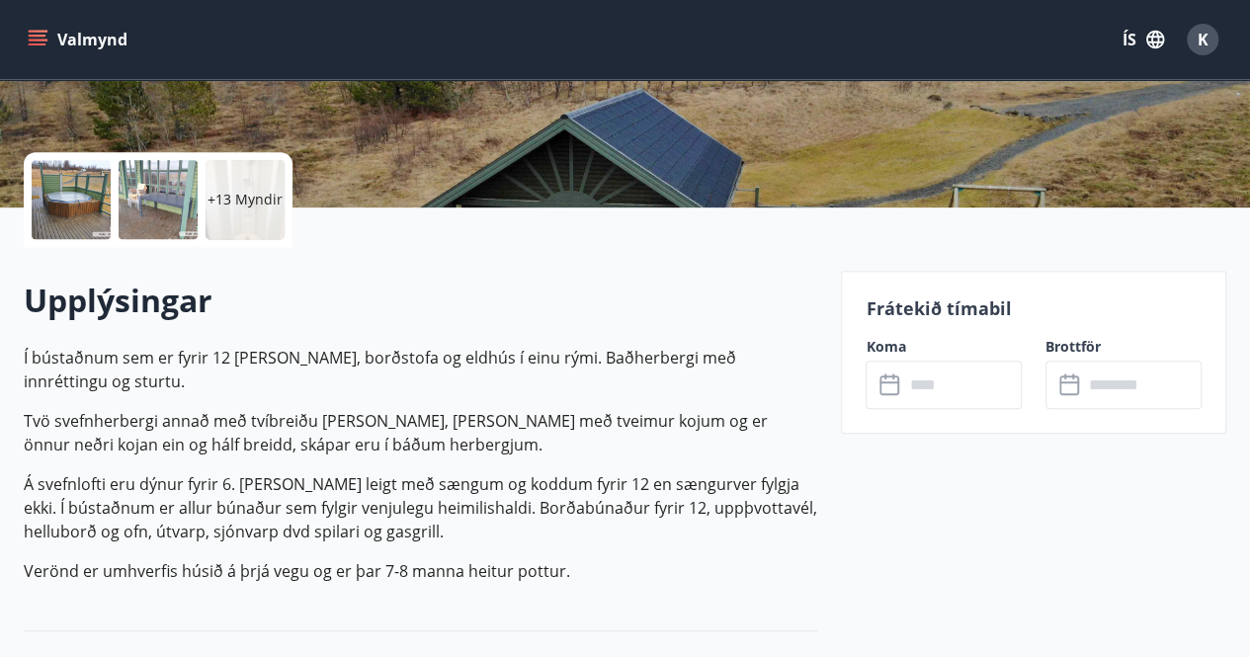
click at [249, 195] on p "+13 Myndir" at bounding box center [244, 200] width 75 height 20
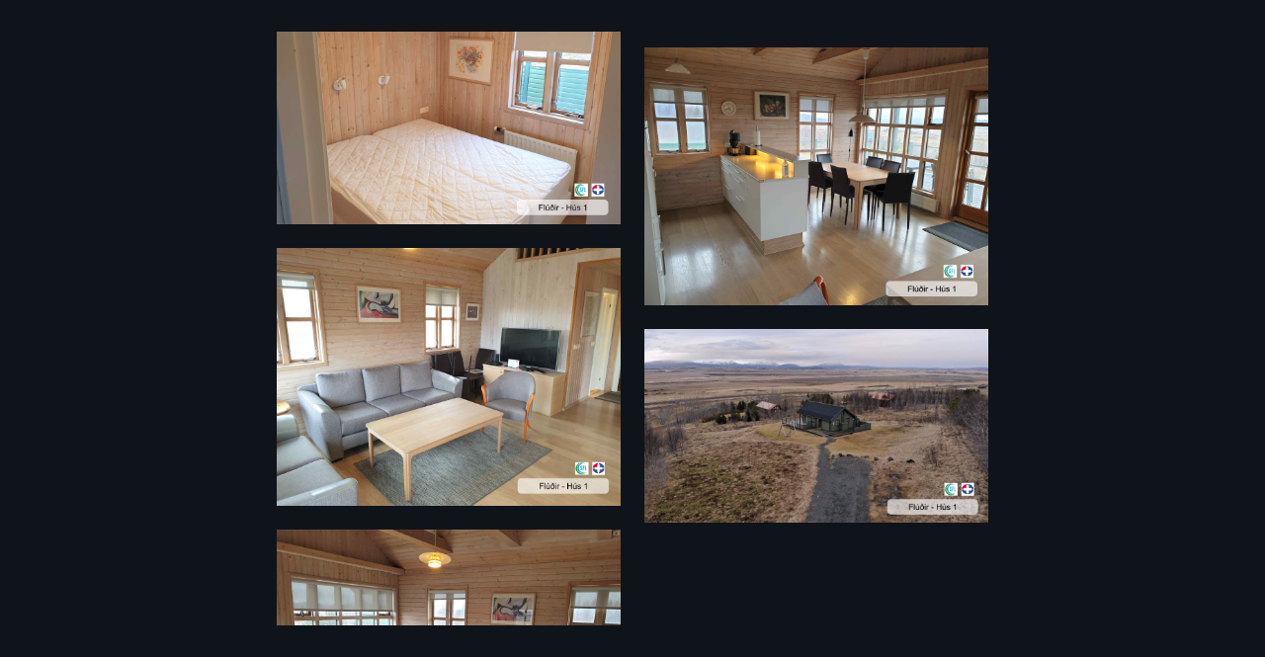
scroll to position [2616, 0]
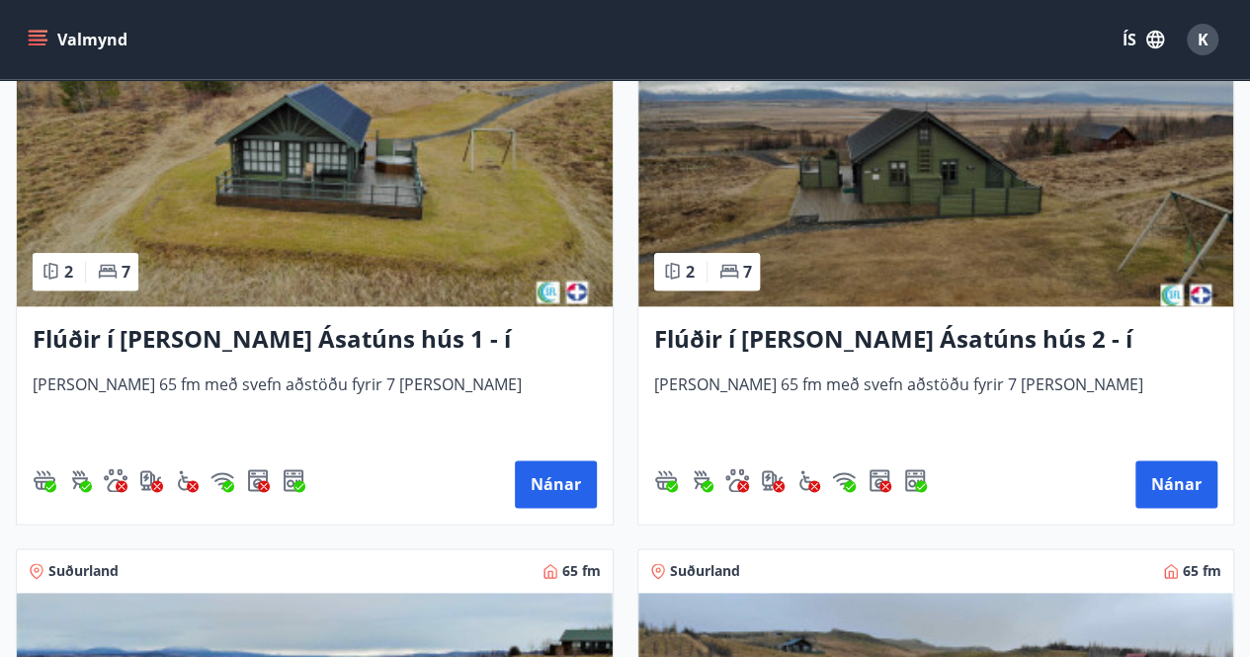
click at [778, 362] on div "Flúðir í [PERSON_NAME] Ásatúns hús 2 - í [GEOGRAPHIC_DATA] E [PERSON_NAME] 65 f…" at bounding box center [936, 414] width 596 height 217
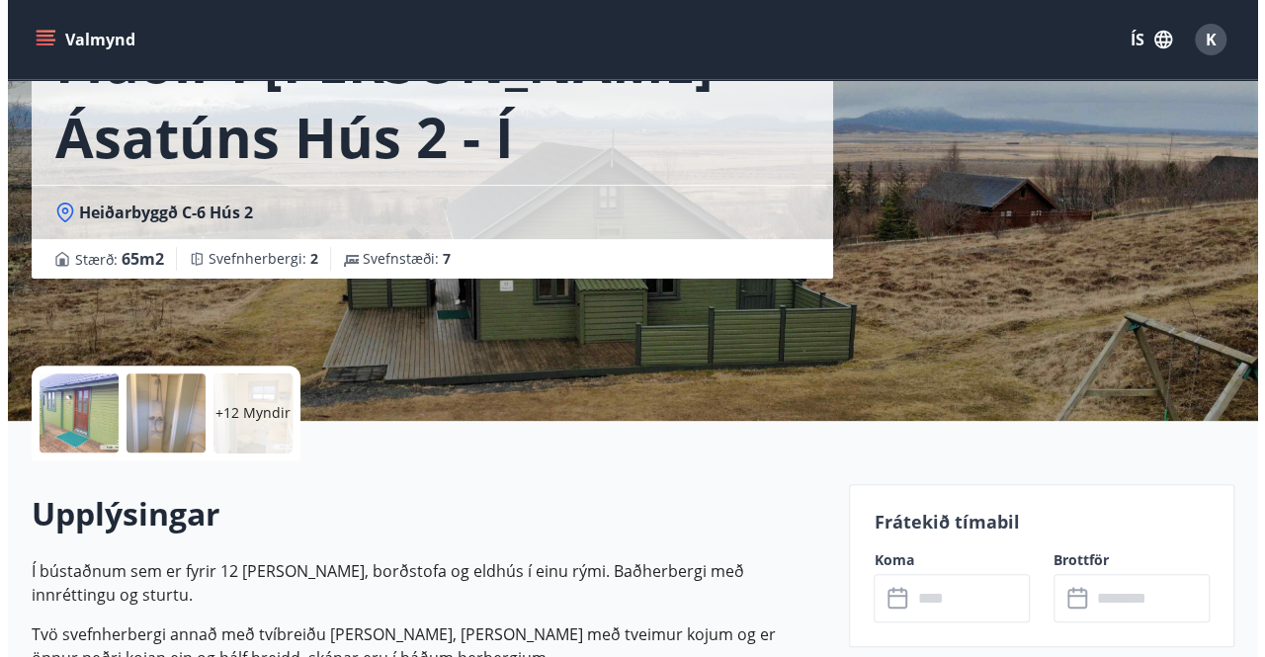
scroll to position [84, 0]
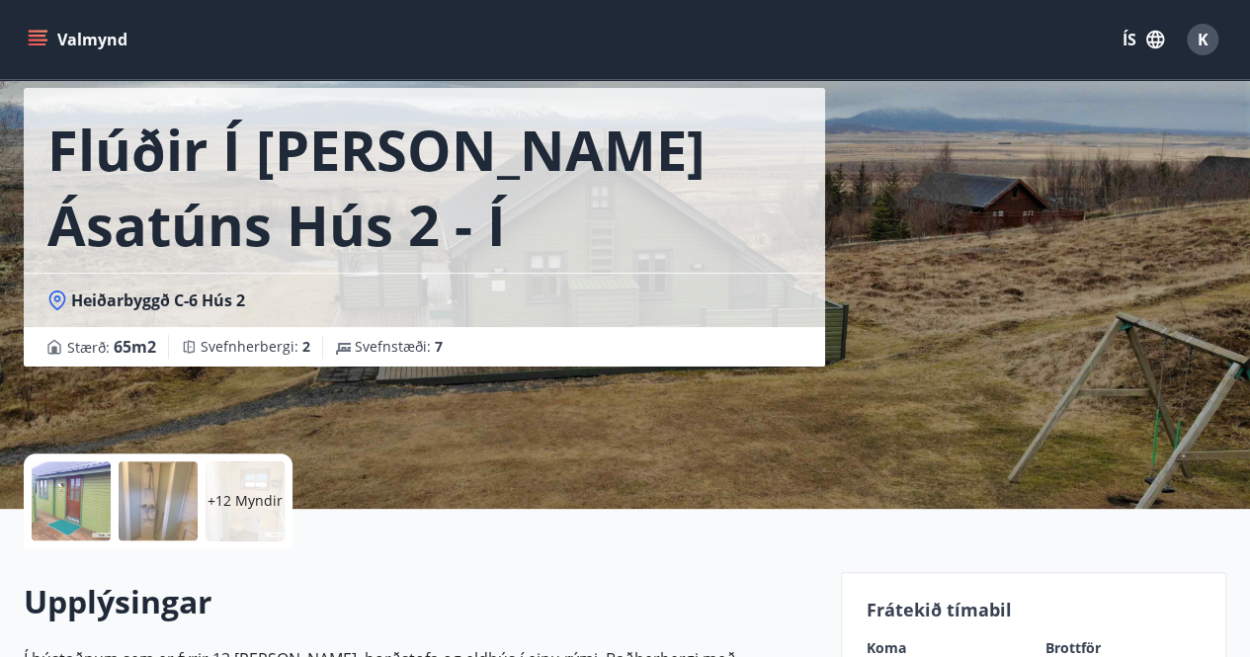
click at [251, 468] on div "+12 Myndir" at bounding box center [245, 500] width 79 height 79
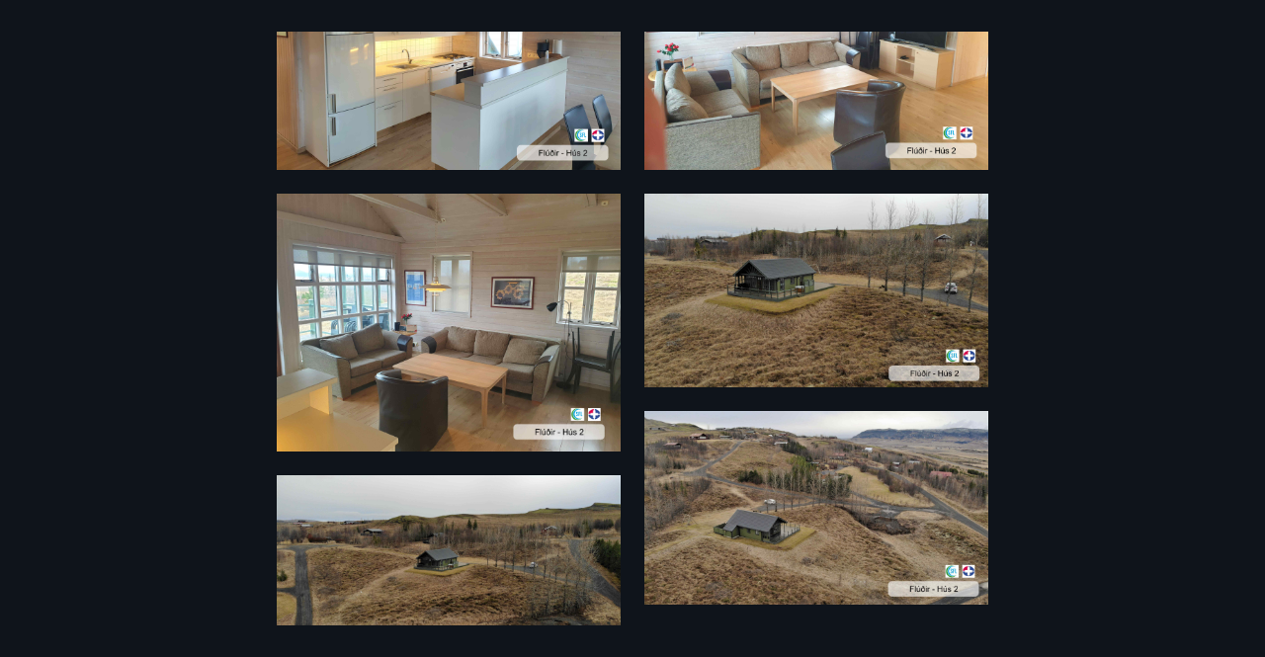
scroll to position [2137, 0]
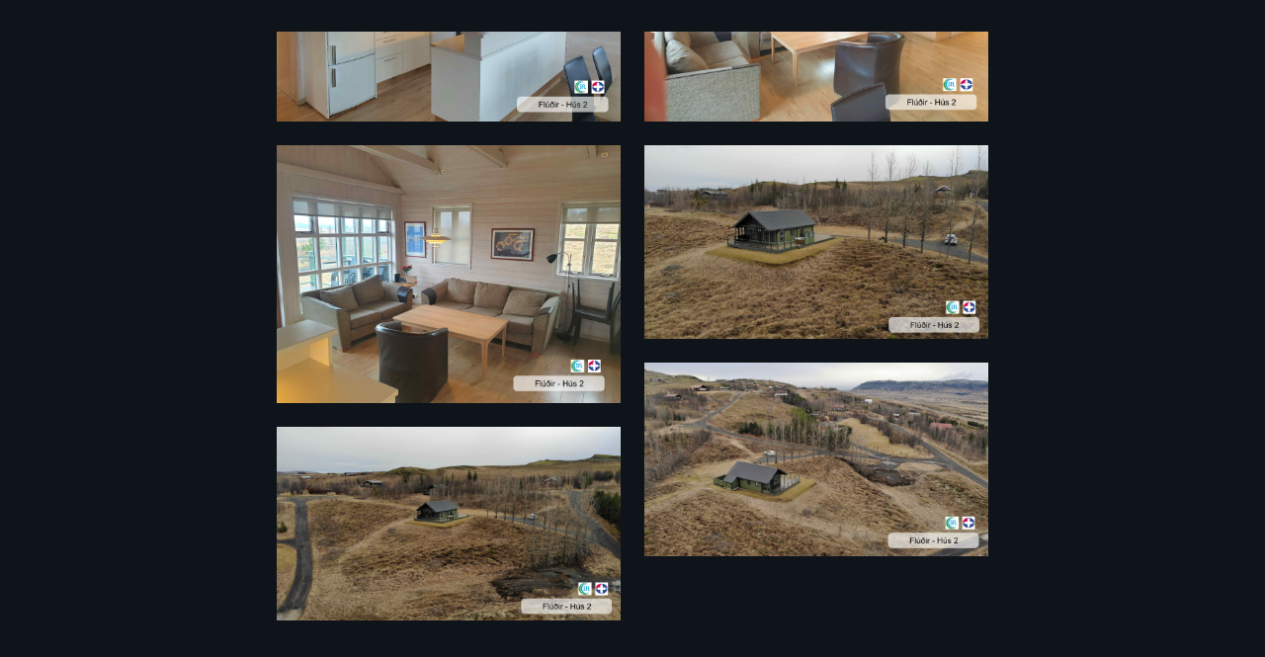
click at [1094, 357] on div "18 Myndir" at bounding box center [632, 329] width 1265 height 594
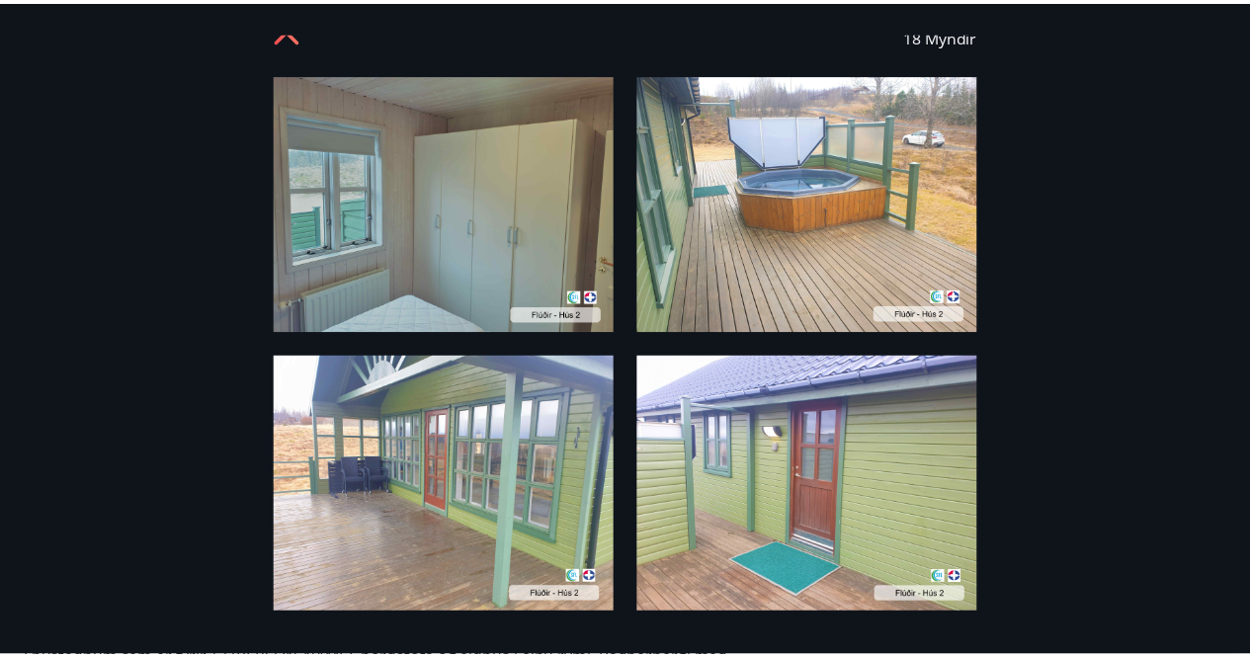
scroll to position [0, 0]
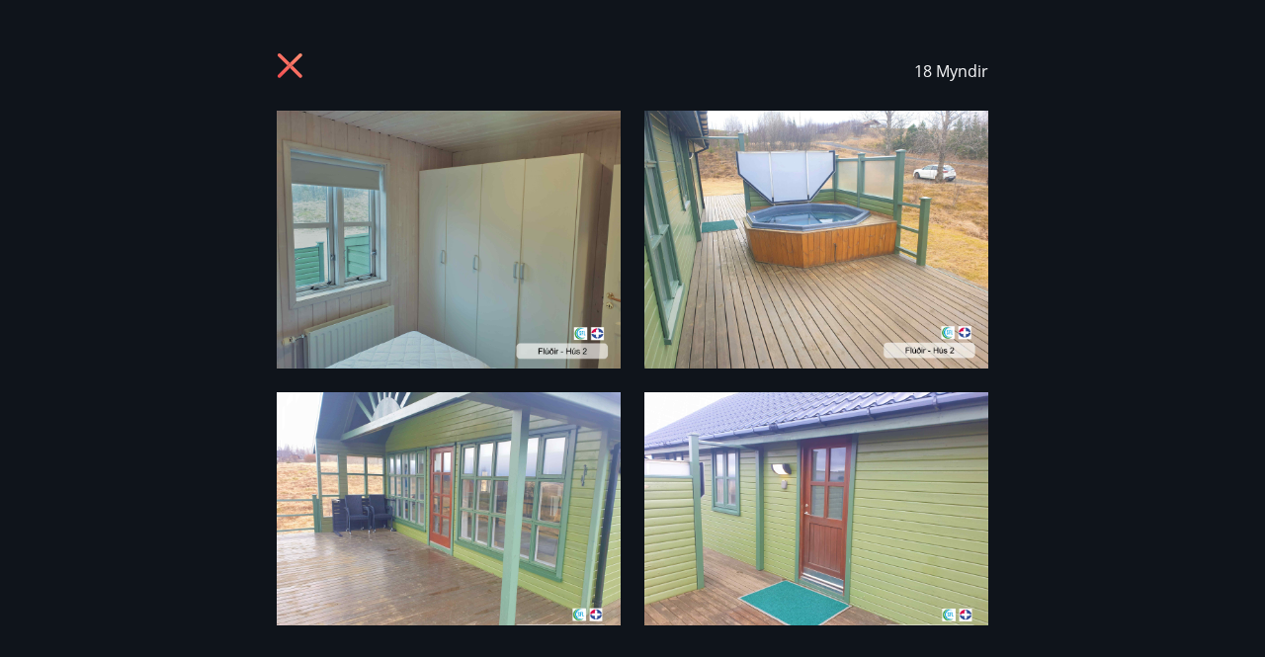
click at [298, 68] on icon at bounding box center [293, 68] width 32 height 32
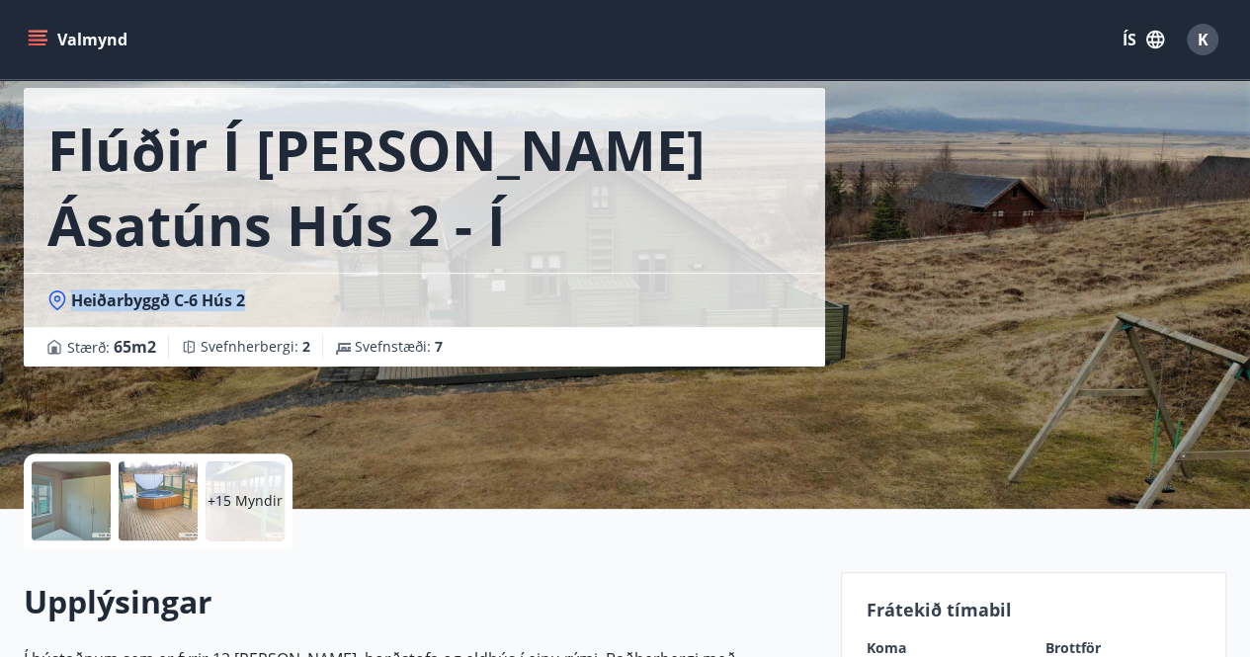
drag, startPoint x: 558, startPoint y: 274, endPoint x: 345, endPoint y: 172, distance: 236.5
click at [345, 172] on div "Flúðir í [PERSON_NAME] Ásatúns hús 2 - í [GEOGRAPHIC_DATA] E Heiðarbyggð C-6 Hú…" at bounding box center [424, 227] width 801 height 279
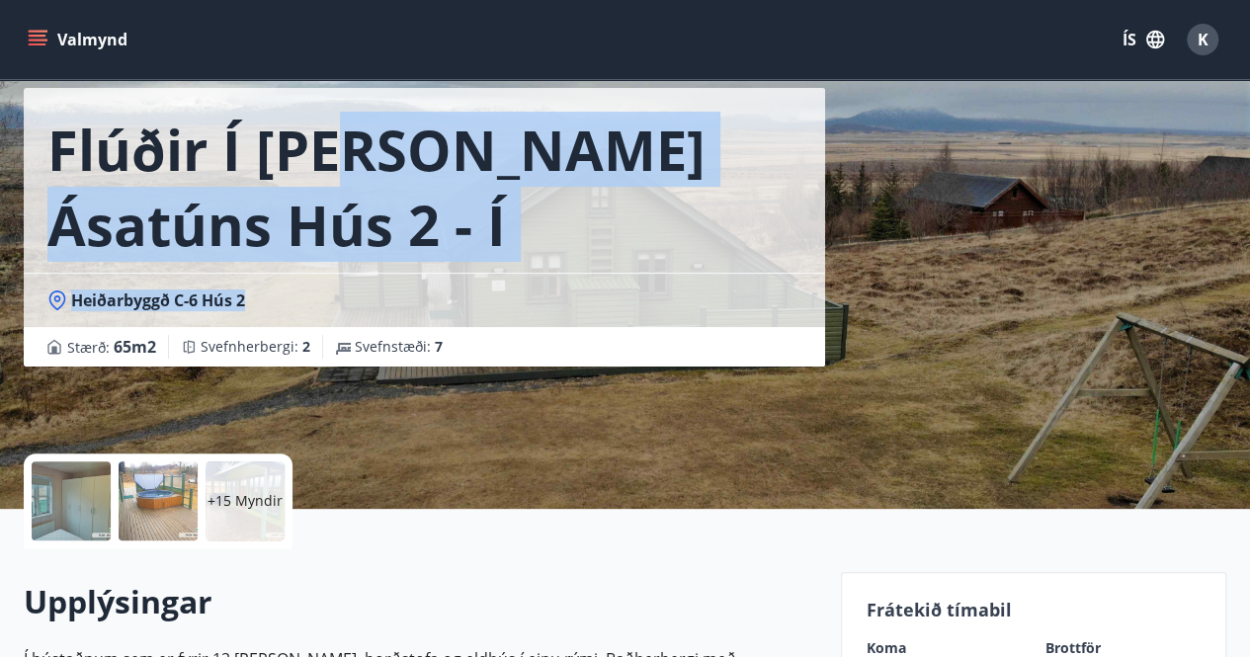
click at [400, 167] on h1 "Flúðir í [PERSON_NAME] Ásatúns hús 2 - í [GEOGRAPHIC_DATA] E" at bounding box center [424, 187] width 754 height 150
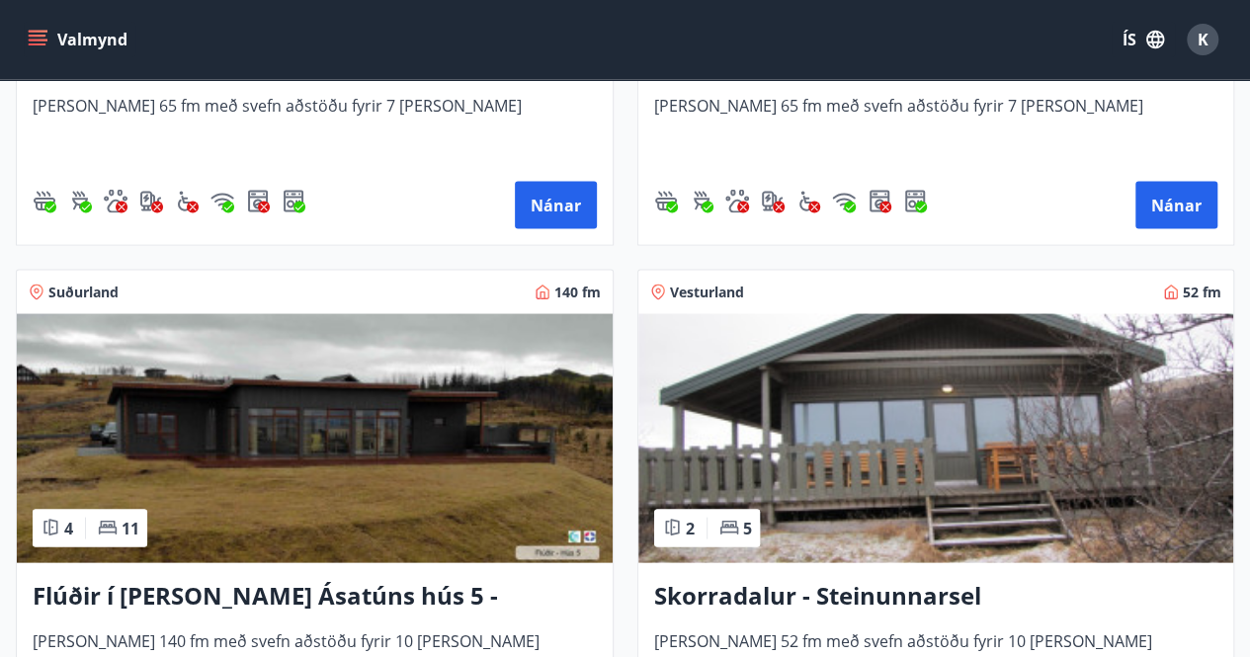
click at [247, 505] on img at bounding box center [315, 437] width 596 height 249
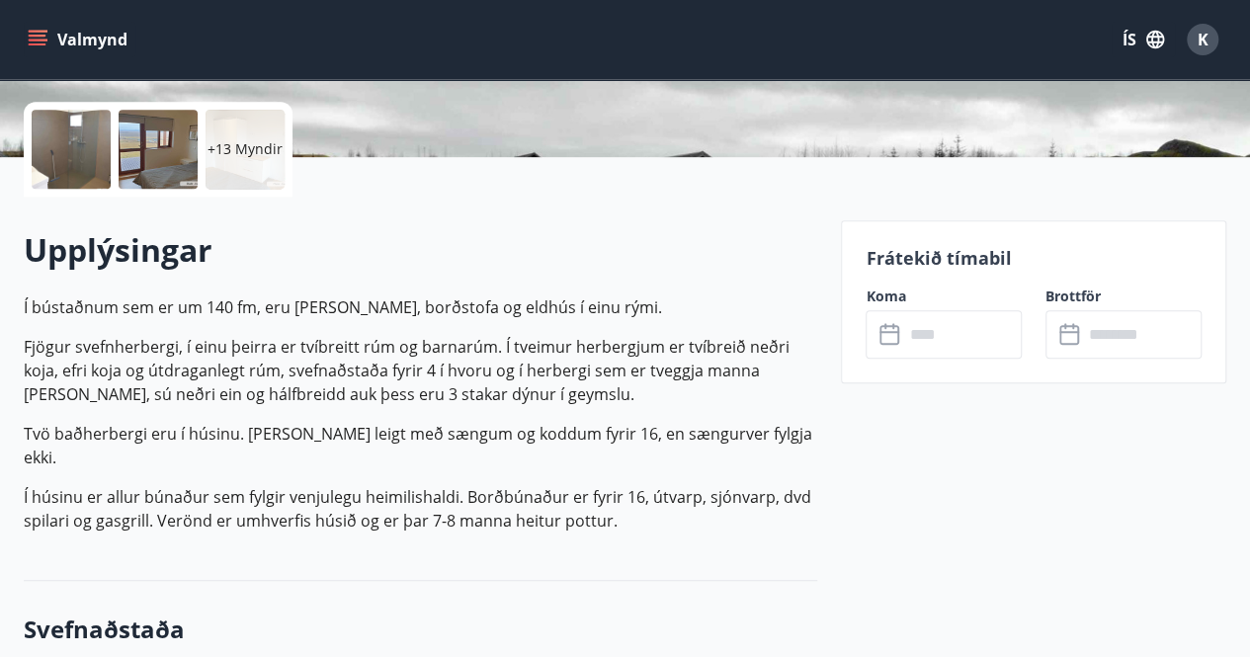
scroll to position [466, 0]
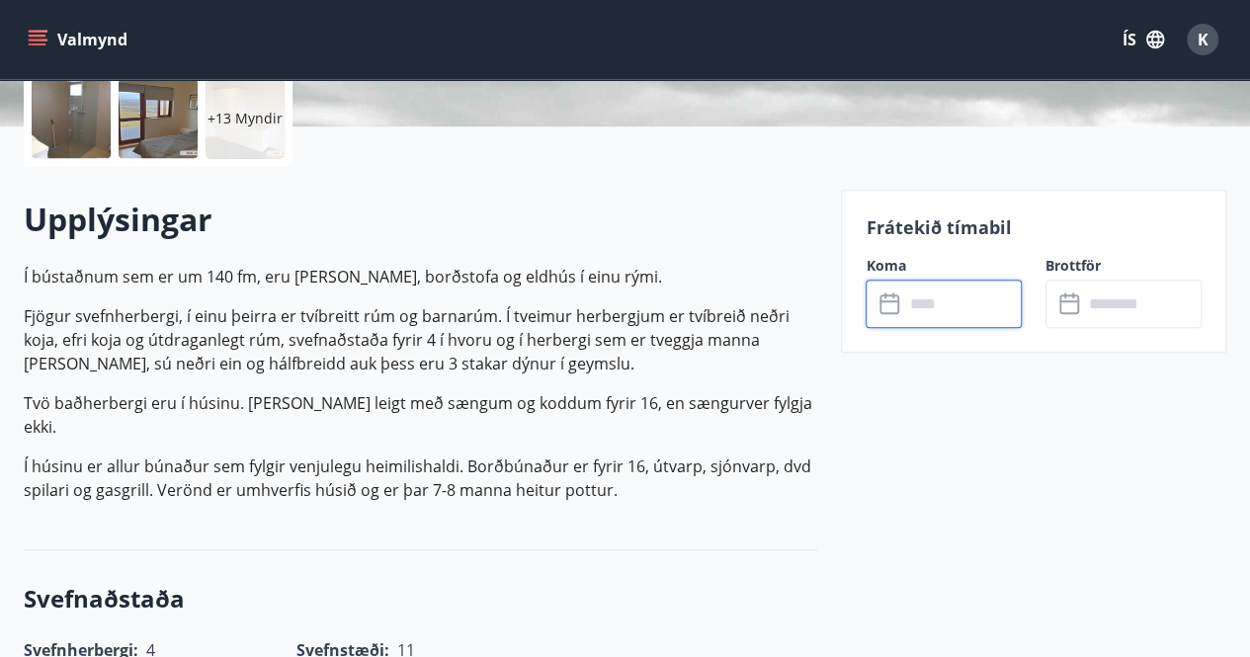
click at [953, 325] on input "text" at bounding box center [962, 304] width 119 height 48
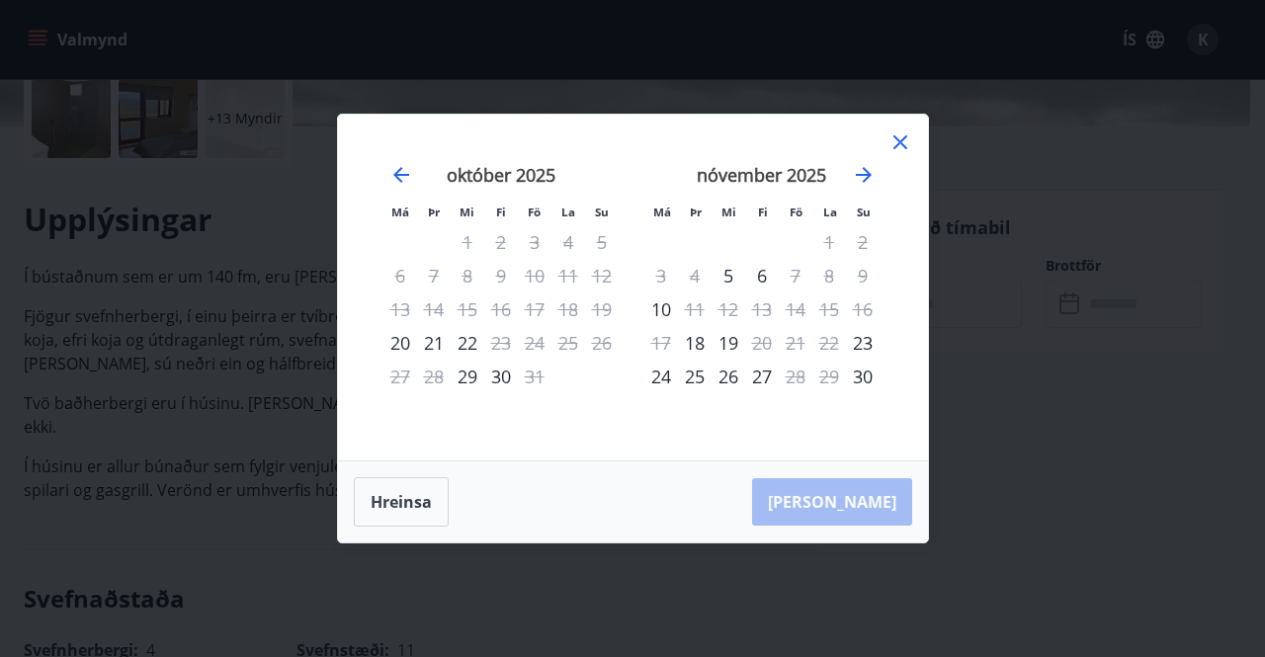
click at [854, 187] on div "nóvember 2025" at bounding box center [761, 181] width 235 height 87
click at [868, 171] on icon "Move forward to switch to the next month." at bounding box center [864, 175] width 24 height 24
click at [874, 175] on icon "Move forward to switch to the next month." at bounding box center [864, 175] width 24 height 24
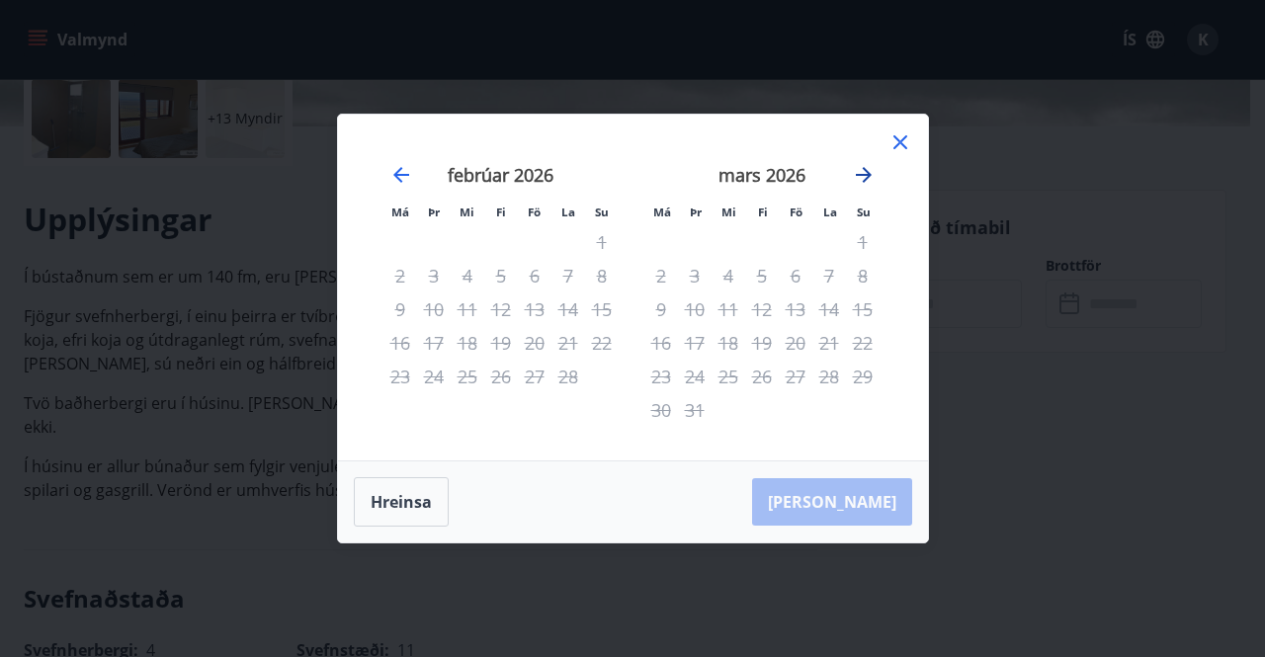
click at [874, 175] on icon "Move forward to switch to the next month." at bounding box center [864, 175] width 24 height 24
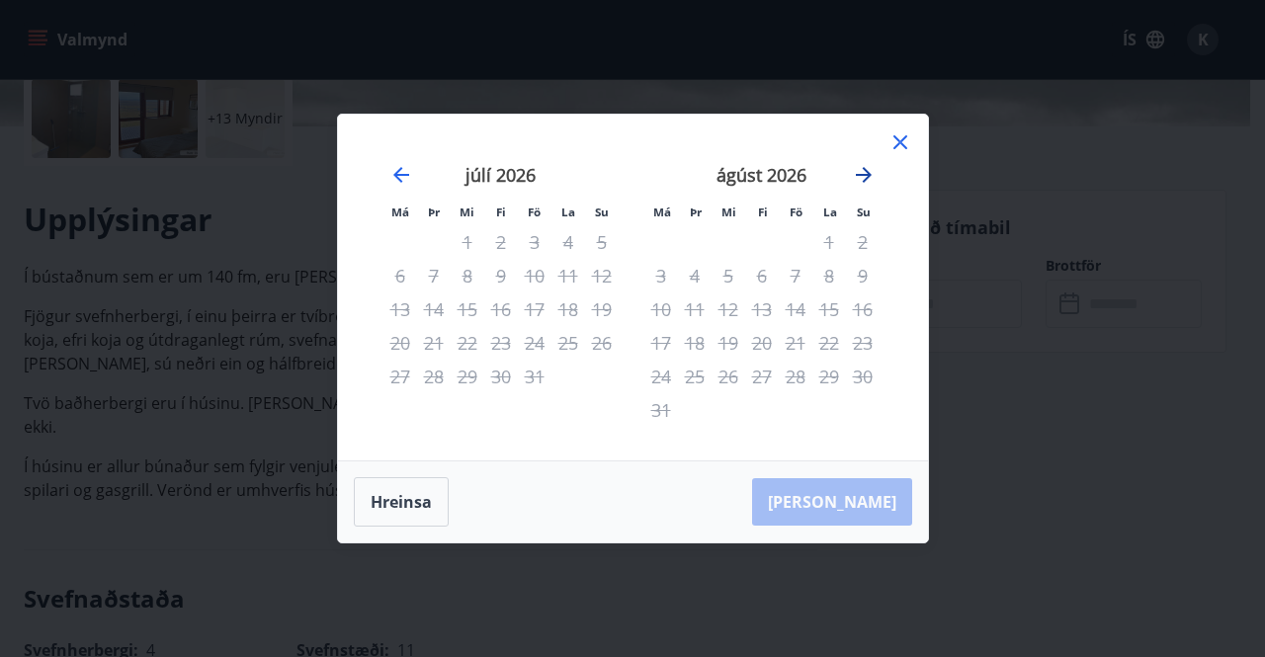
click at [874, 175] on icon "Move forward to switch to the next month." at bounding box center [864, 175] width 24 height 24
click at [899, 147] on icon at bounding box center [900, 142] width 24 height 24
